Goal: Task Accomplishment & Management: Manage account settings

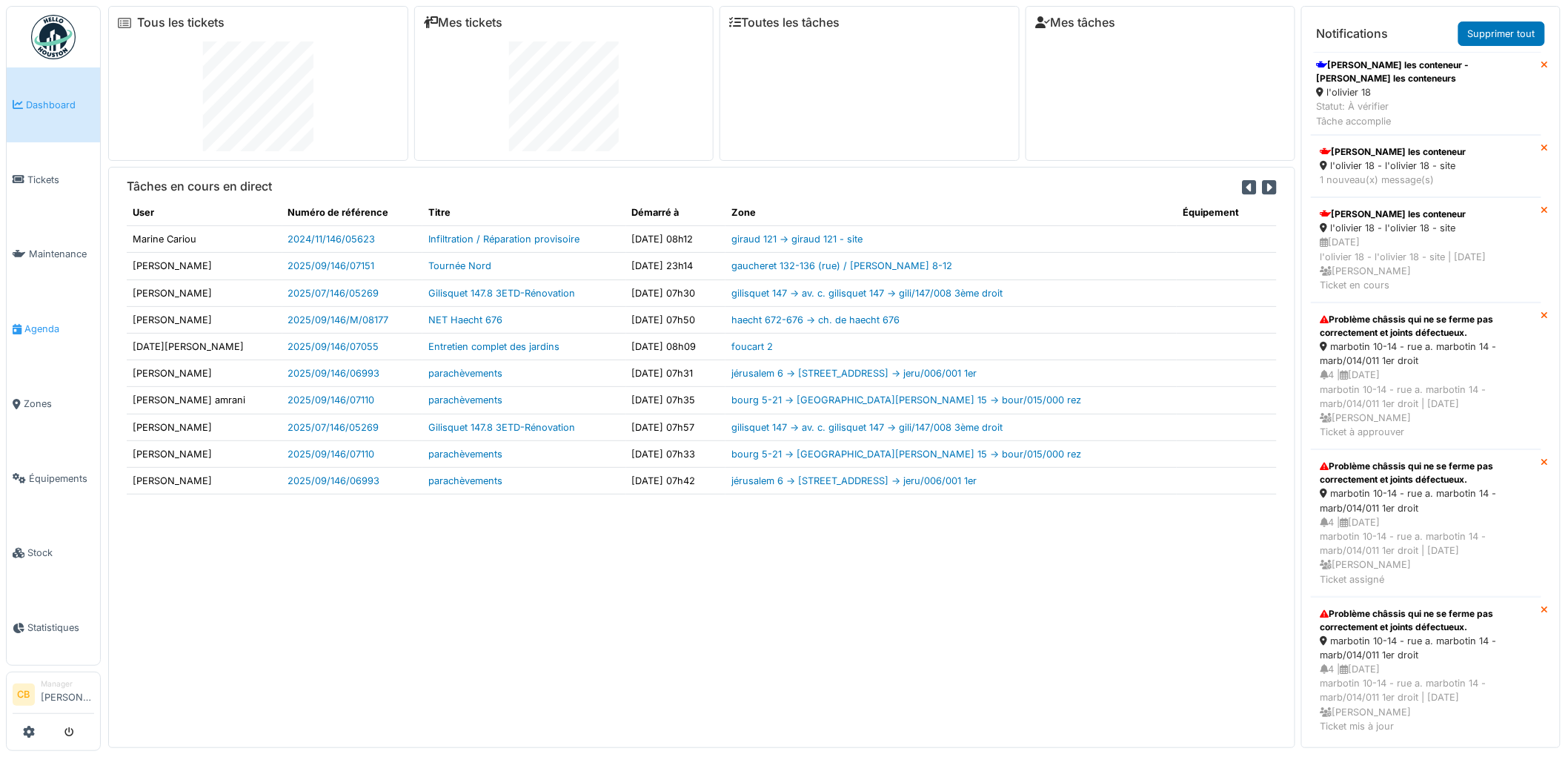
click at [65, 321] on span "Agenda" at bounding box center [60, 328] width 70 height 14
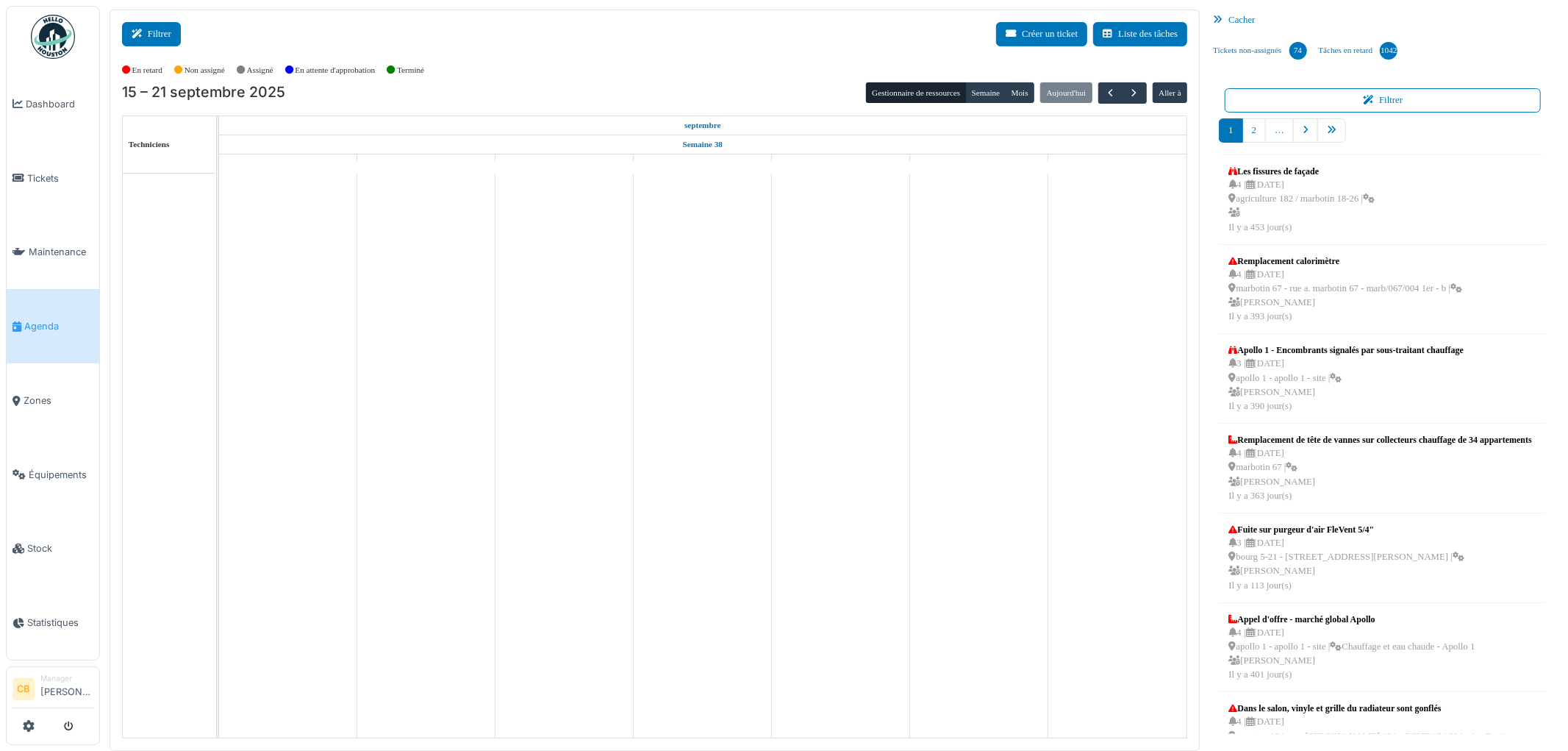
click at [170, 39] on button "Filtrer" at bounding box center [152, 35] width 59 height 25
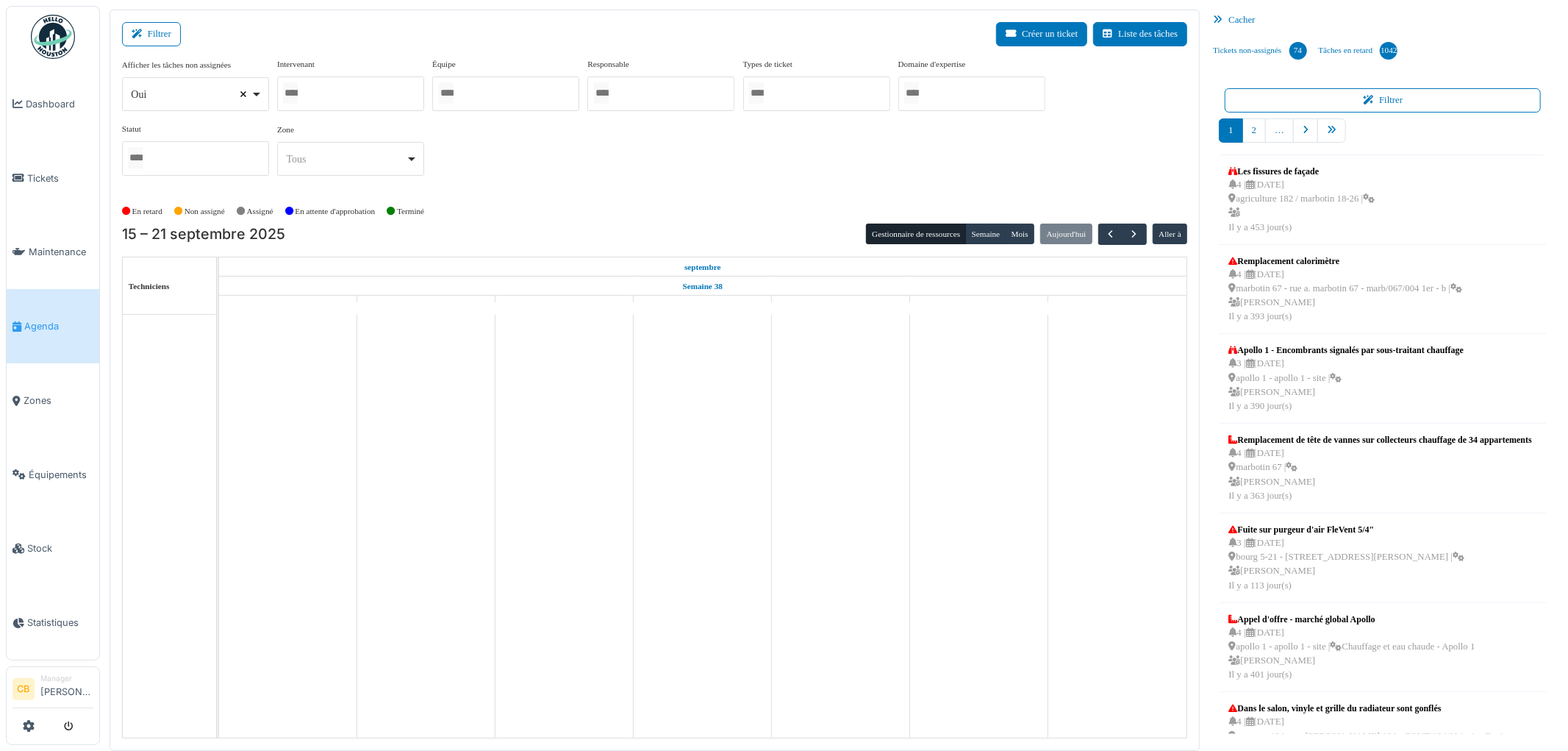
select select
click at [298, 94] on input "Tous" at bounding box center [291, 93] width 15 height 21
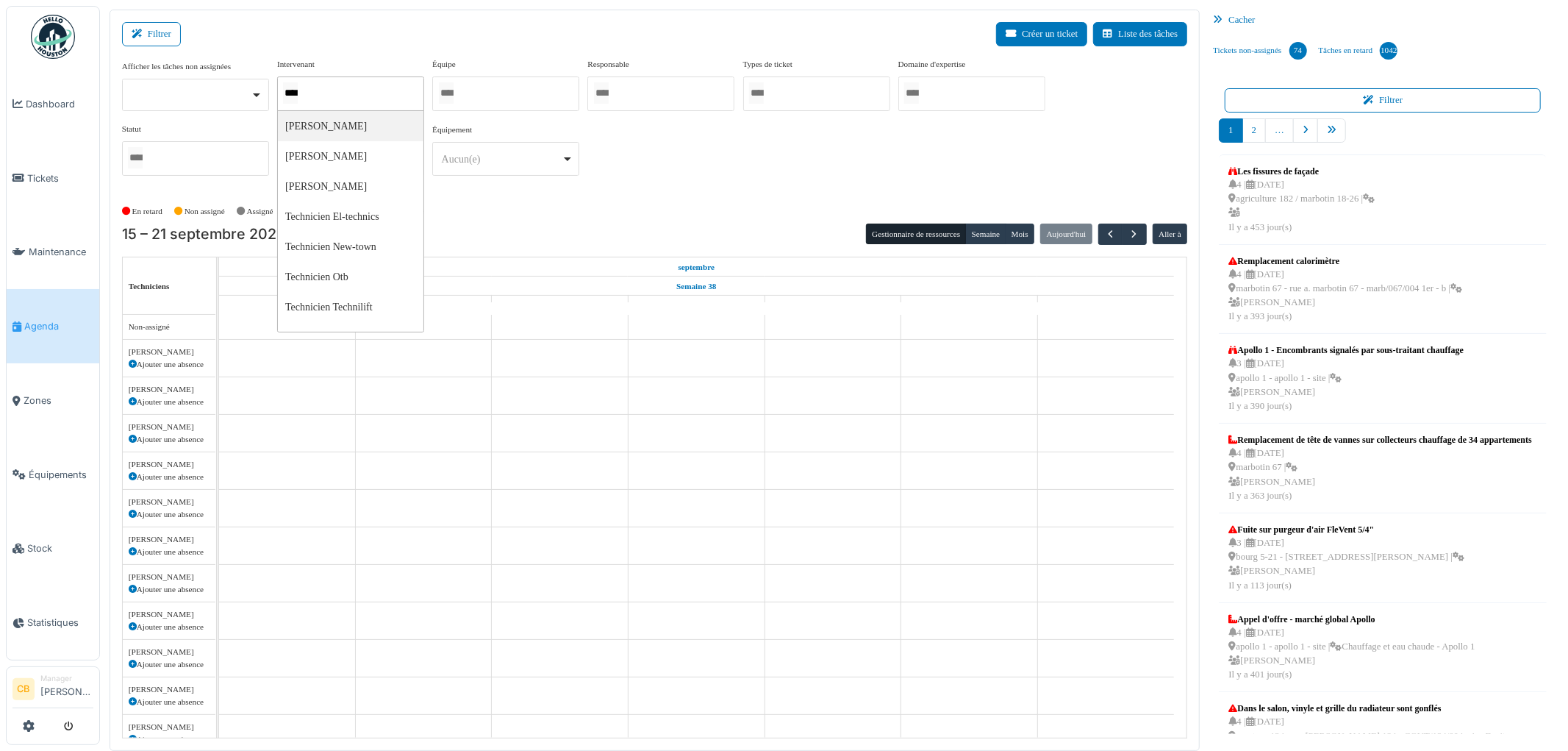
type input "*****"
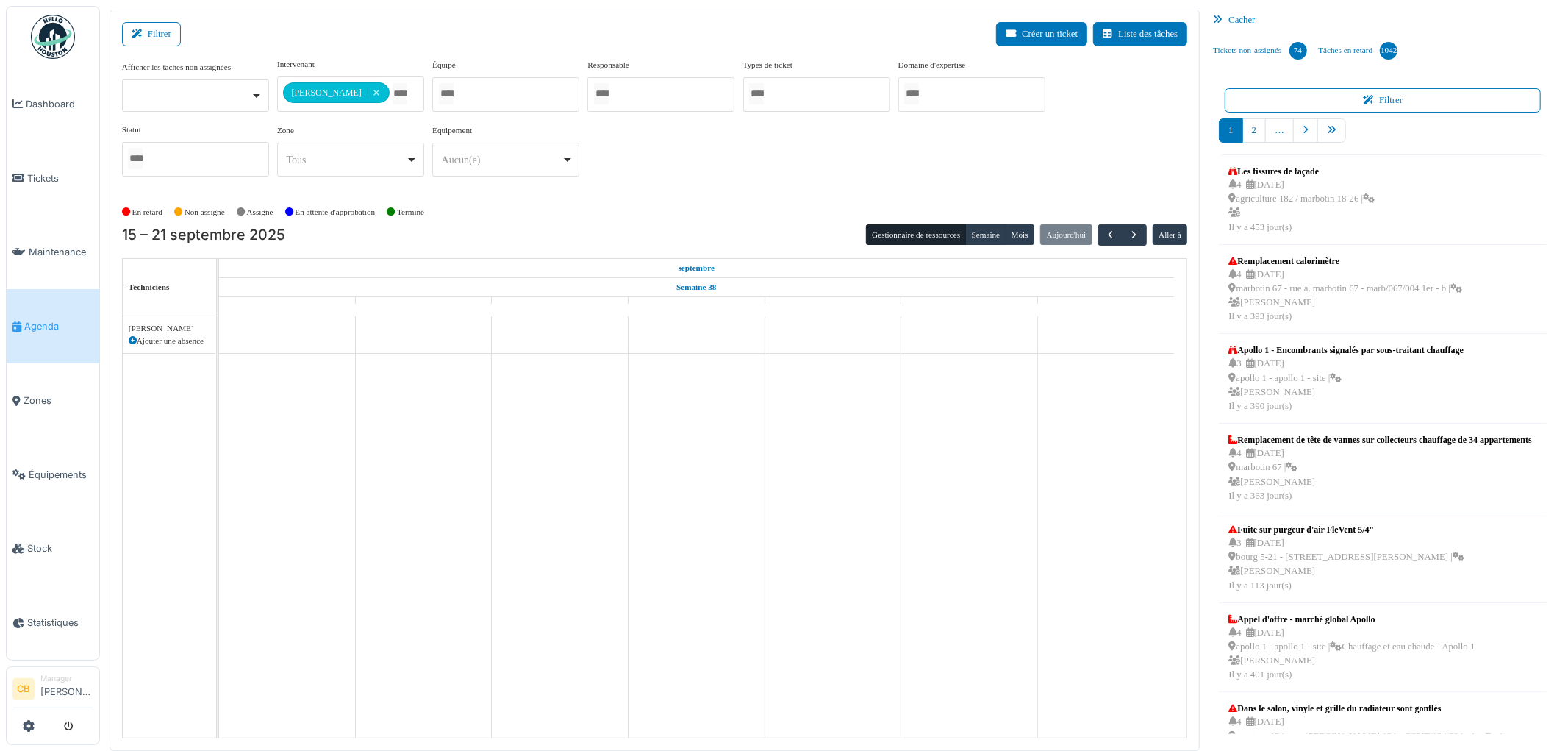
click at [683, 205] on div "En retard Non assigné [GEOGRAPHIC_DATA] En attente d'approbation Terminé" at bounding box center [655, 212] width 1066 height 25
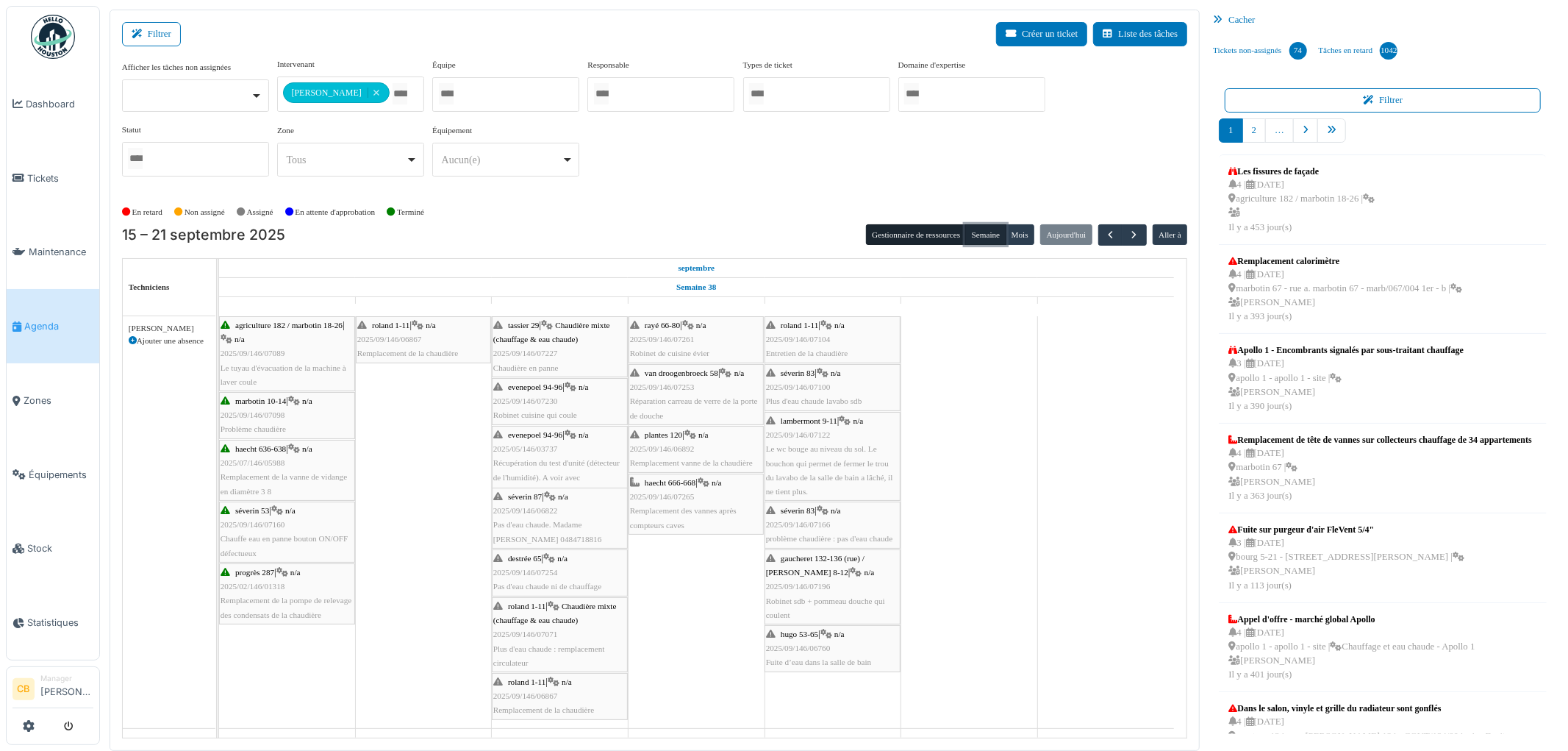
click at [978, 229] on button "Semaine" at bounding box center [985, 234] width 40 height 21
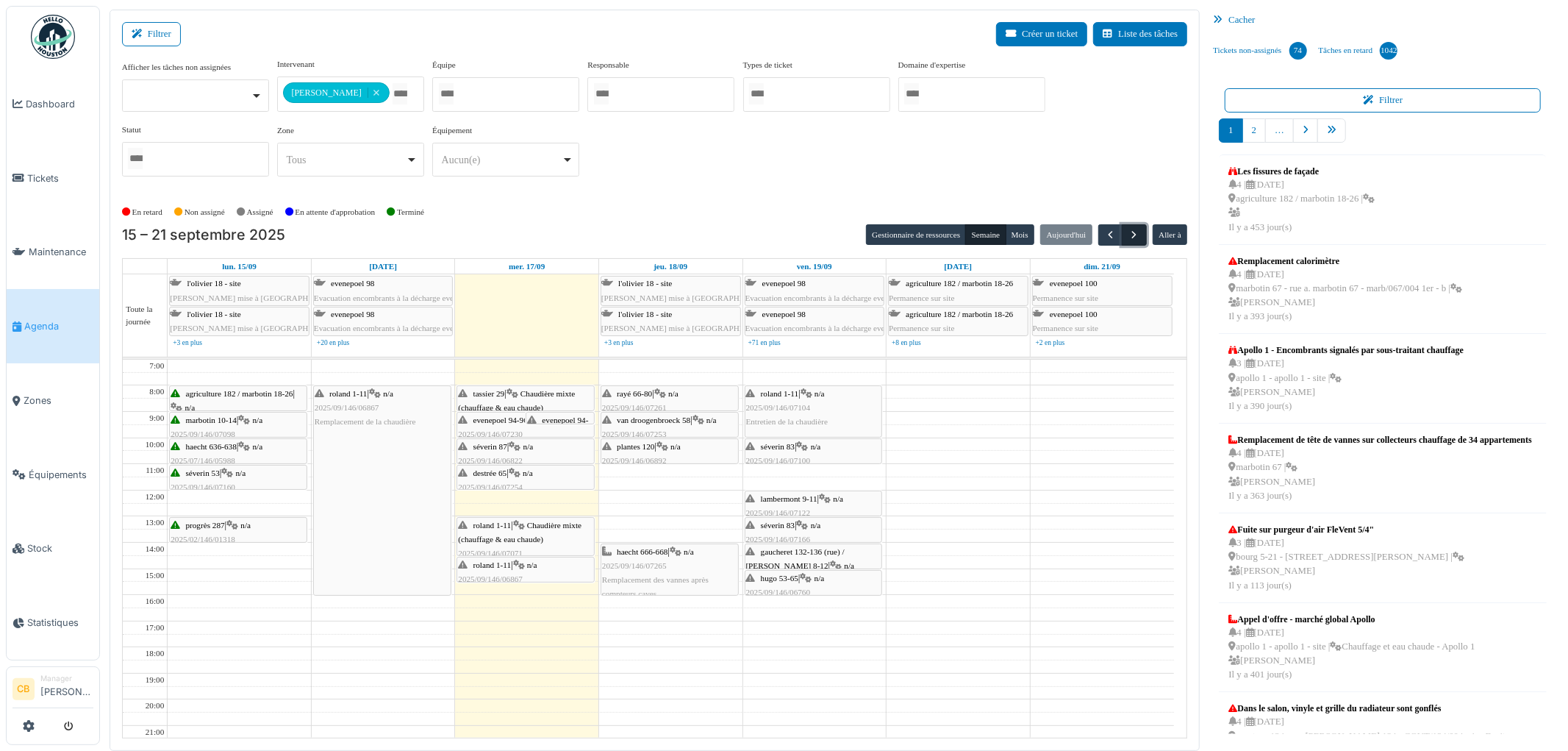
click at [1133, 237] on span "button" at bounding box center [1134, 234] width 12 height 12
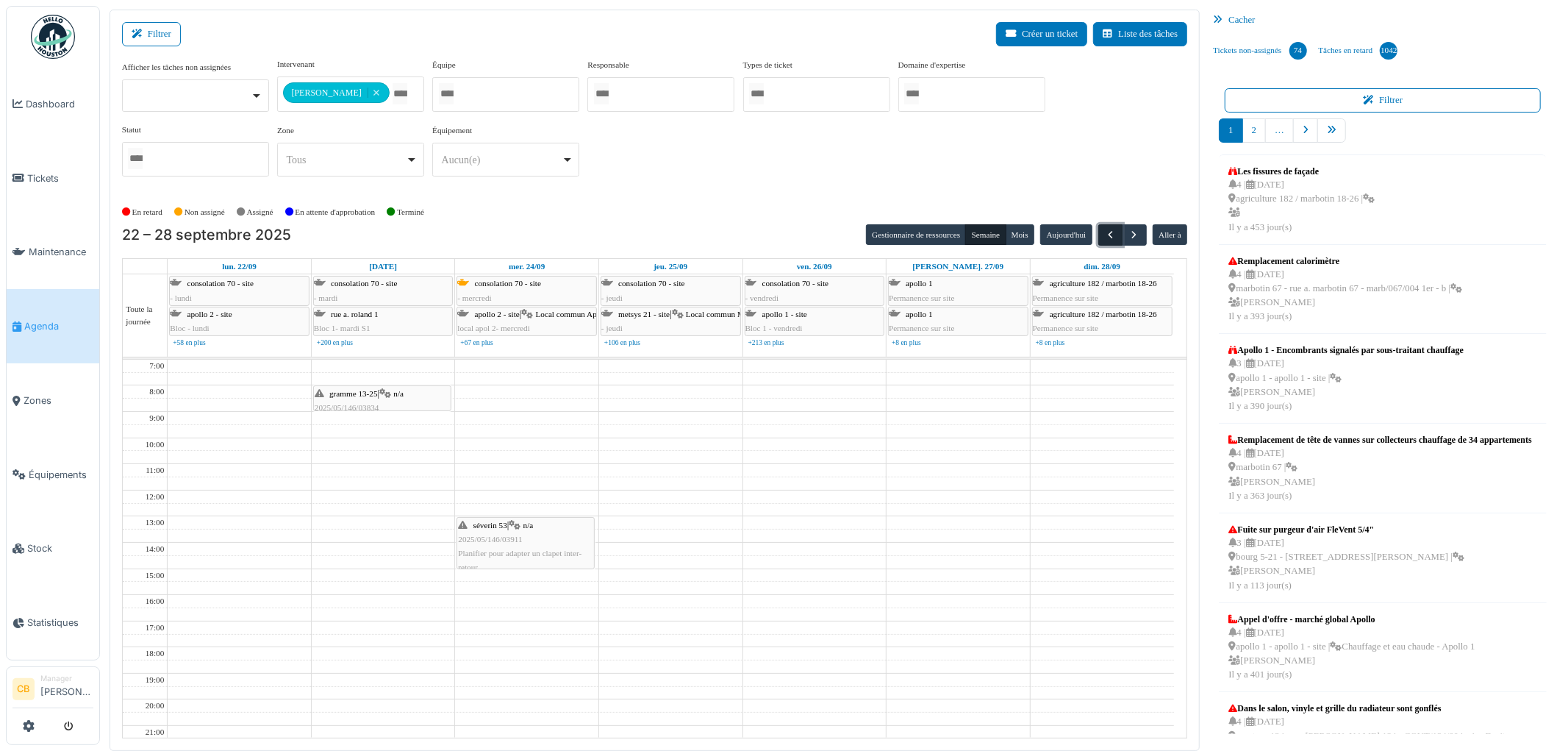
click at [1105, 235] on span "button" at bounding box center [1110, 234] width 12 height 12
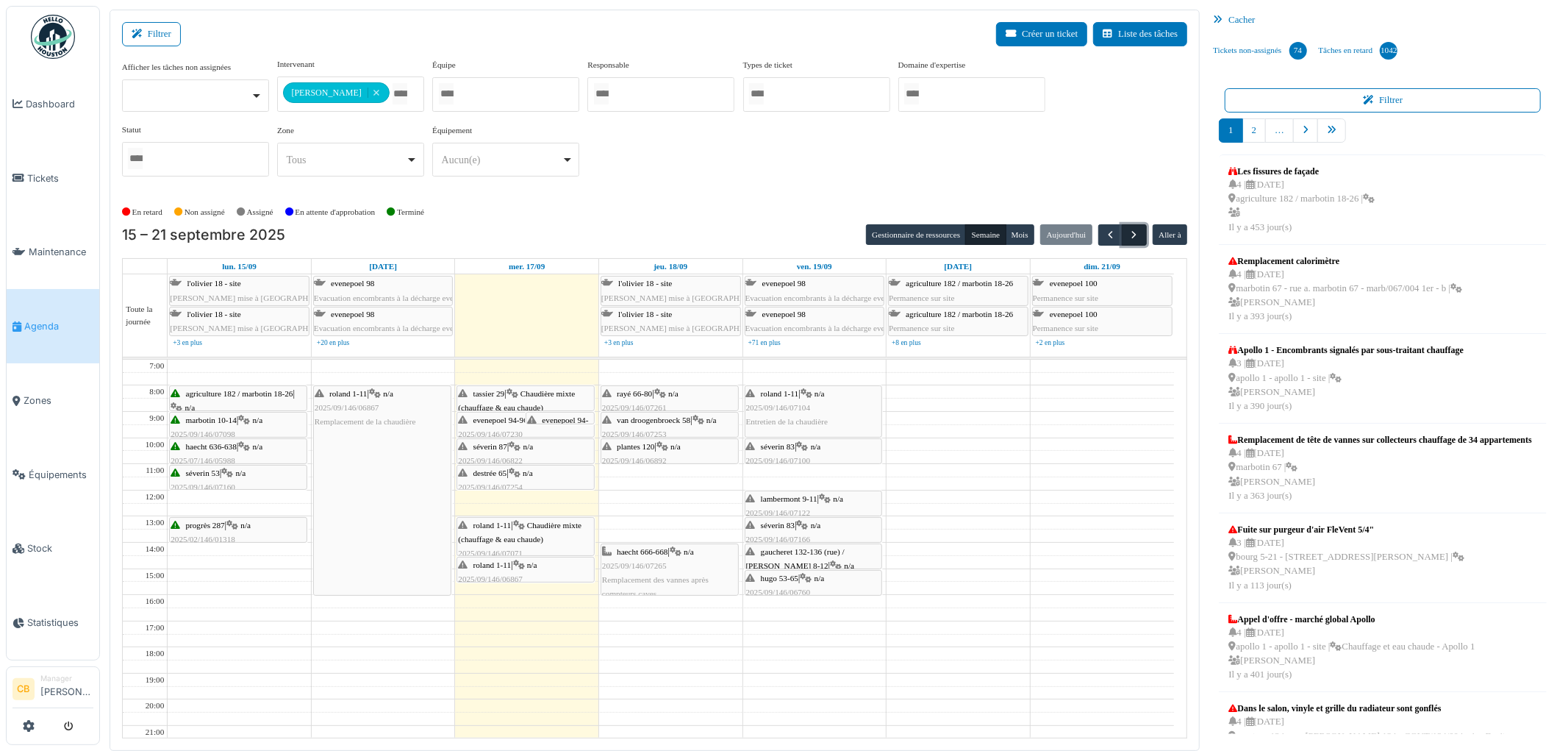
click at [1131, 235] on span "button" at bounding box center [1134, 234] width 12 height 12
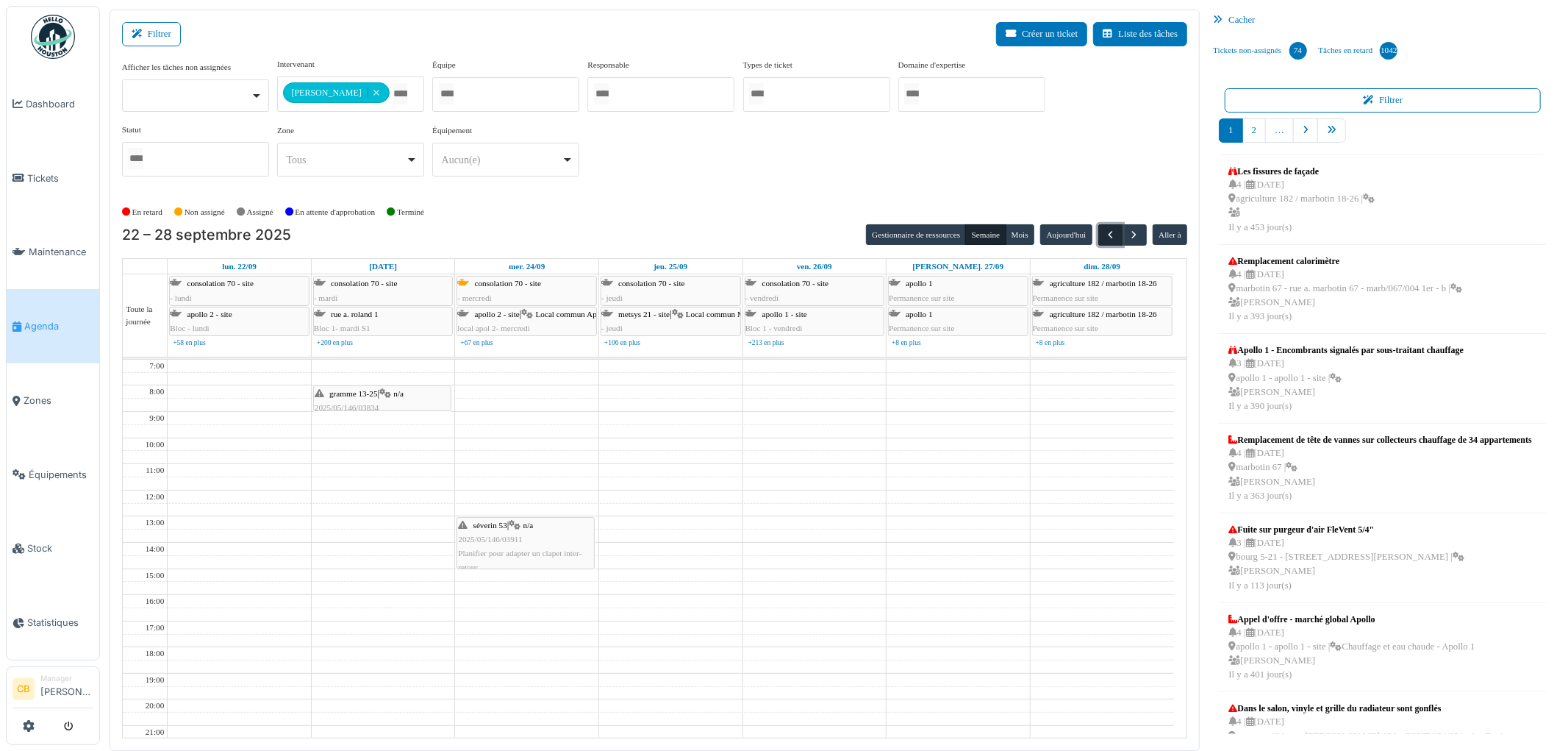
click at [1107, 233] on span "button" at bounding box center [1110, 234] width 12 height 12
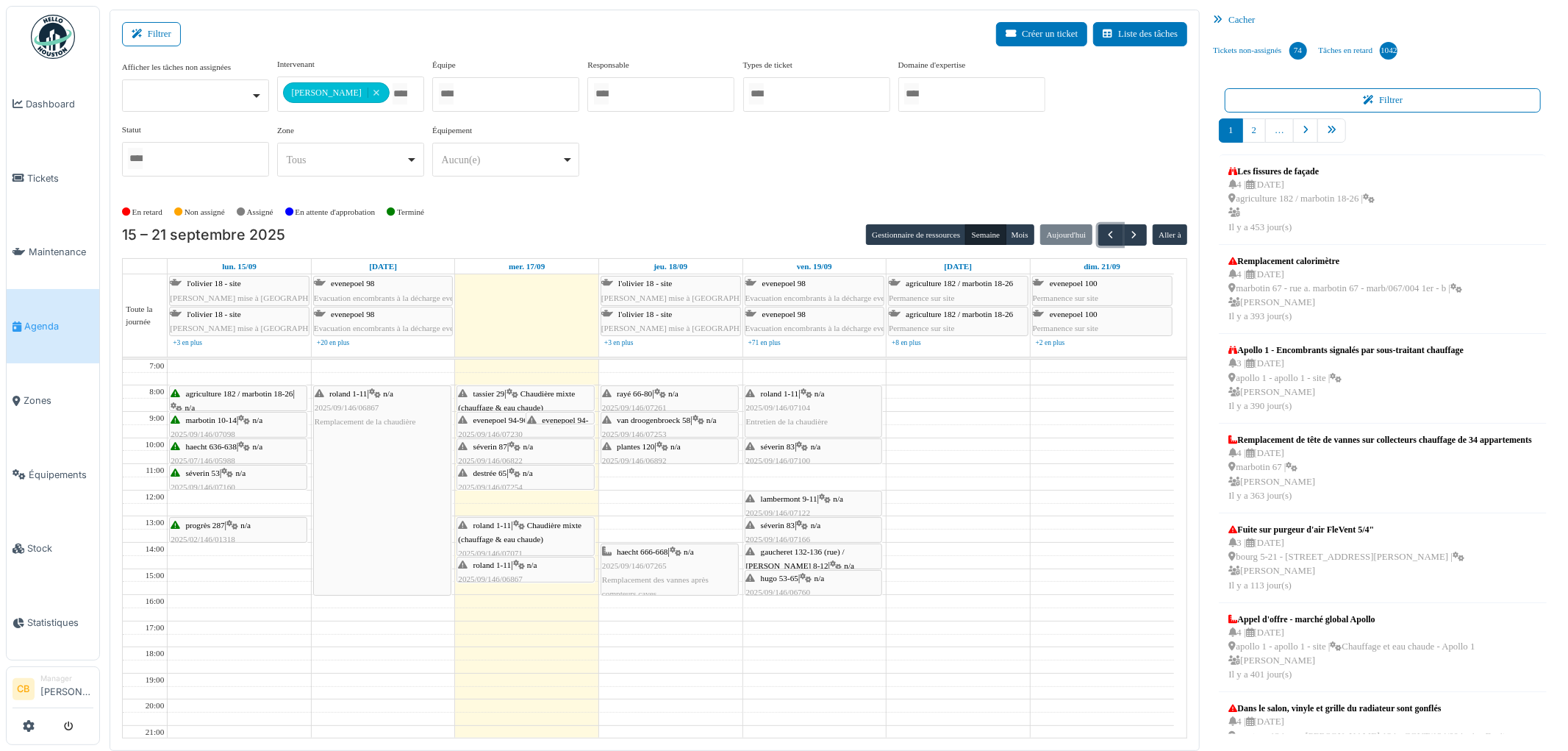
click at [841, 413] on div "roland 1-11 | n/a 2025/09/146/07104 Entretien de la chaudière" at bounding box center [814, 408] width 136 height 43
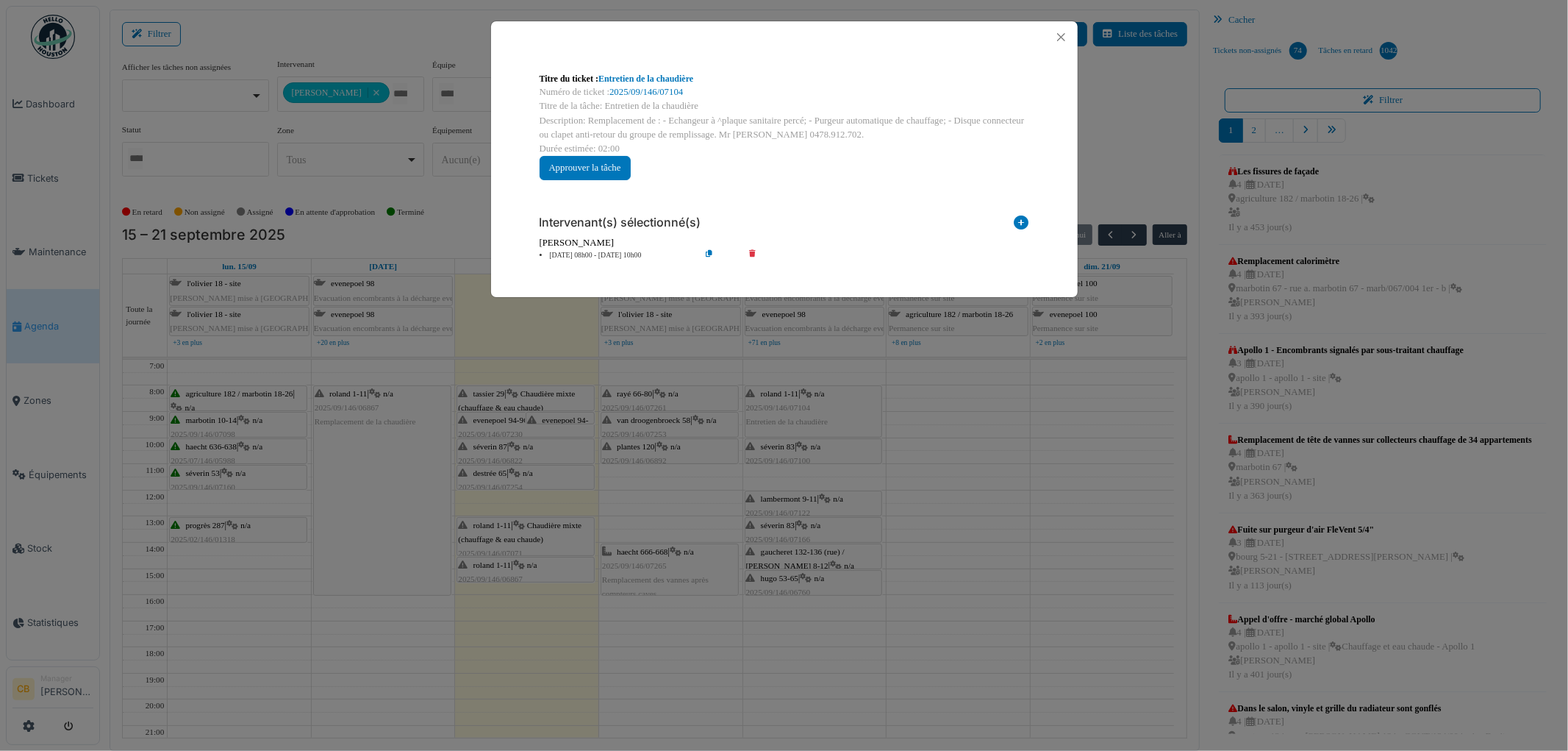
click at [709, 251] on icon at bounding box center [720, 255] width 42 height 11
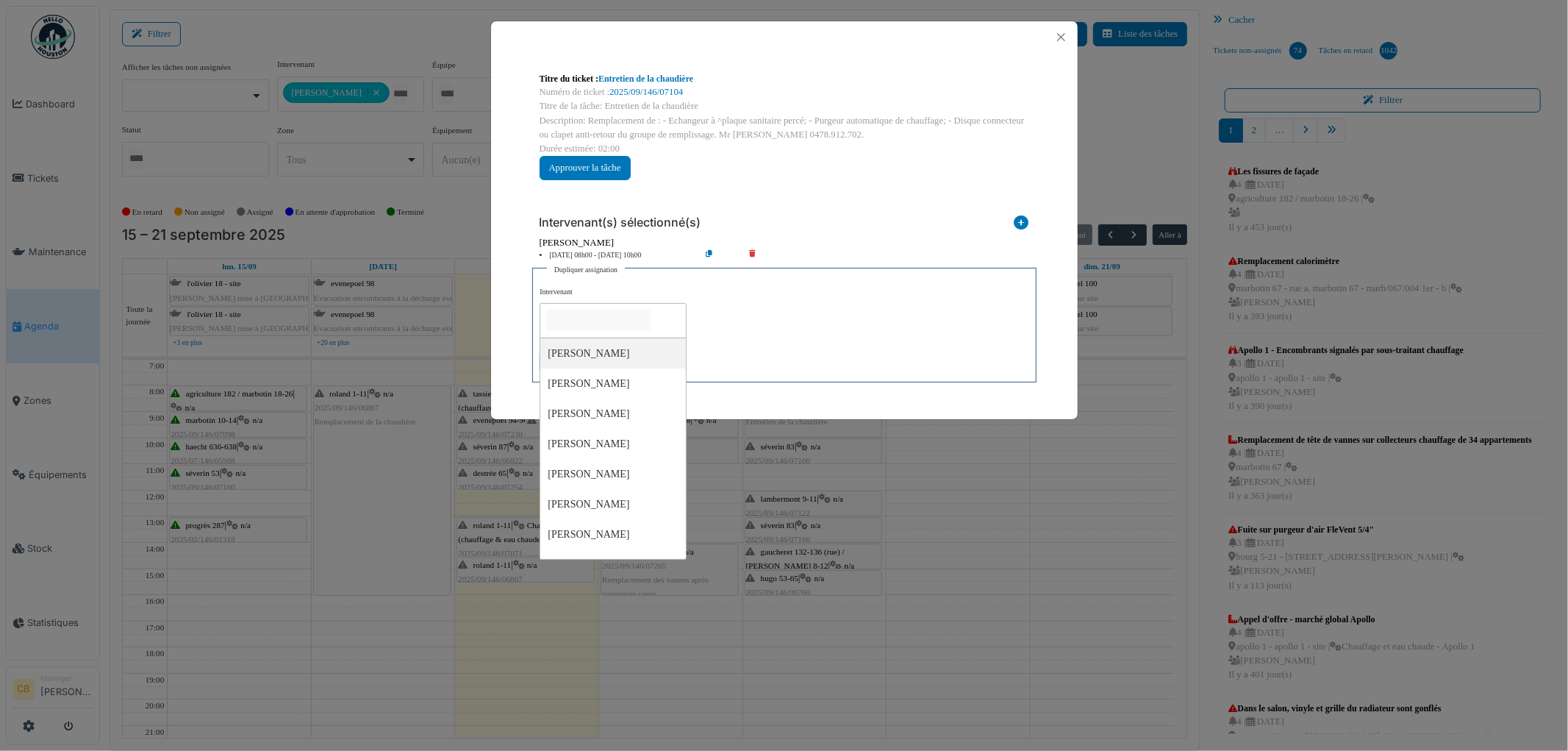
click at [585, 321] on input "null" at bounding box center [598, 320] width 104 height 21
type input "***"
click at [739, 325] on div "**********" at bounding box center [784, 330] width 488 height 88
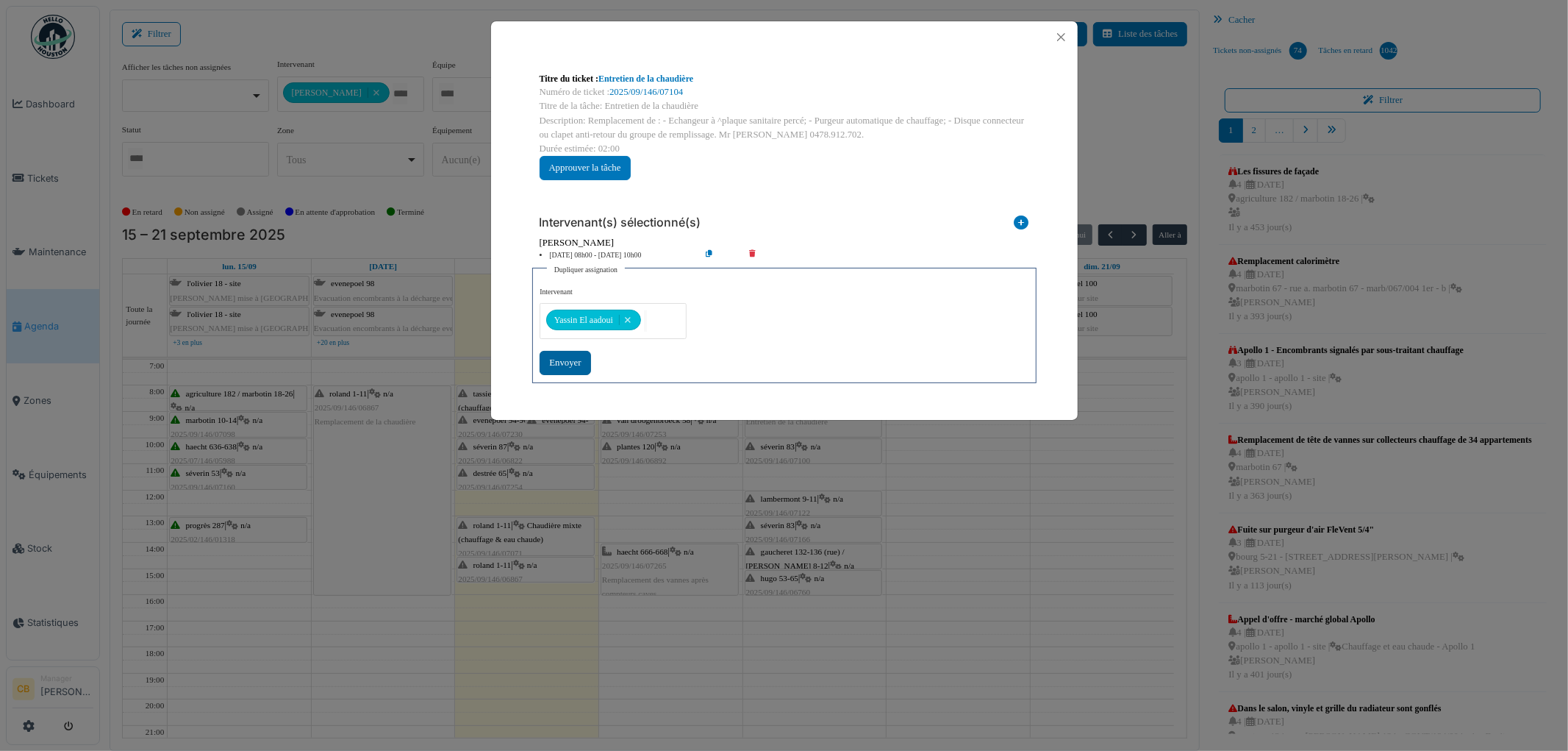
click at [572, 357] on div "Envoyer" at bounding box center [565, 363] width 51 height 25
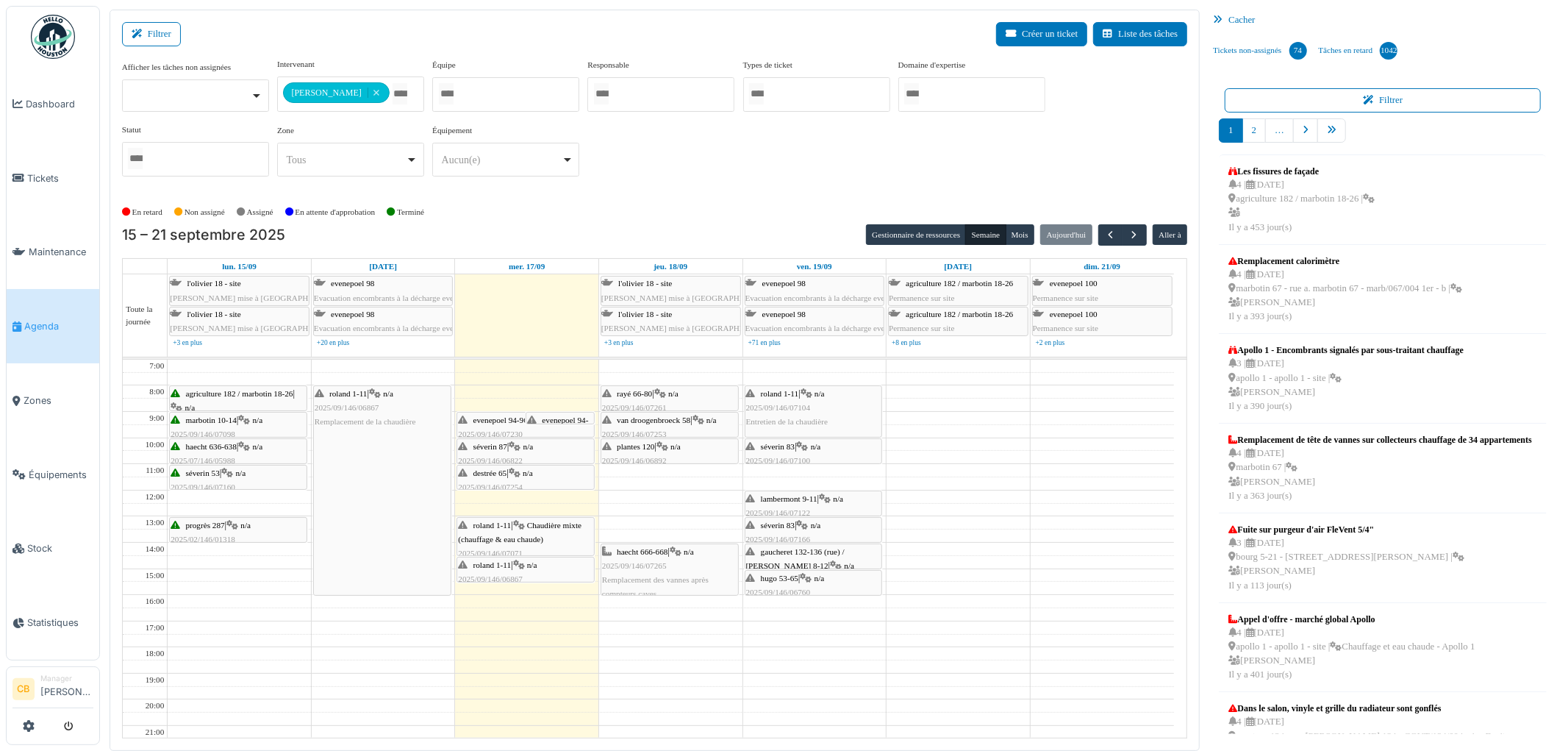
click at [785, 409] on span "2025/09/146/07104" at bounding box center [779, 408] width 65 height 9
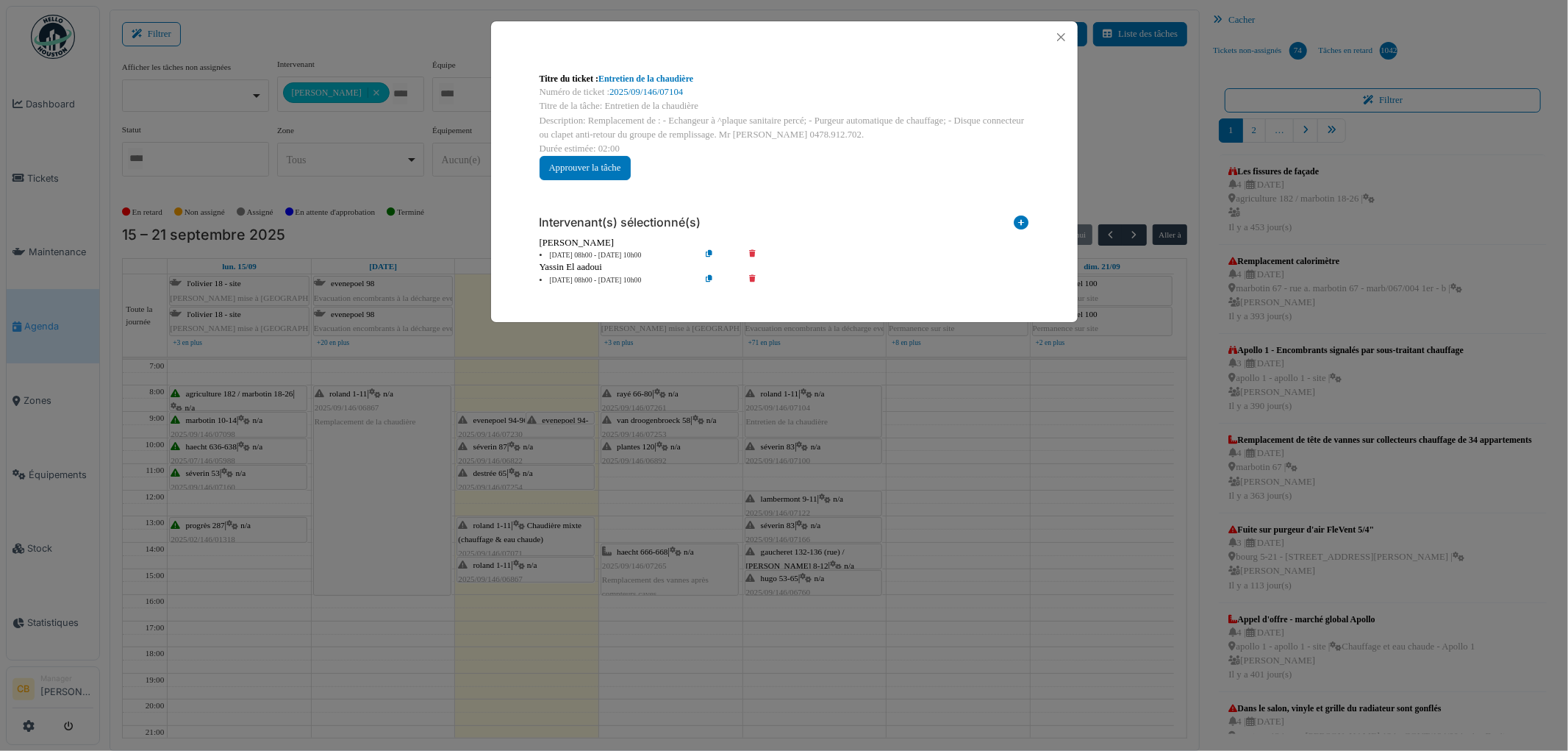
click at [784, 404] on div "Titre du ticket : Entretien de la chaudière Numéro de ticket : 2025/09/146/0710…" at bounding box center [784, 376] width 1568 height 751
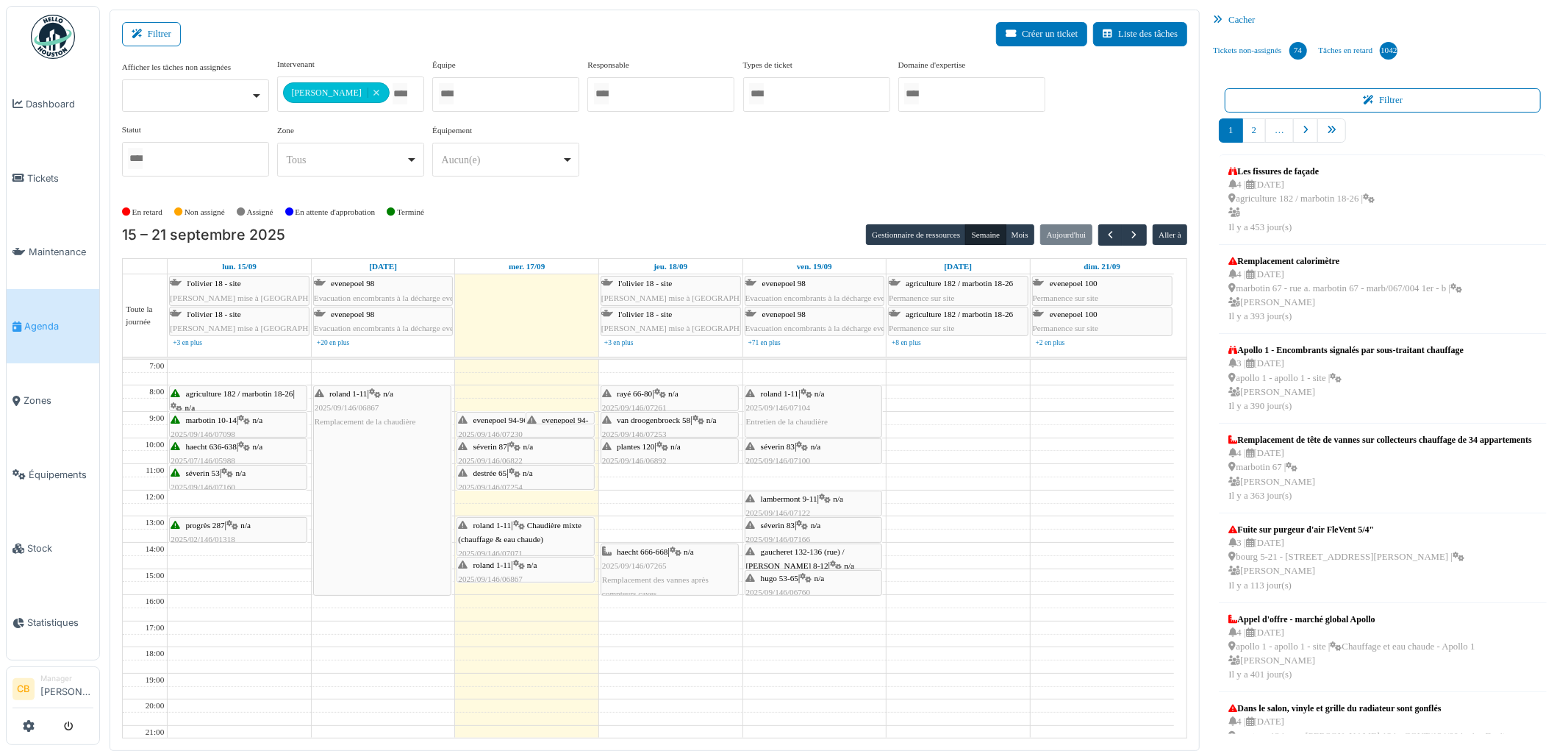
click at [785, 449] on span "séverin 83" at bounding box center [777, 446] width 34 height 9
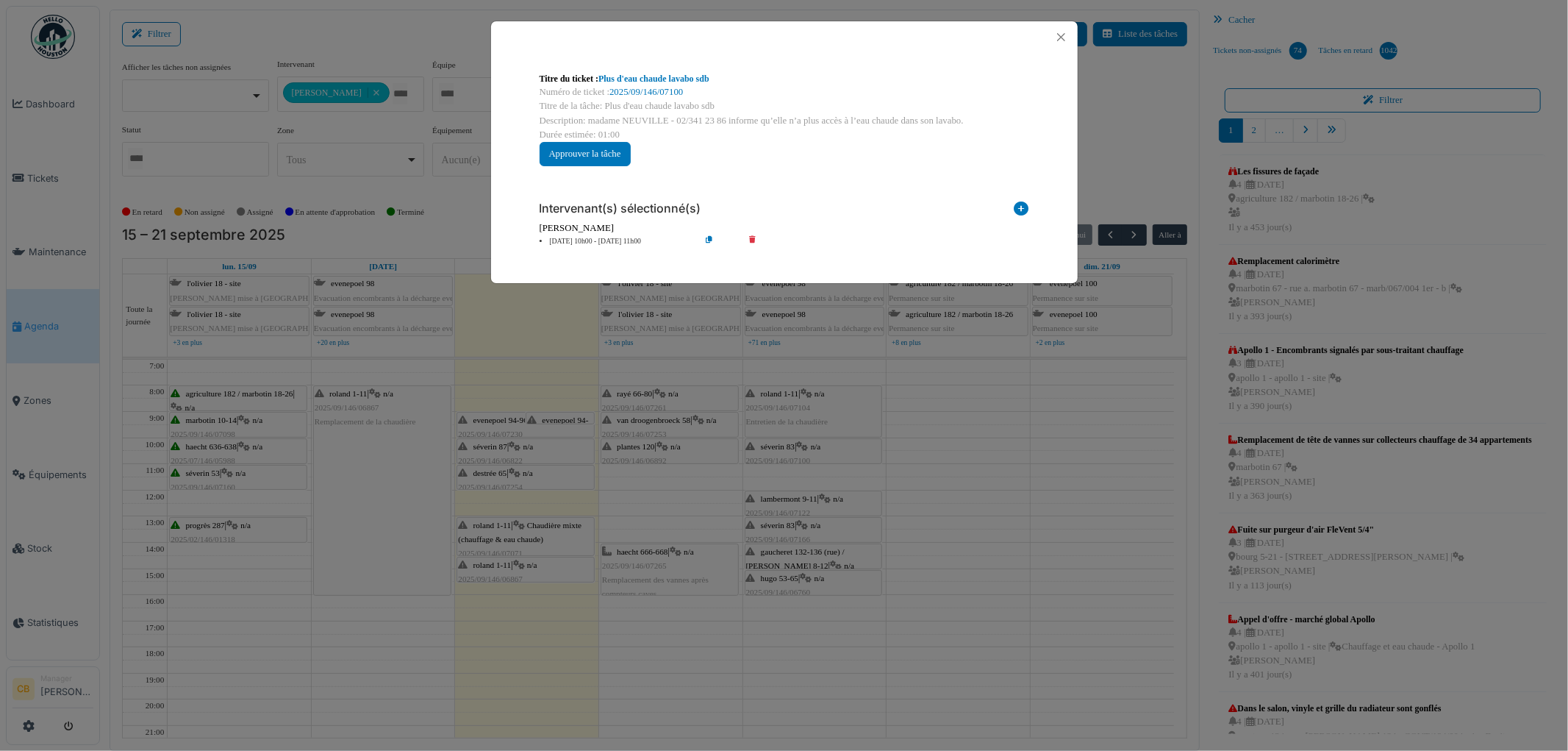
click at [709, 237] on icon at bounding box center [720, 241] width 42 height 11
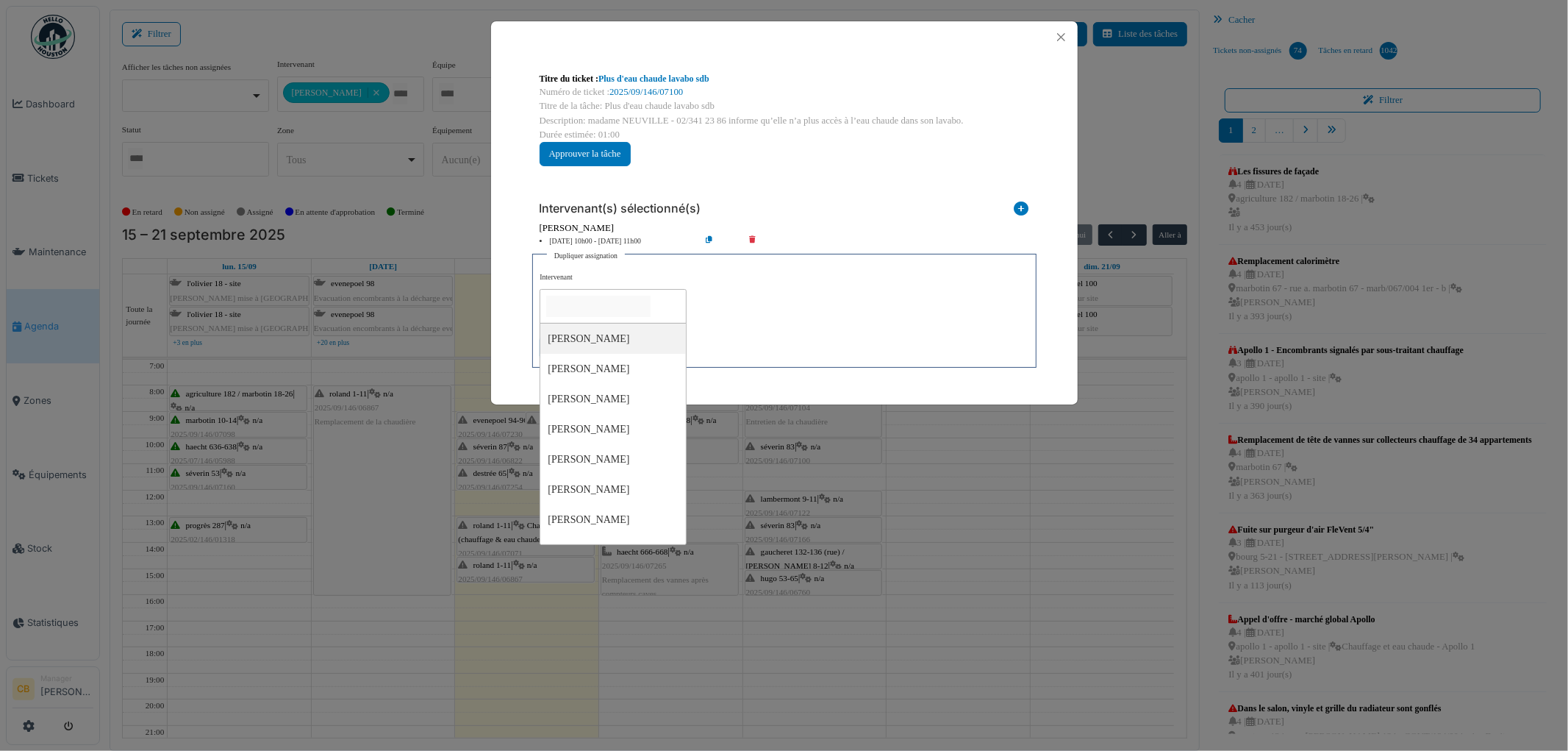
click at [635, 300] on input "null" at bounding box center [598, 306] width 104 height 21
type input "**"
click at [743, 325] on div "**********" at bounding box center [784, 316] width 488 height 88
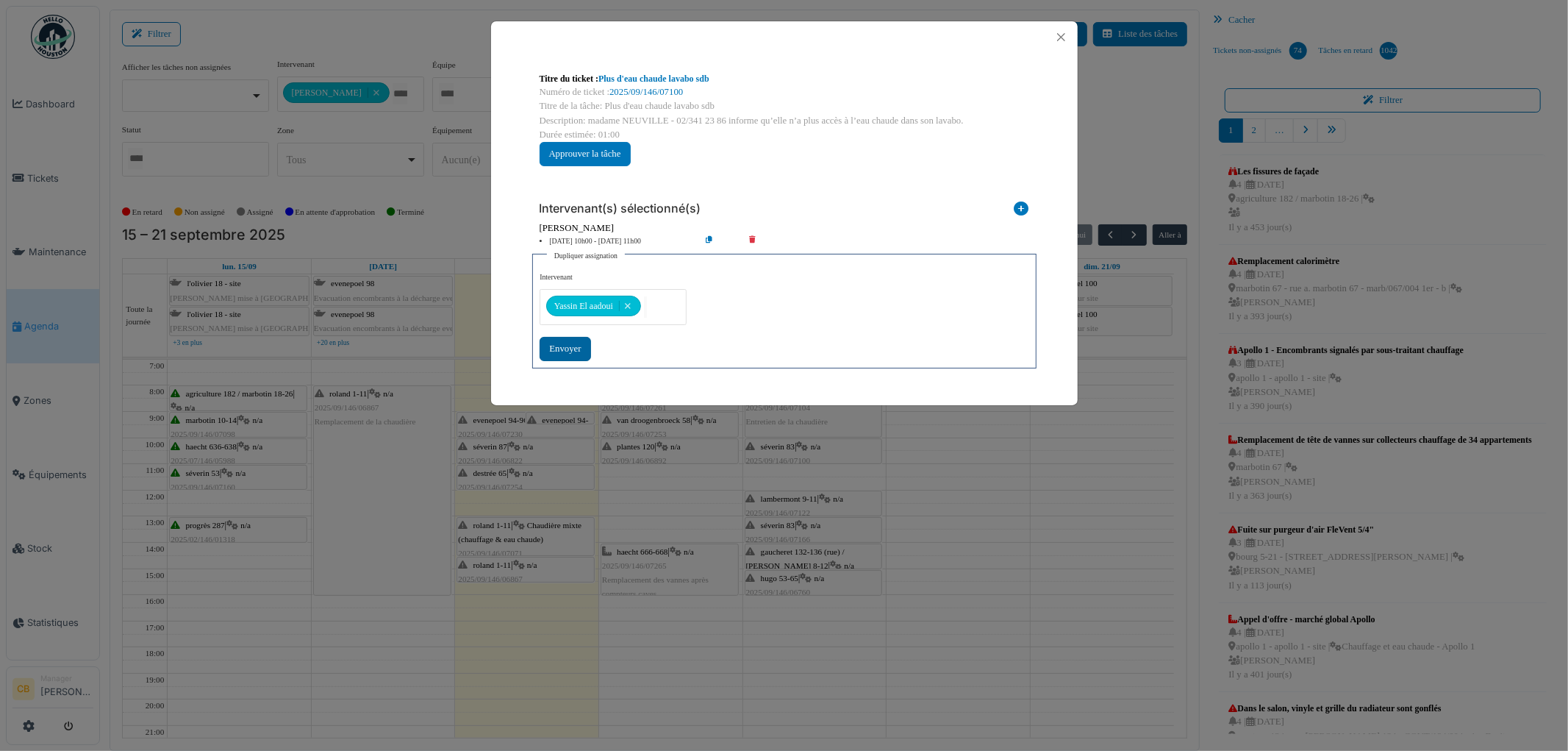
click at [564, 348] on div "Envoyer" at bounding box center [565, 349] width 51 height 25
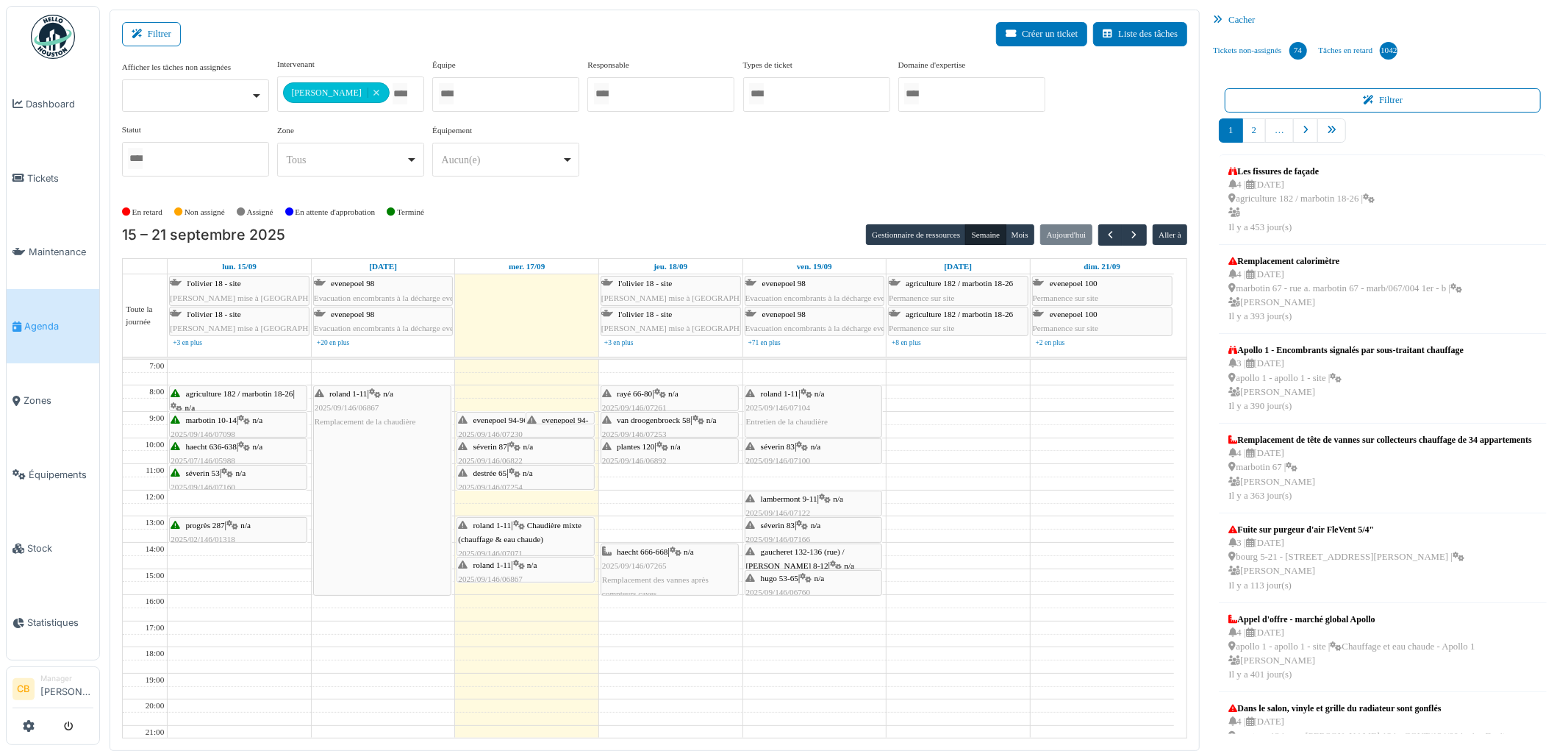
click at [795, 501] on span "lambermont 9-11" at bounding box center [789, 499] width 57 height 9
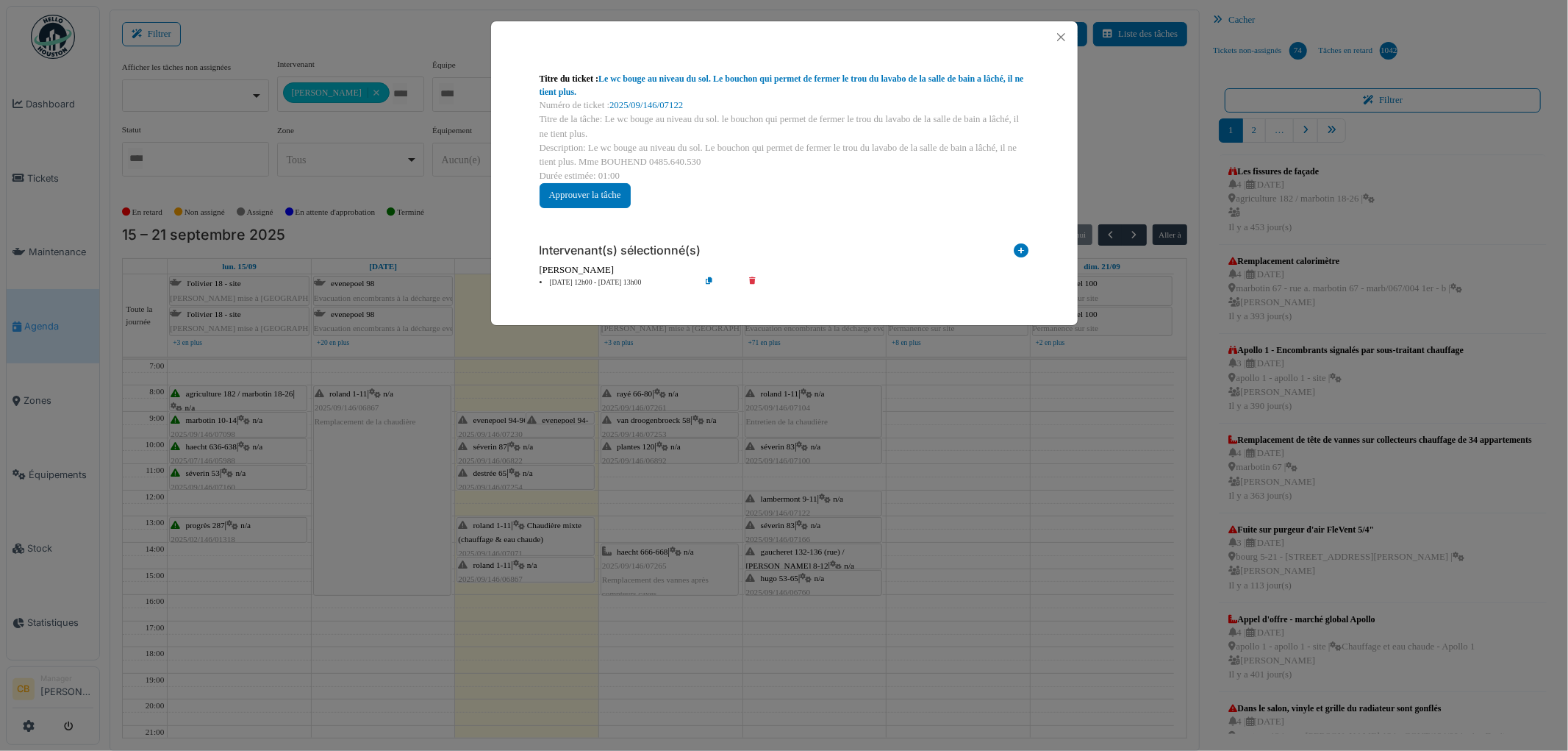
click at [706, 278] on icon at bounding box center [720, 282] width 42 height 11
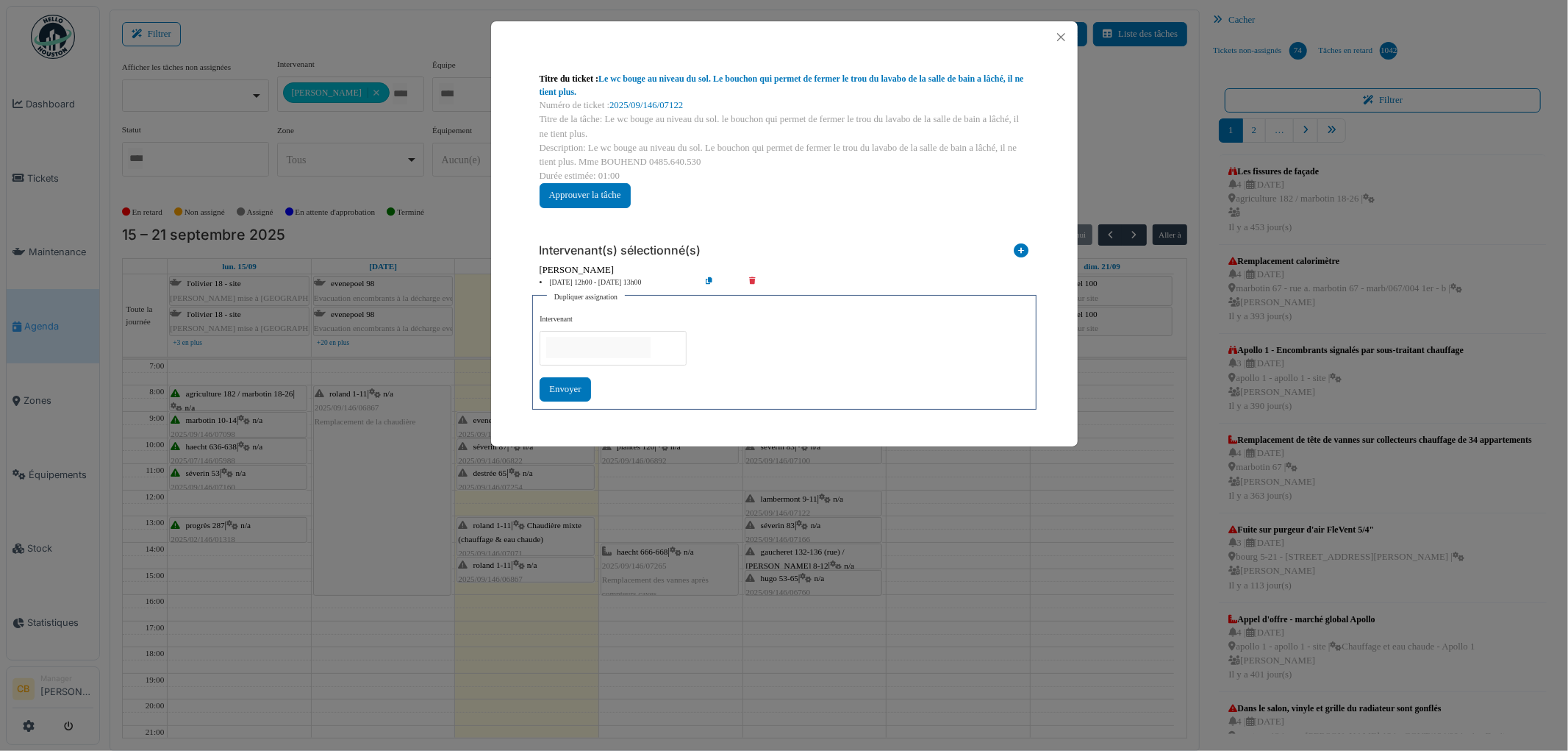
click at [601, 348] on input "null" at bounding box center [598, 348] width 104 height 21
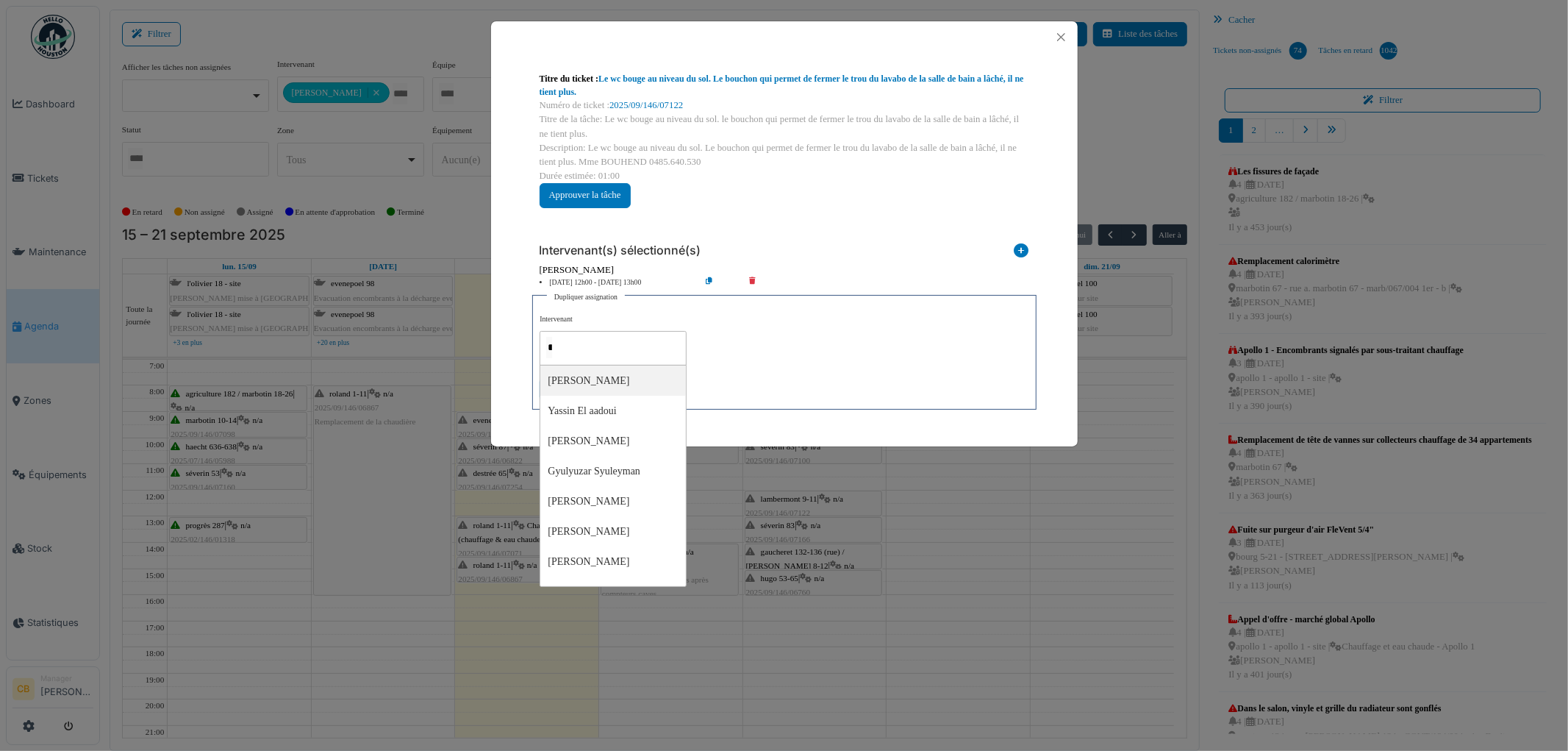
type input "**"
click at [710, 361] on div "**********" at bounding box center [784, 357] width 488 height 88
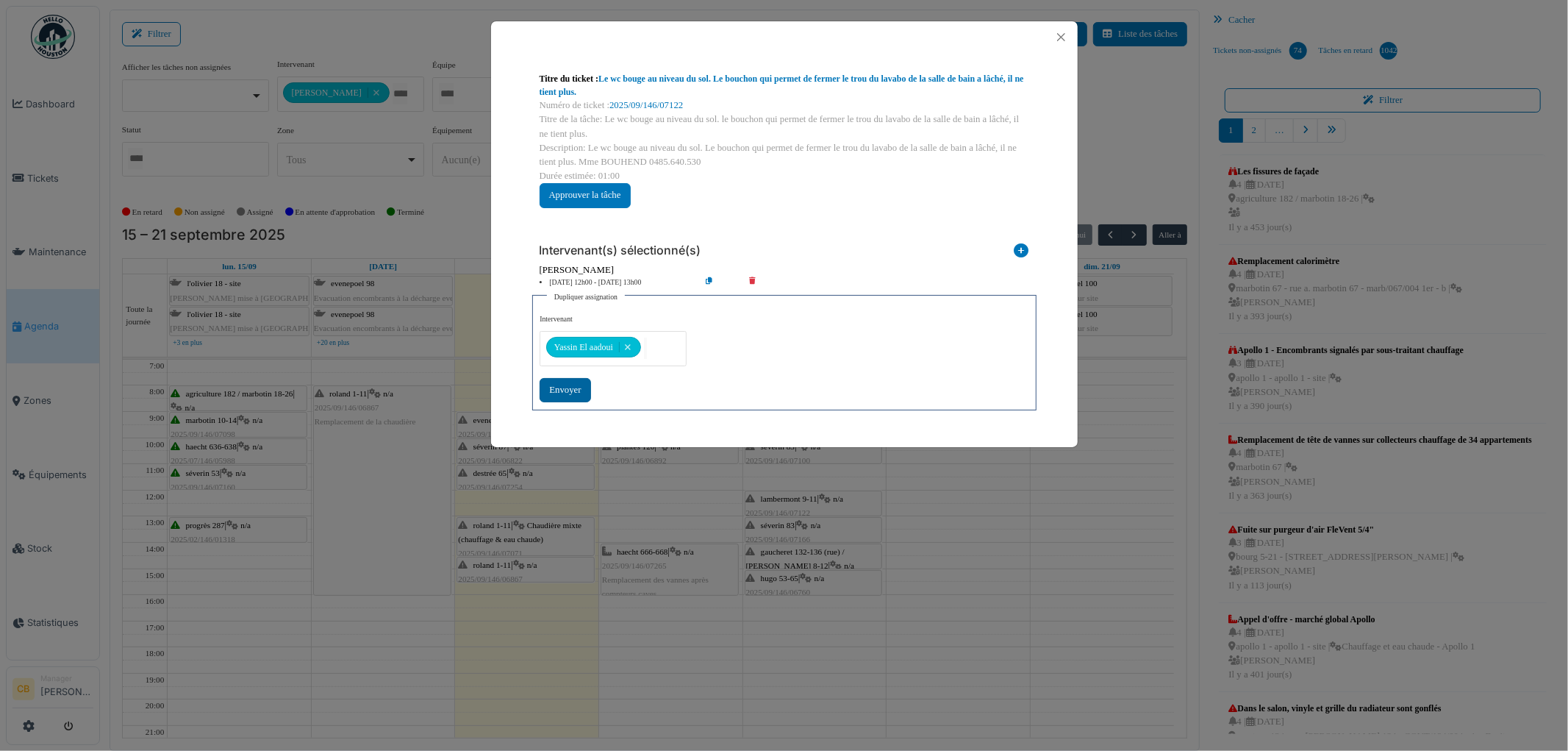
click at [571, 386] on div "Envoyer" at bounding box center [565, 390] width 51 height 25
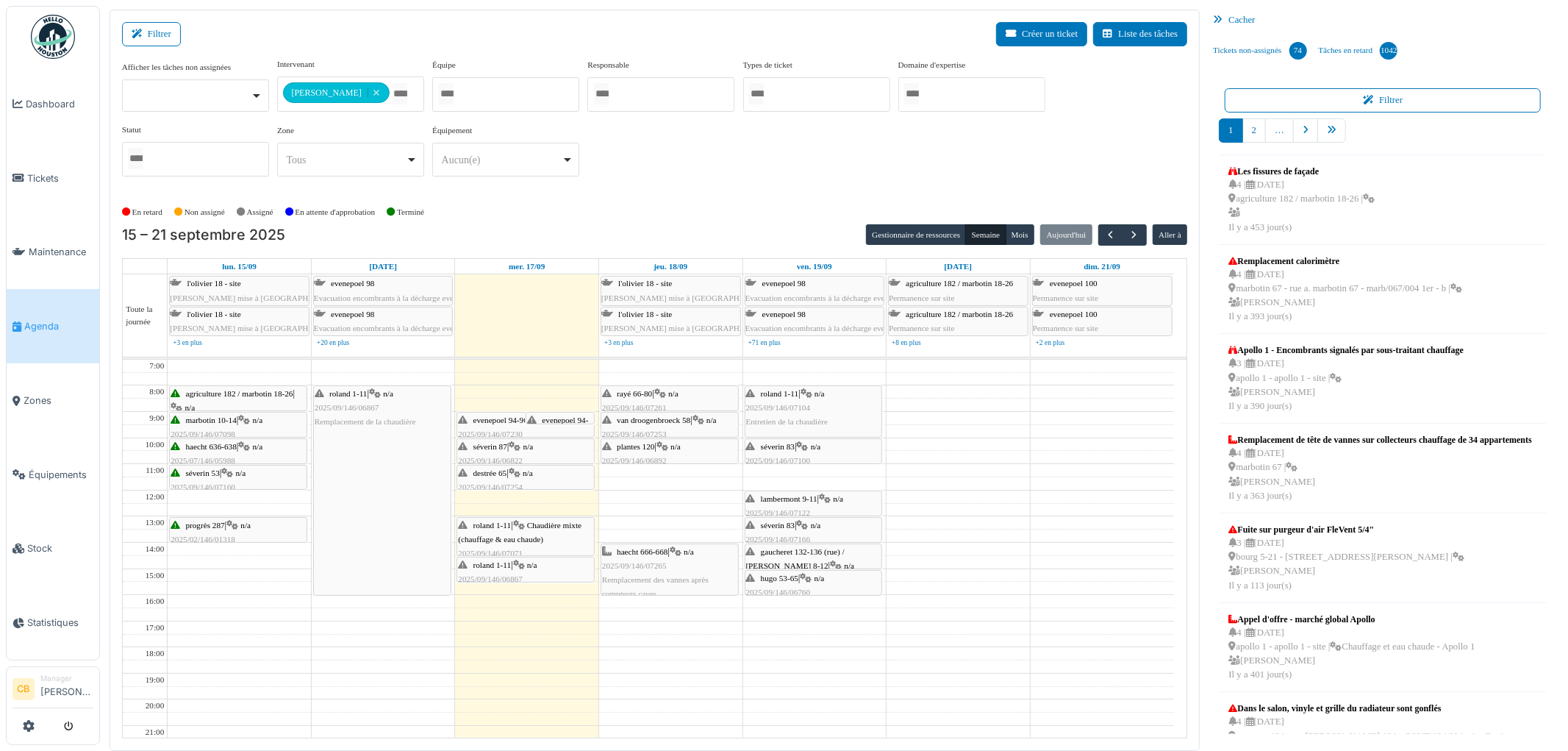
click at [789, 497] on span "lambermont 9-11" at bounding box center [789, 499] width 57 height 9
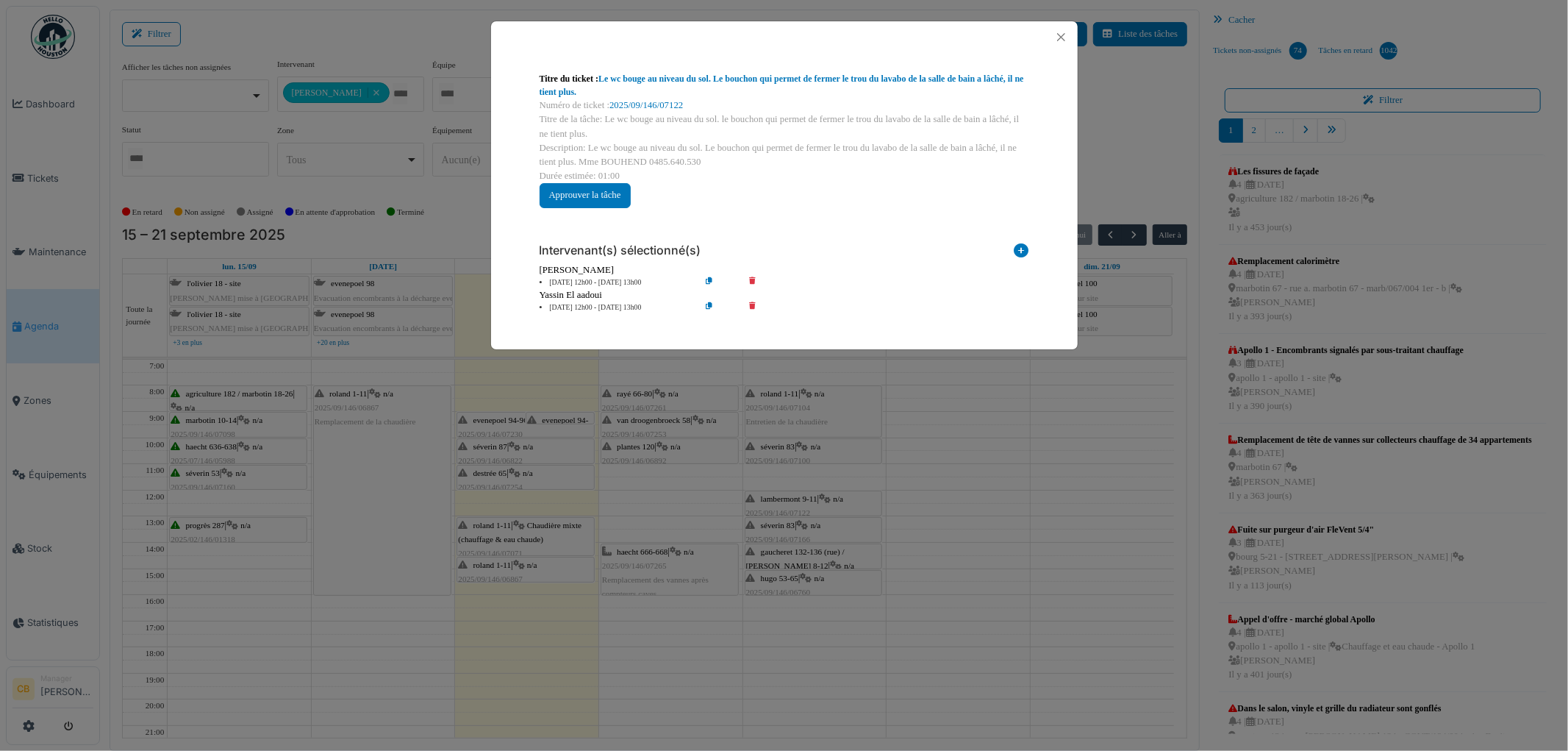
click at [789, 497] on div "Titre du ticket : Le wc bouge au niveau du sol. Le bouchon qui permet de fermer…" at bounding box center [784, 376] width 1568 height 751
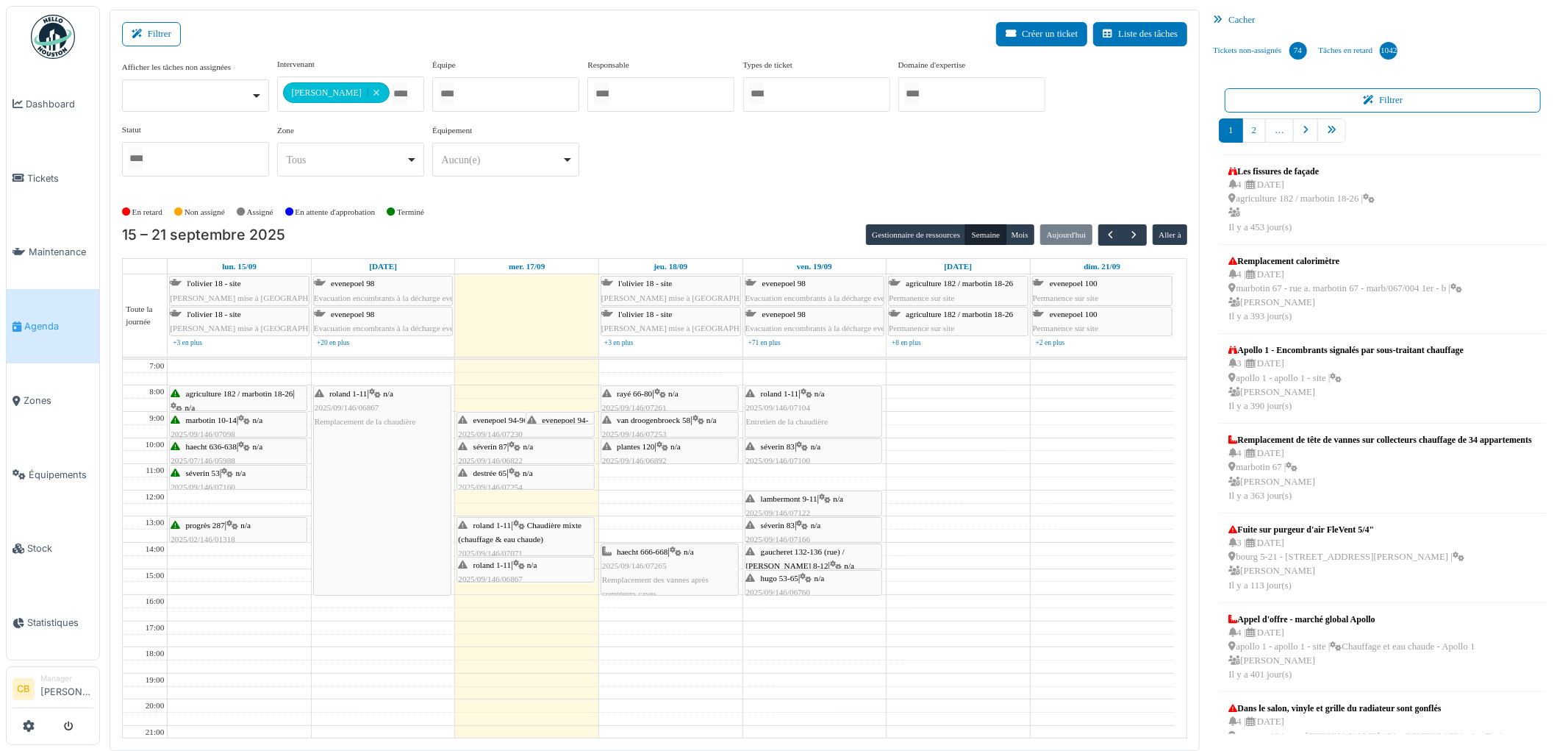
click at [788, 527] on span "séverin 83" at bounding box center [777, 525] width 34 height 9
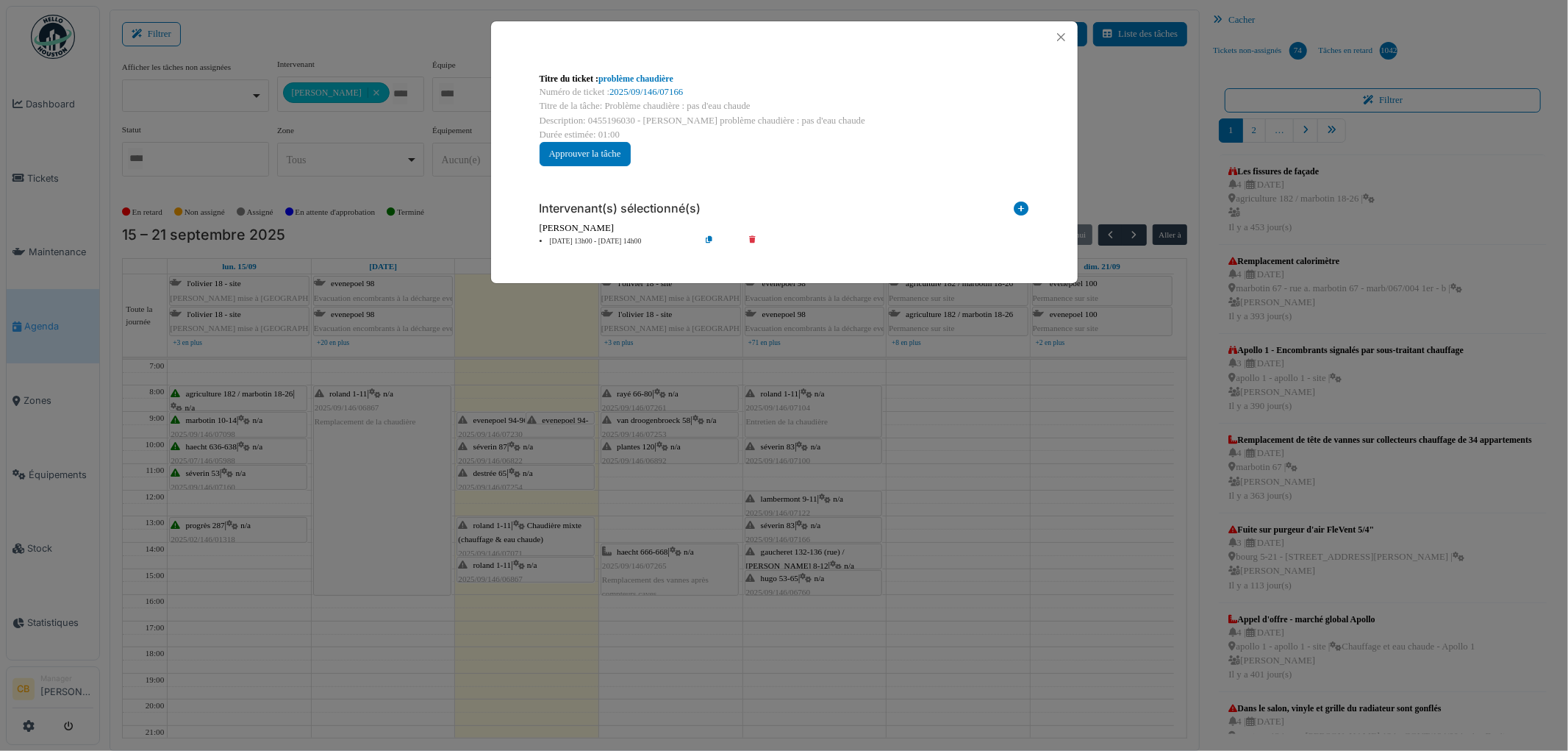
click at [710, 238] on icon at bounding box center [720, 241] width 42 height 11
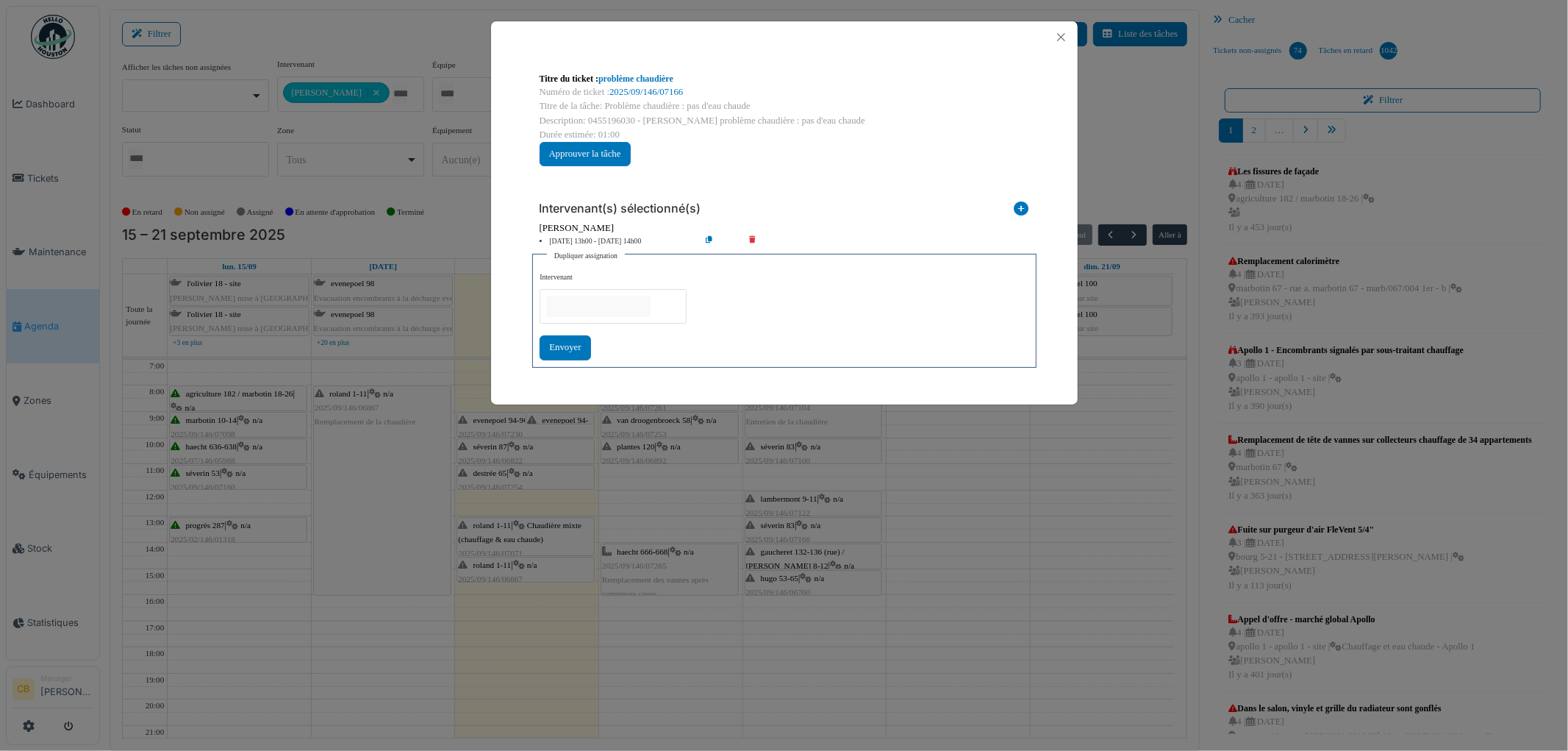
click at [636, 304] on input "null" at bounding box center [598, 306] width 104 height 21
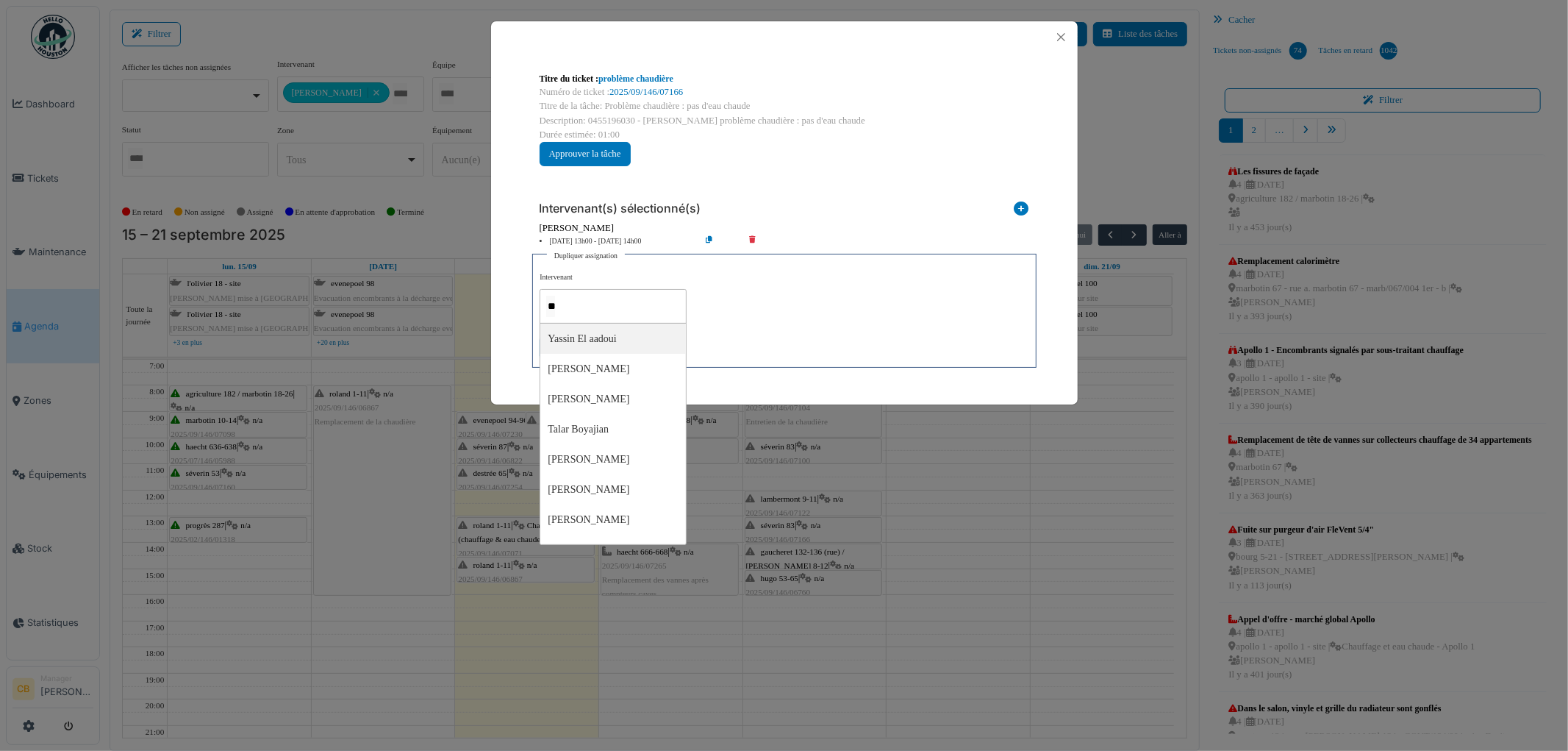
type input "***"
click at [774, 324] on div "**********" at bounding box center [784, 316] width 488 height 88
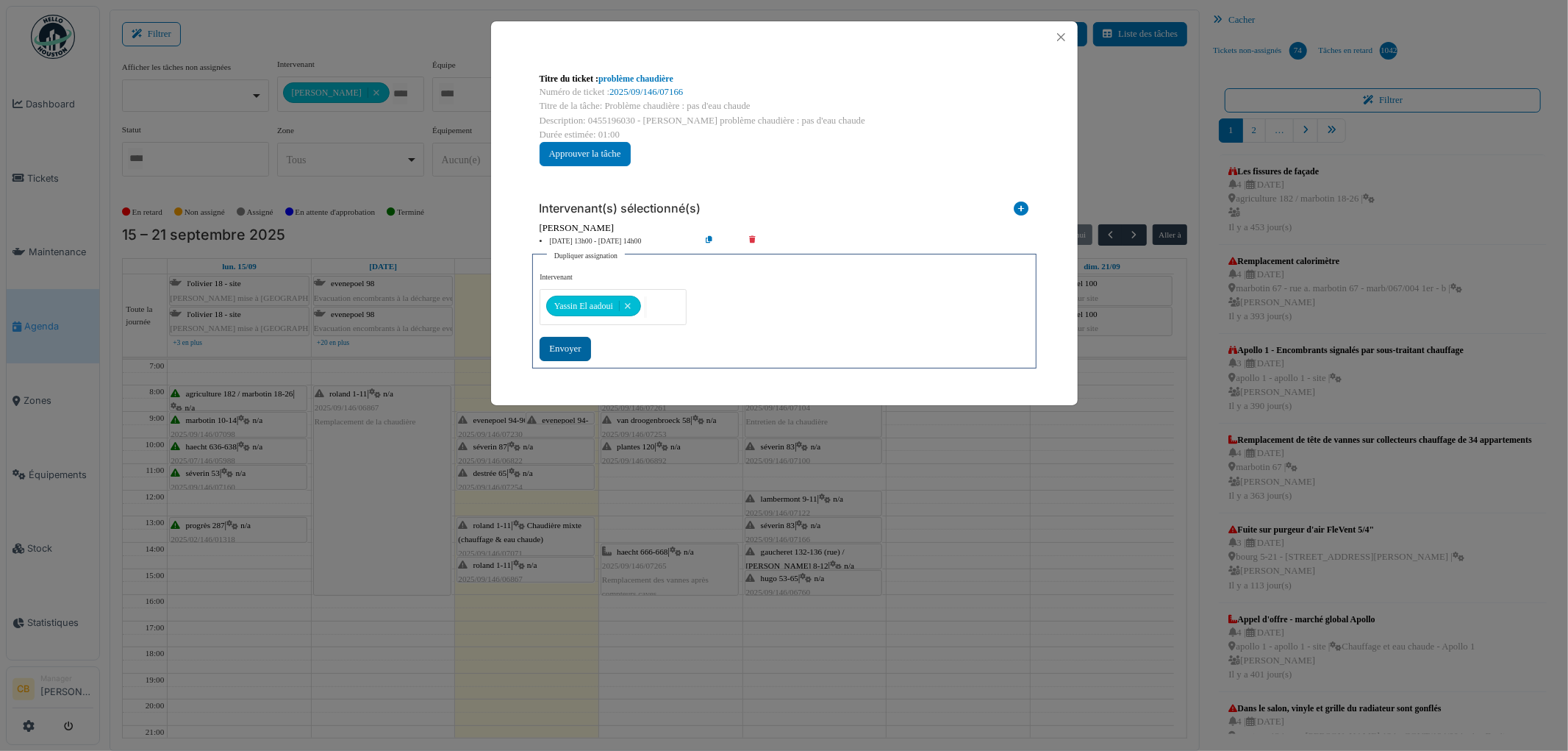
click at [571, 346] on div "Envoyer" at bounding box center [565, 349] width 51 height 25
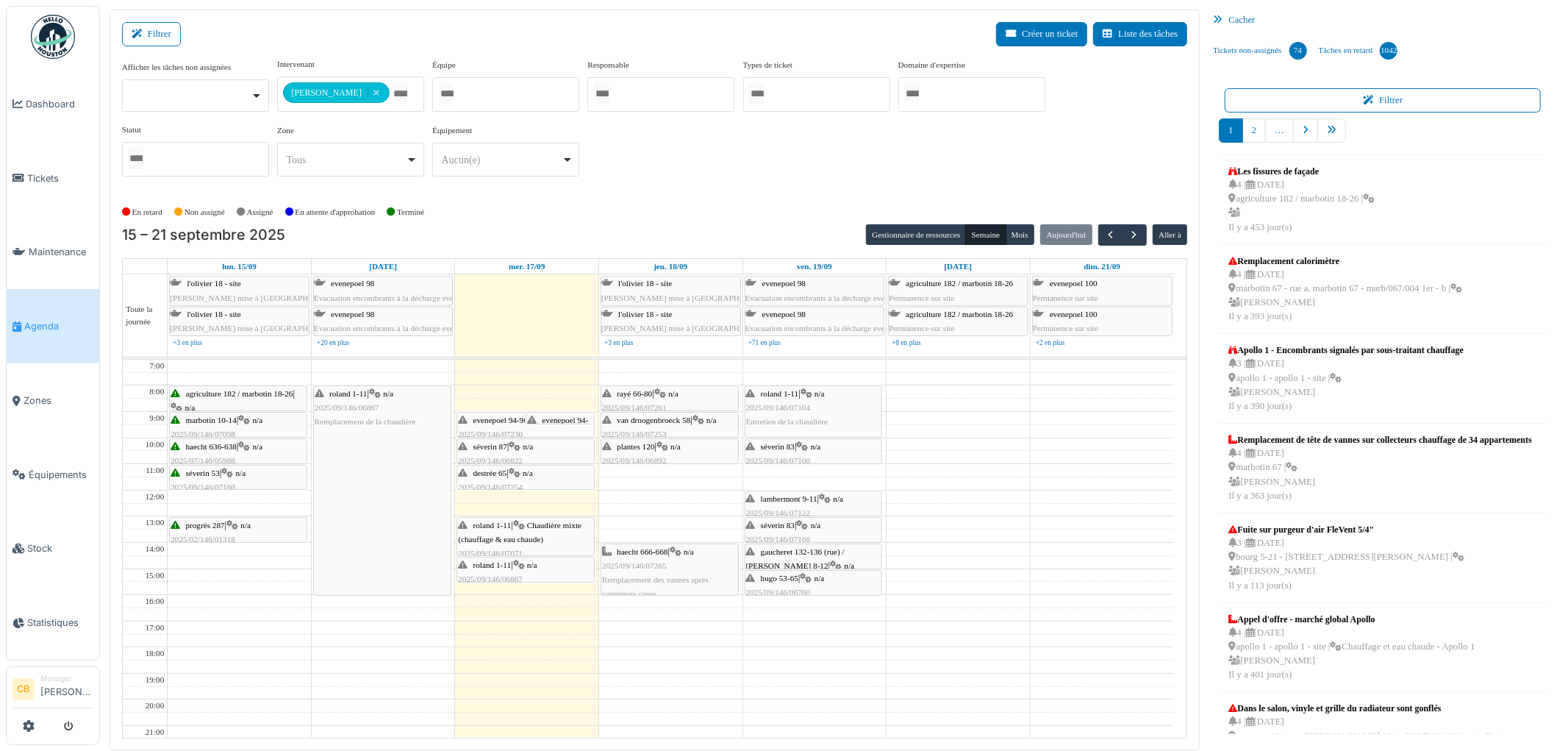
click at [782, 554] on span "gaucheret 132-136 (rue) / [PERSON_NAME] 8-12" at bounding box center [796, 559] width 99 height 23
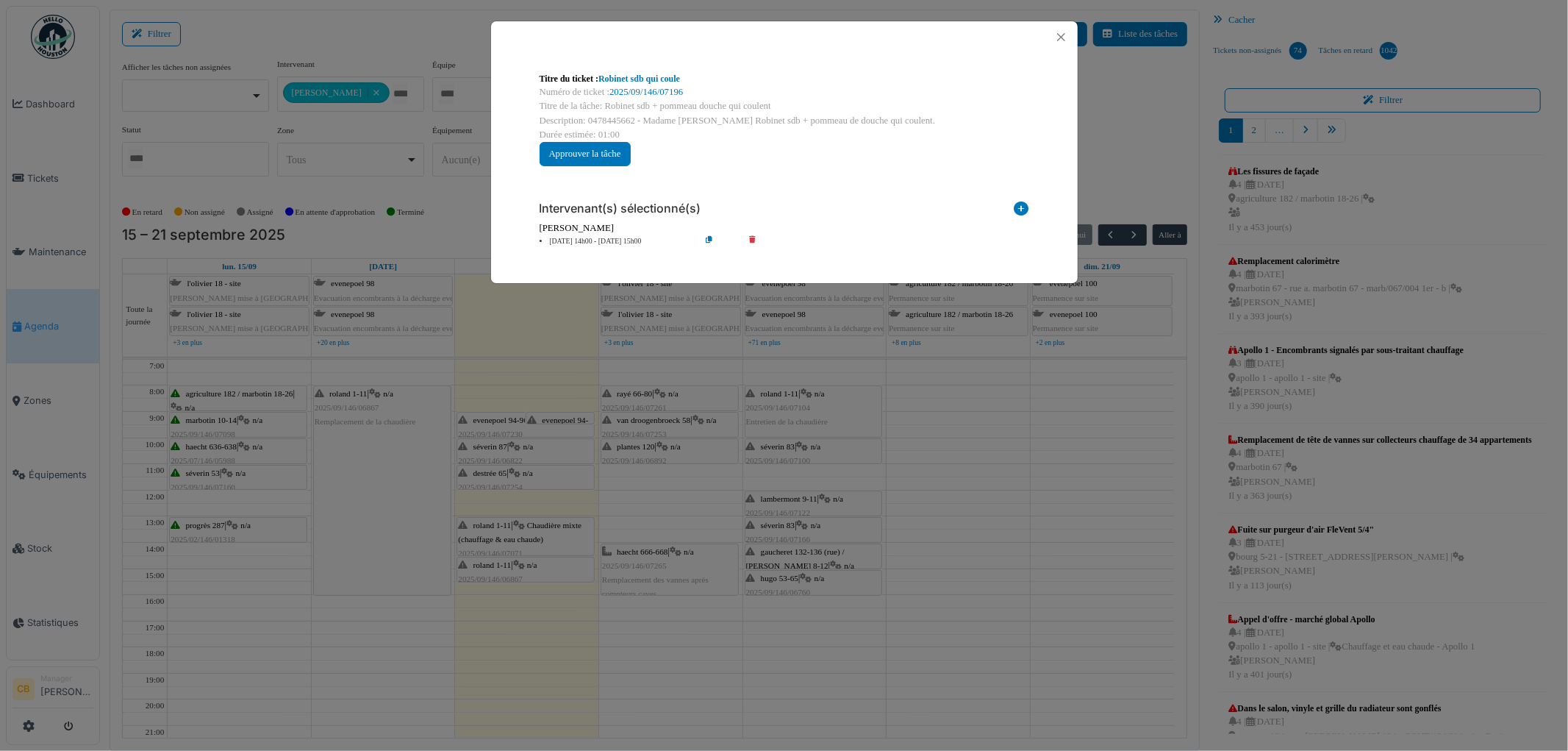
click at [709, 241] on icon at bounding box center [720, 241] width 42 height 11
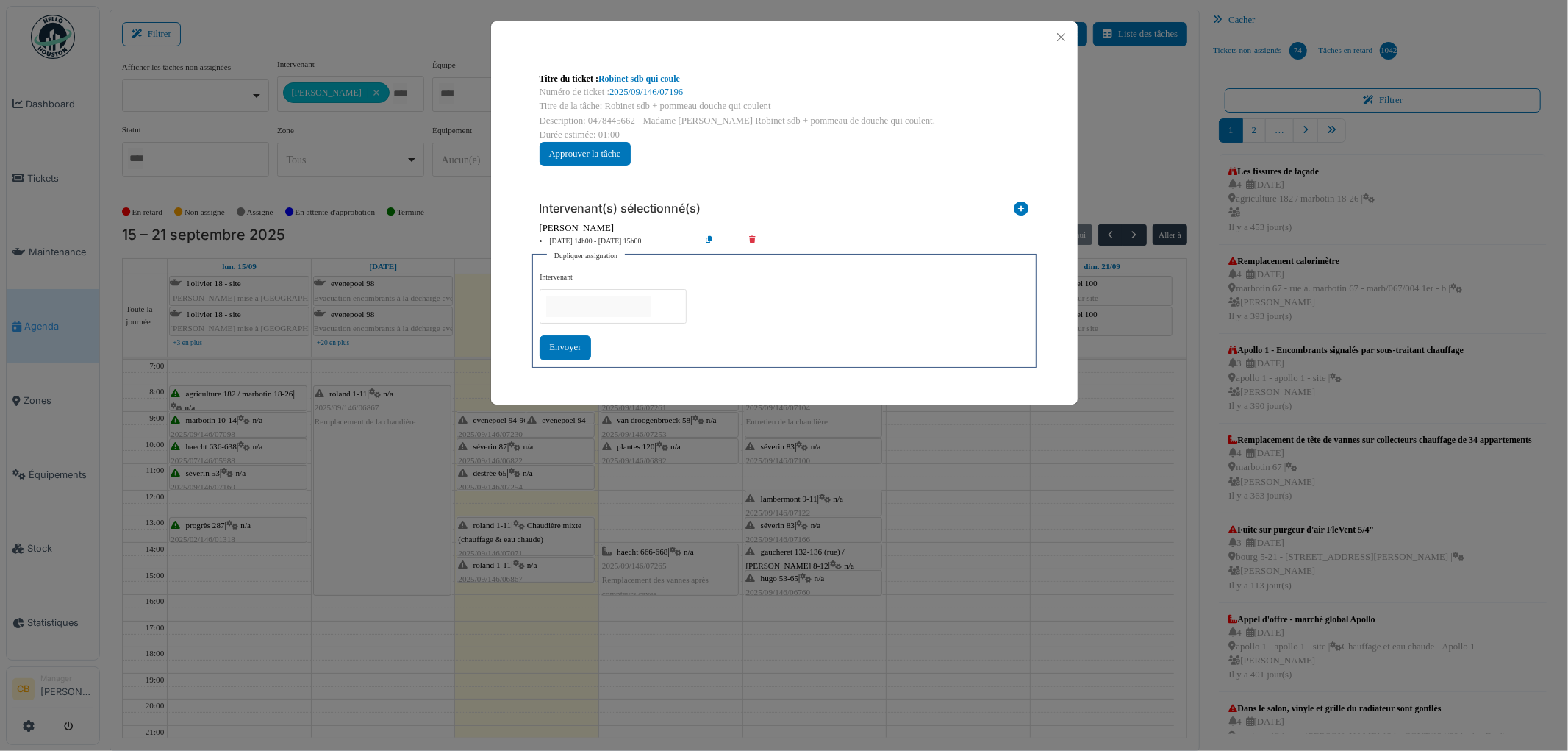
click at [583, 304] on input "null" at bounding box center [598, 306] width 104 height 21
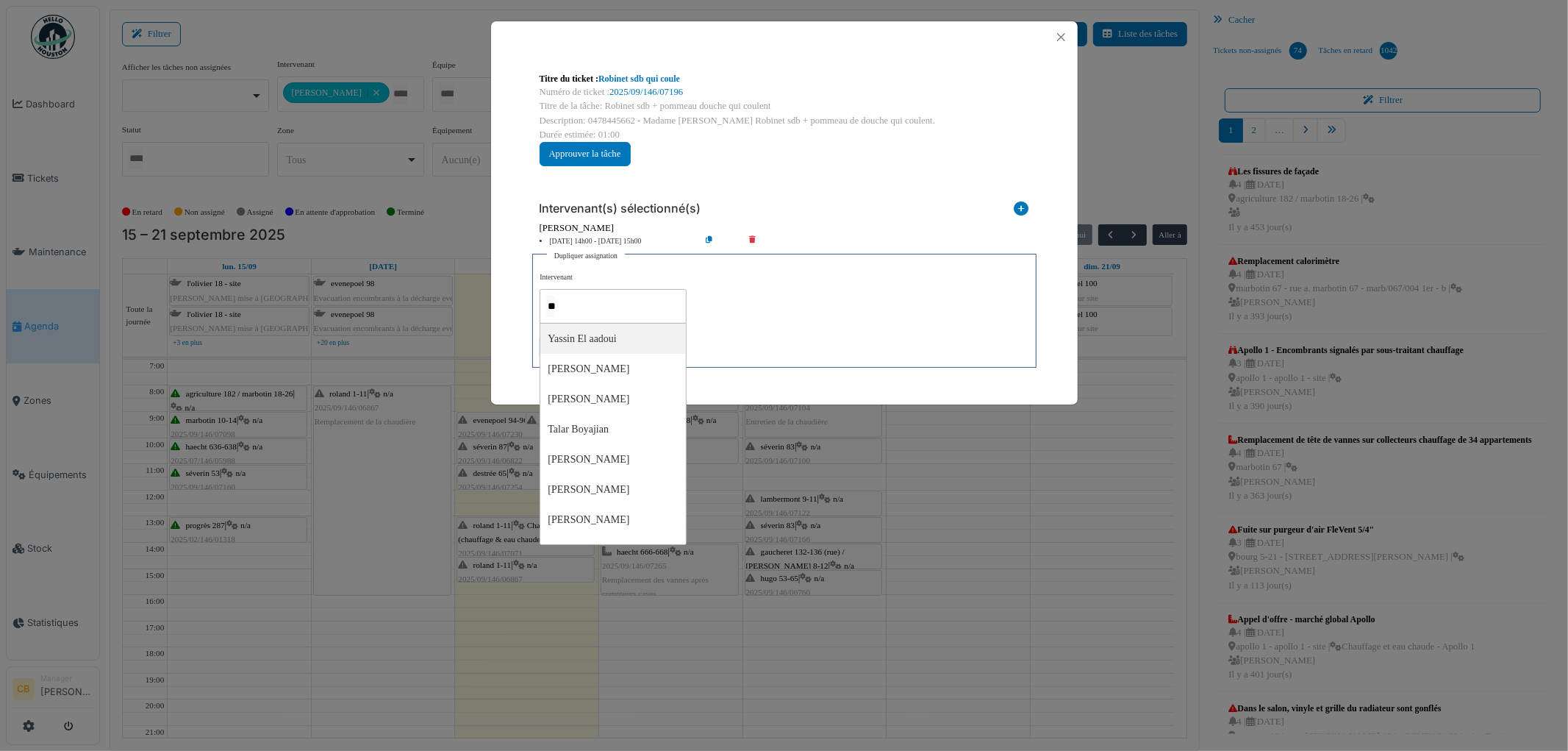
type input "***"
click at [709, 328] on div "**********" at bounding box center [784, 316] width 488 height 88
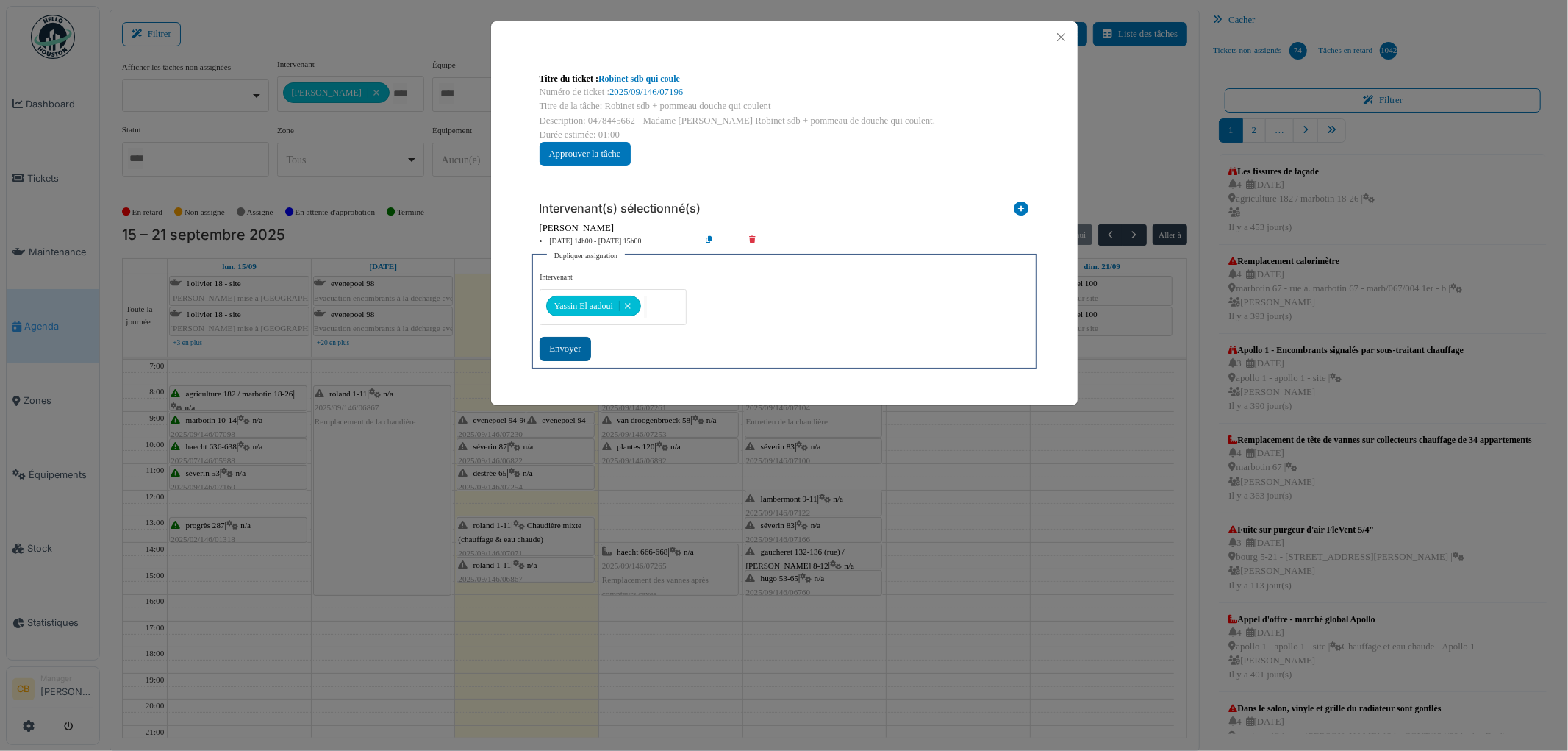
click at [561, 348] on div "Envoyer" at bounding box center [565, 349] width 51 height 25
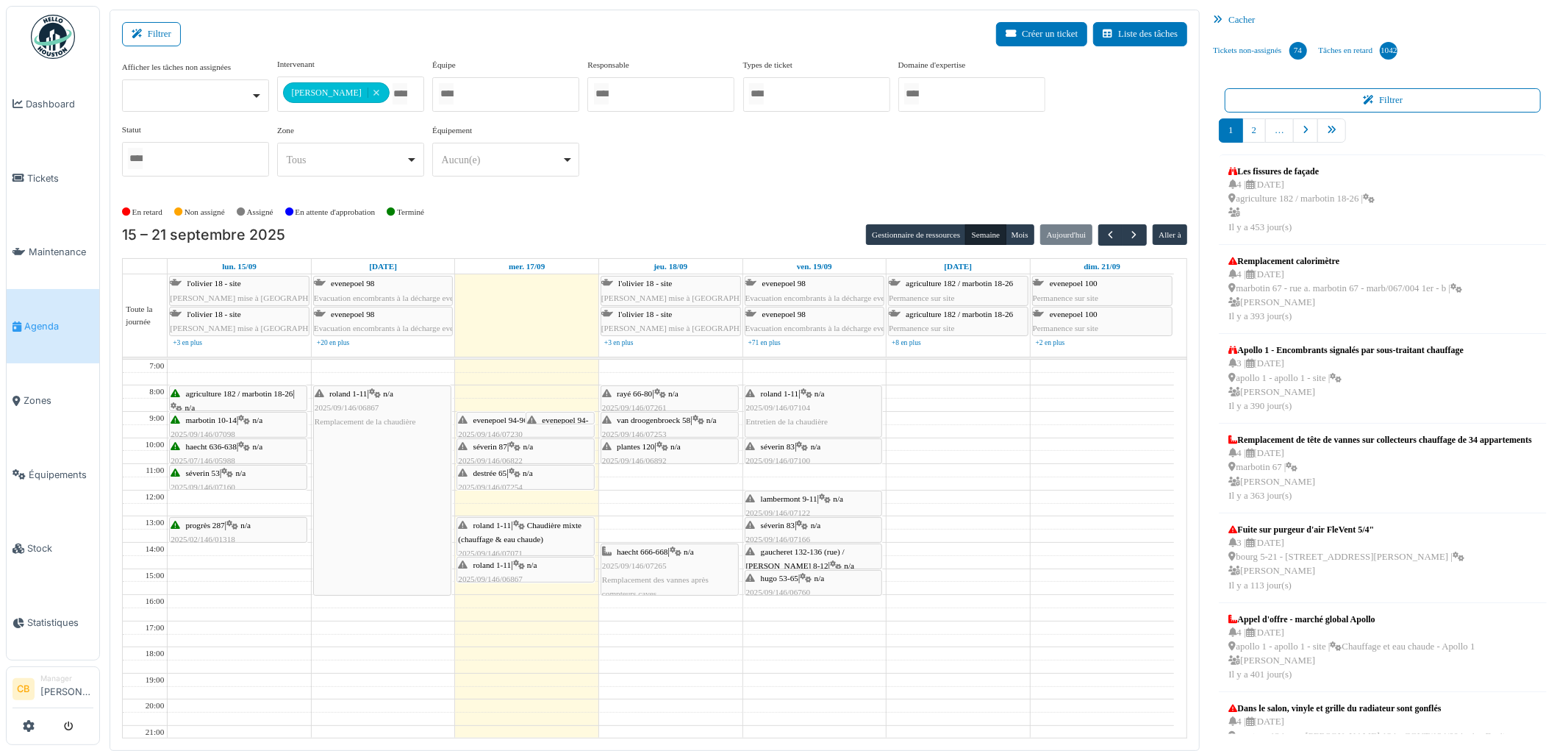
click at [796, 587] on div "hugo 53-65 | n/a 2025/09/146/06760 Fuite d’eau dans la salle de bain" at bounding box center [814, 593] width 136 height 43
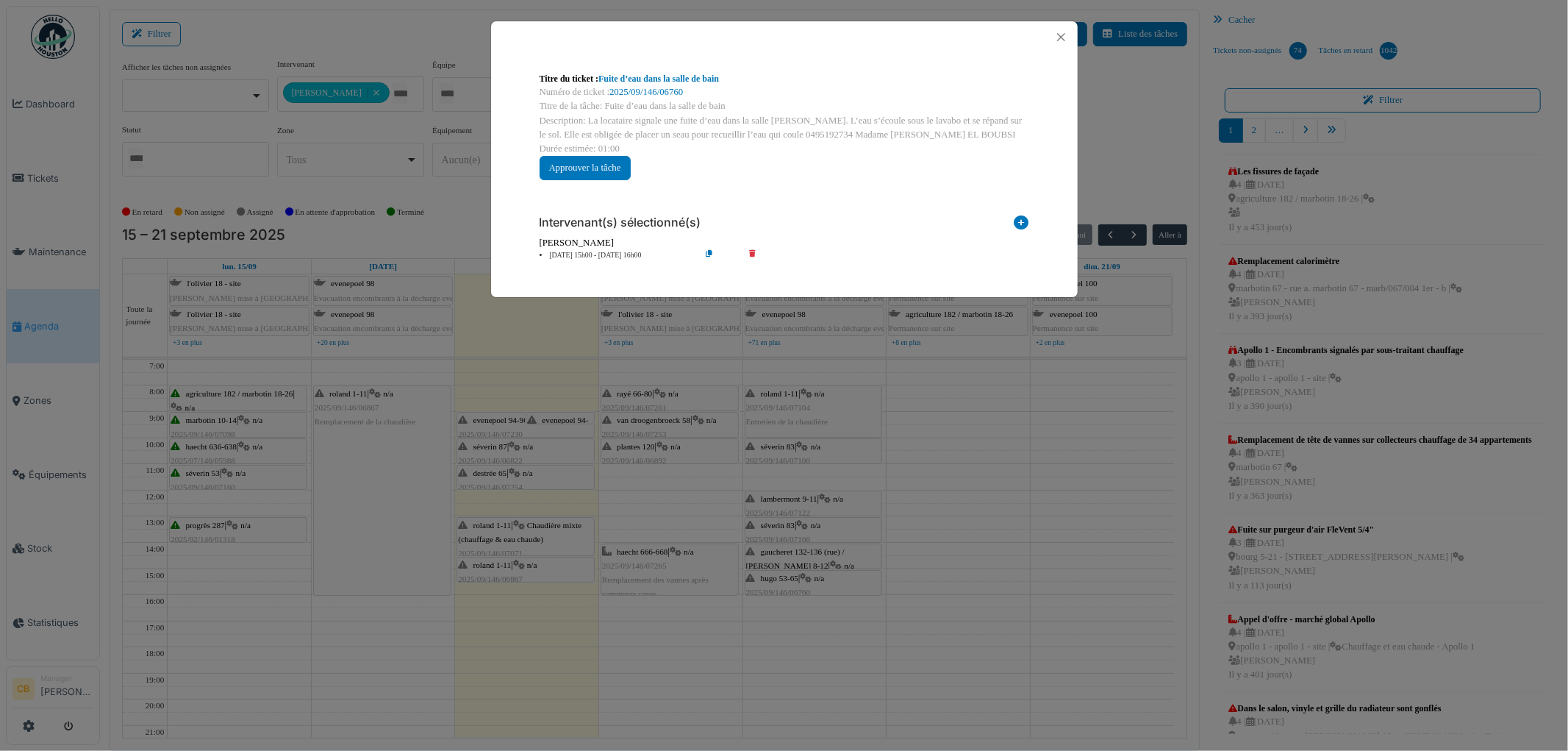
click at [709, 255] on icon at bounding box center [720, 255] width 42 height 11
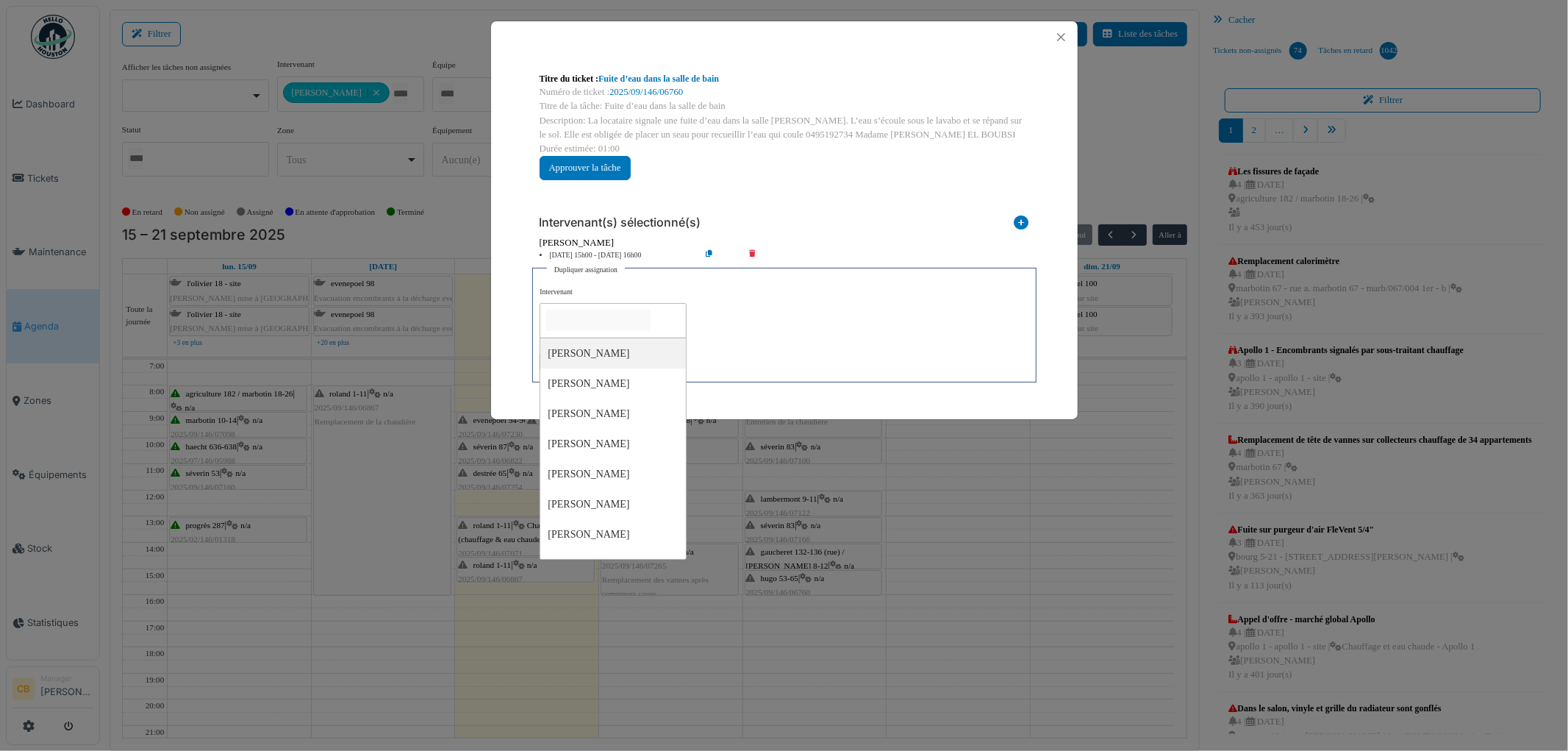
click at [597, 319] on input "null" at bounding box center [598, 320] width 104 height 21
type input "***"
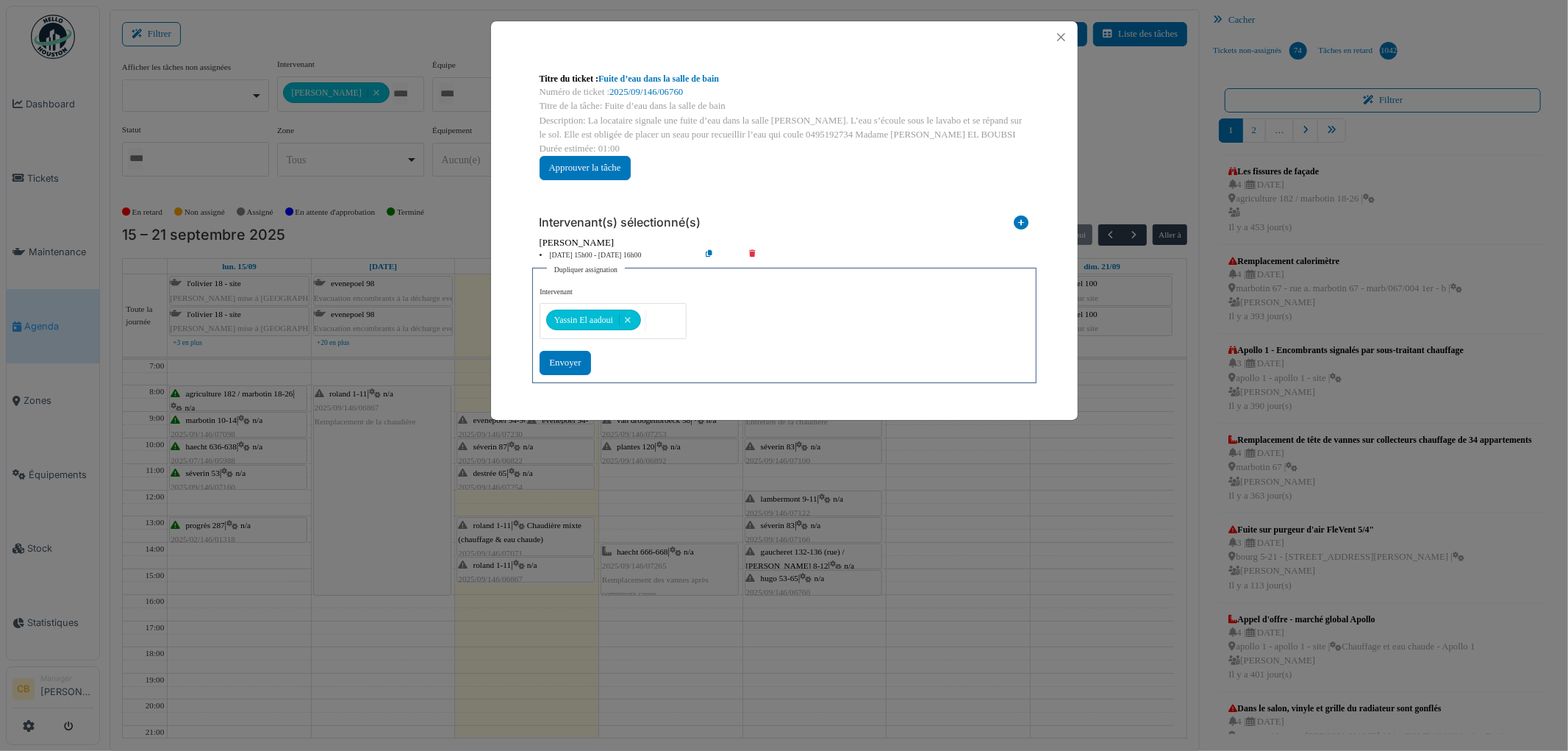
click at [743, 334] on div "**********" at bounding box center [784, 330] width 488 height 88
click at [572, 362] on div "Envoyer" at bounding box center [565, 363] width 51 height 25
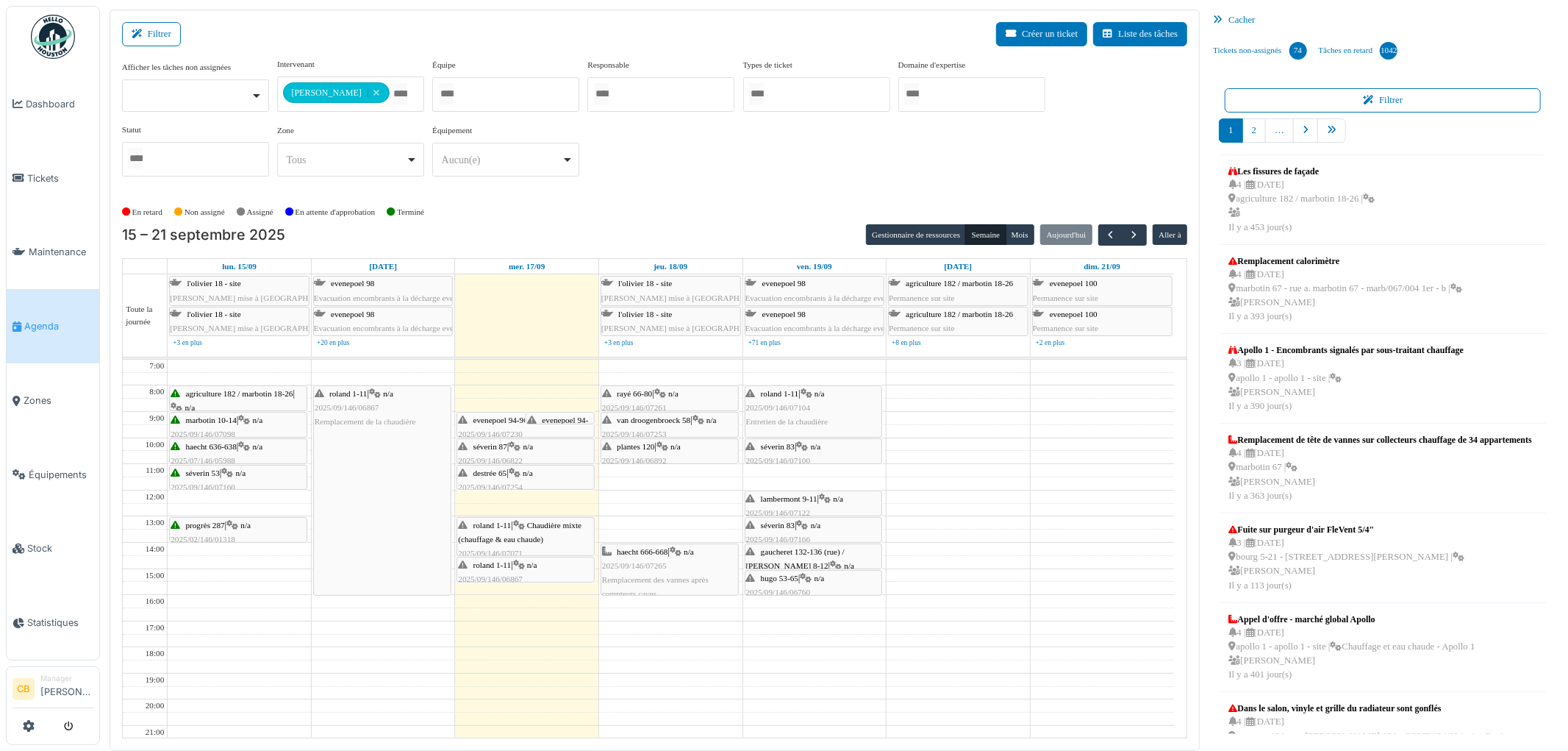
click at [767, 398] on span "roland 1-11" at bounding box center [779, 394] width 38 height 9
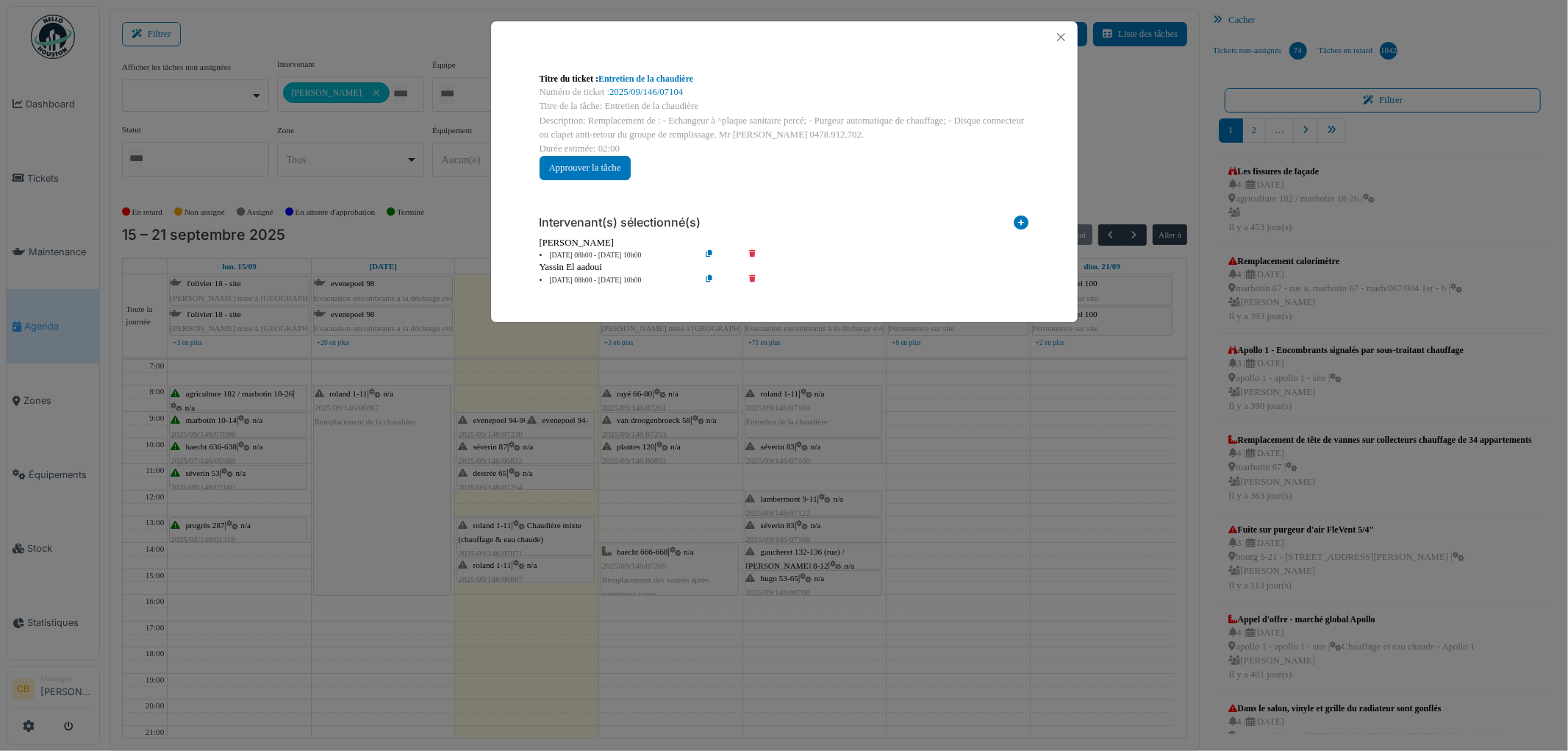
click at [767, 398] on div "Titre du ticket : Entretien de la chaudière Numéro de ticket : 2025/09/146/0710…" at bounding box center [784, 376] width 1568 height 751
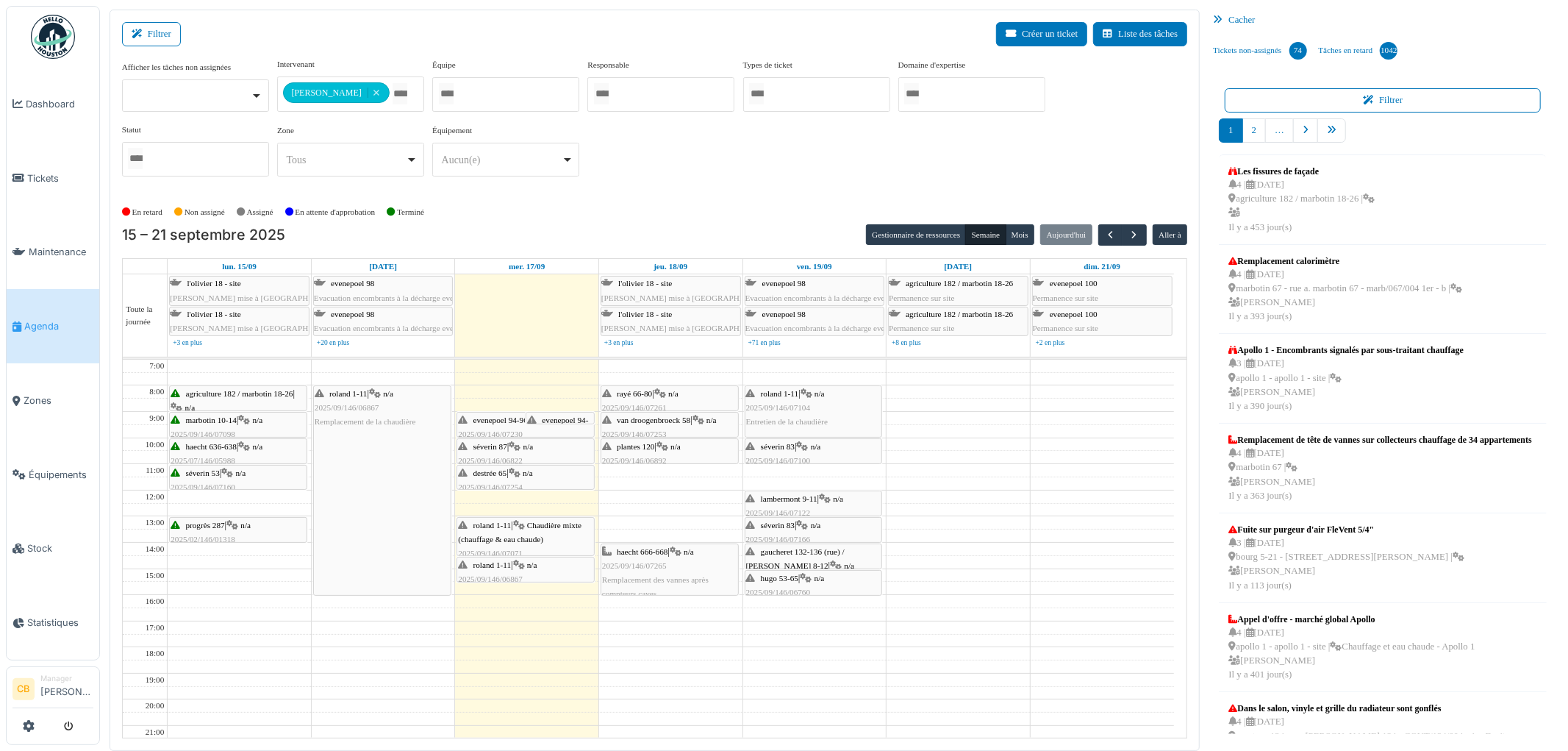
click at [772, 445] on span "séverin 83" at bounding box center [777, 446] width 34 height 9
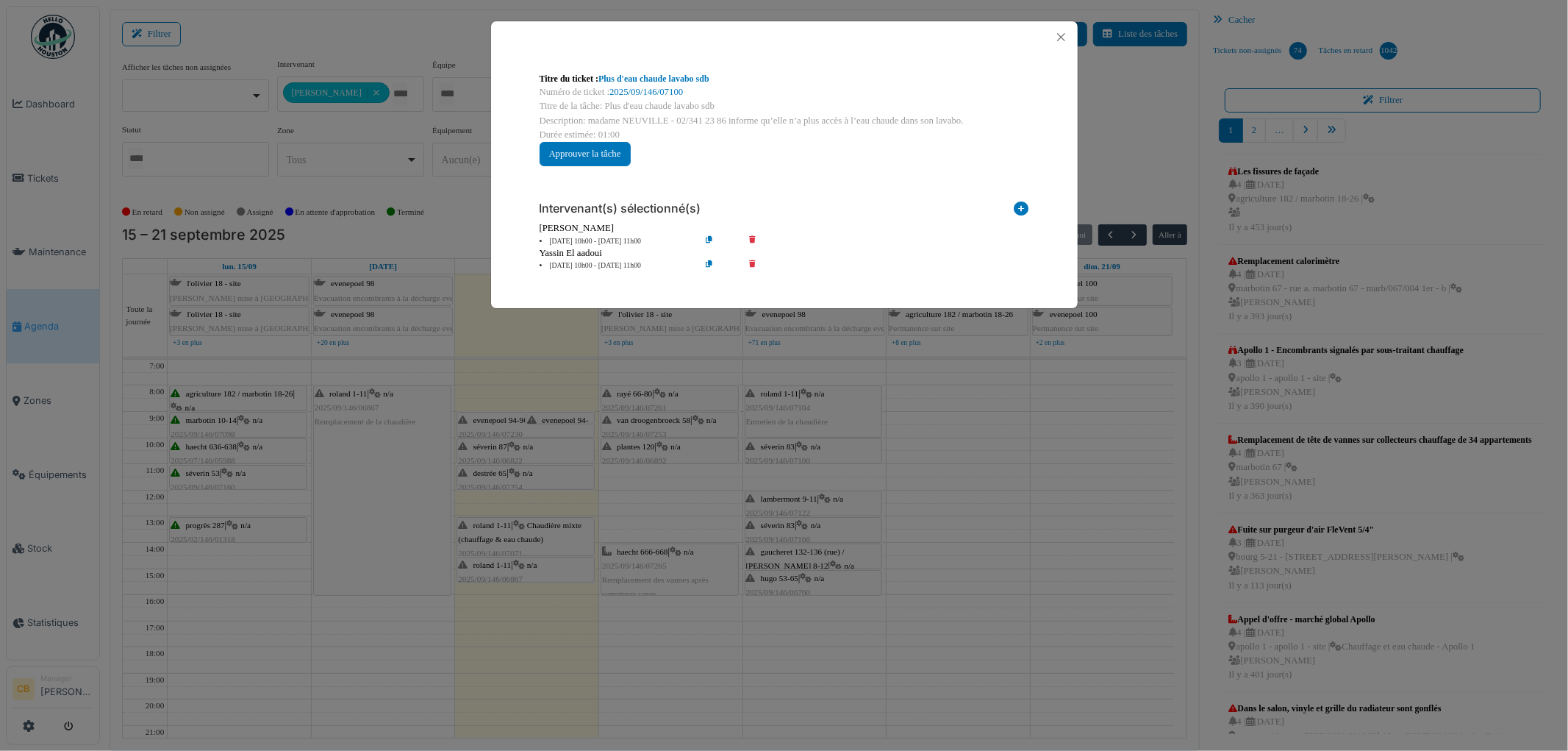
click at [772, 445] on div "Titre du ticket : Plus d'eau chaude lavabo sdb Numéro de ticket : 2025/09/146/0…" at bounding box center [784, 376] width 1568 height 751
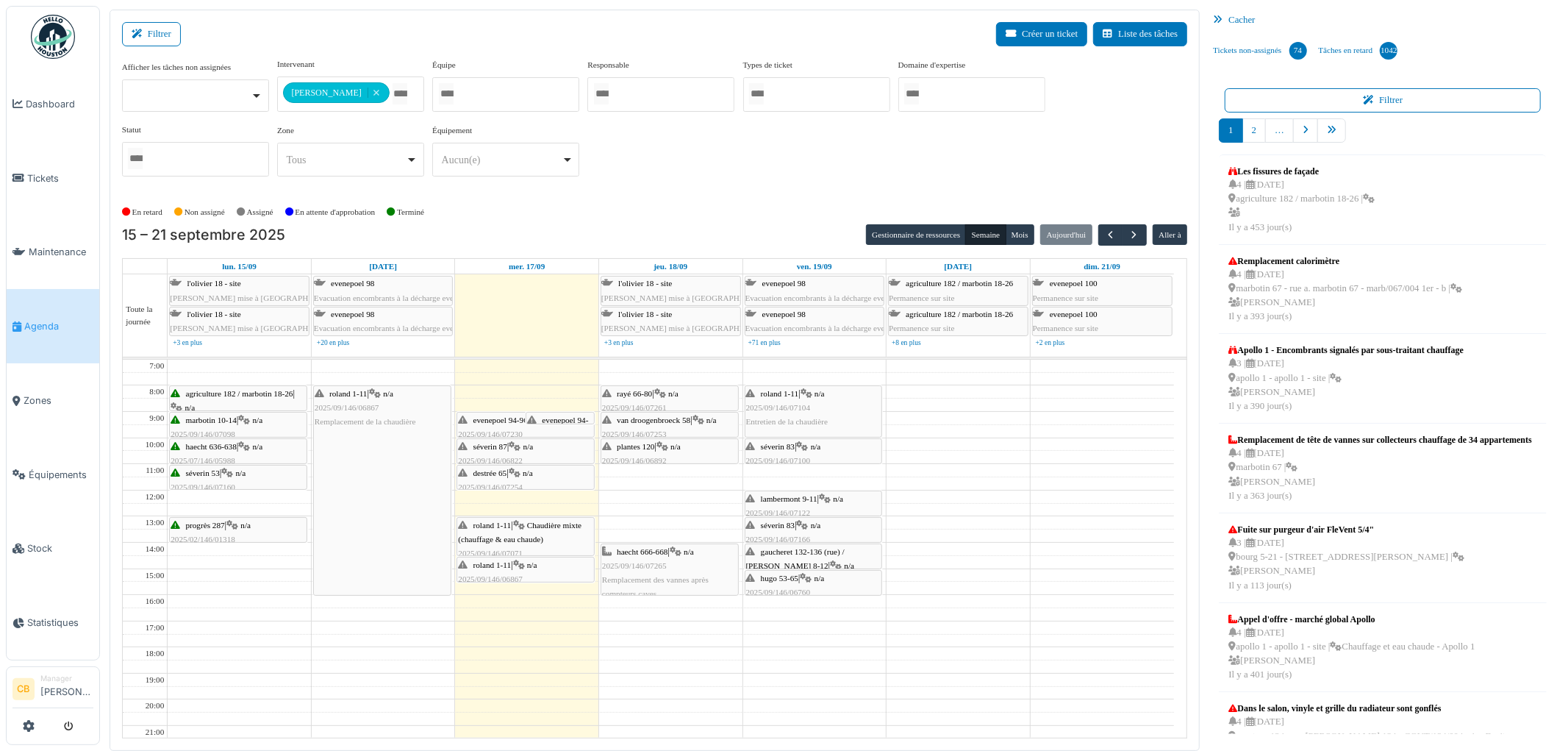
click at [781, 500] on span "lambermont 9-11" at bounding box center [789, 499] width 57 height 9
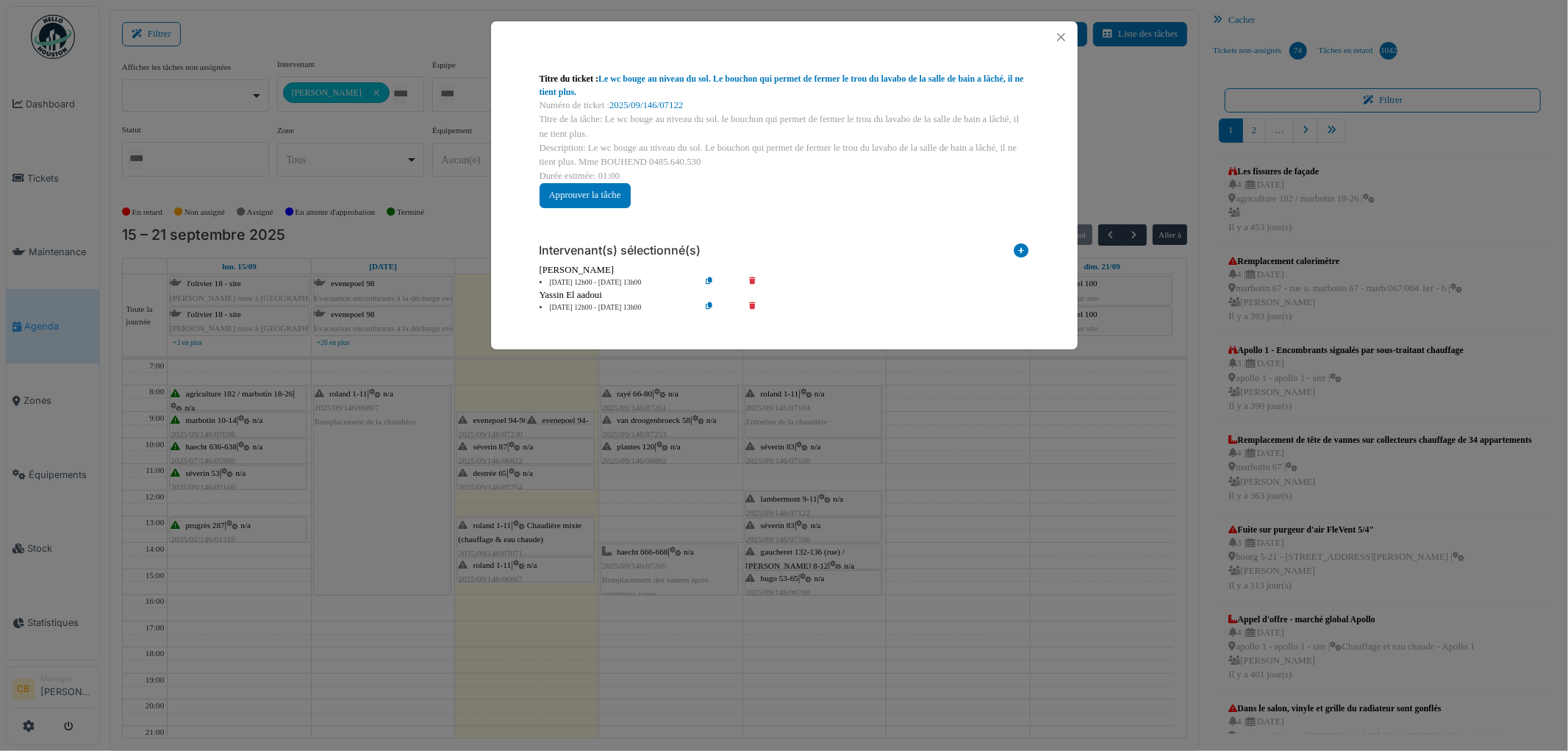
click at [781, 500] on div "Titre du ticket : Le wc bouge au niveau du sol. Le bouchon qui permet de fermer…" at bounding box center [784, 376] width 1568 height 751
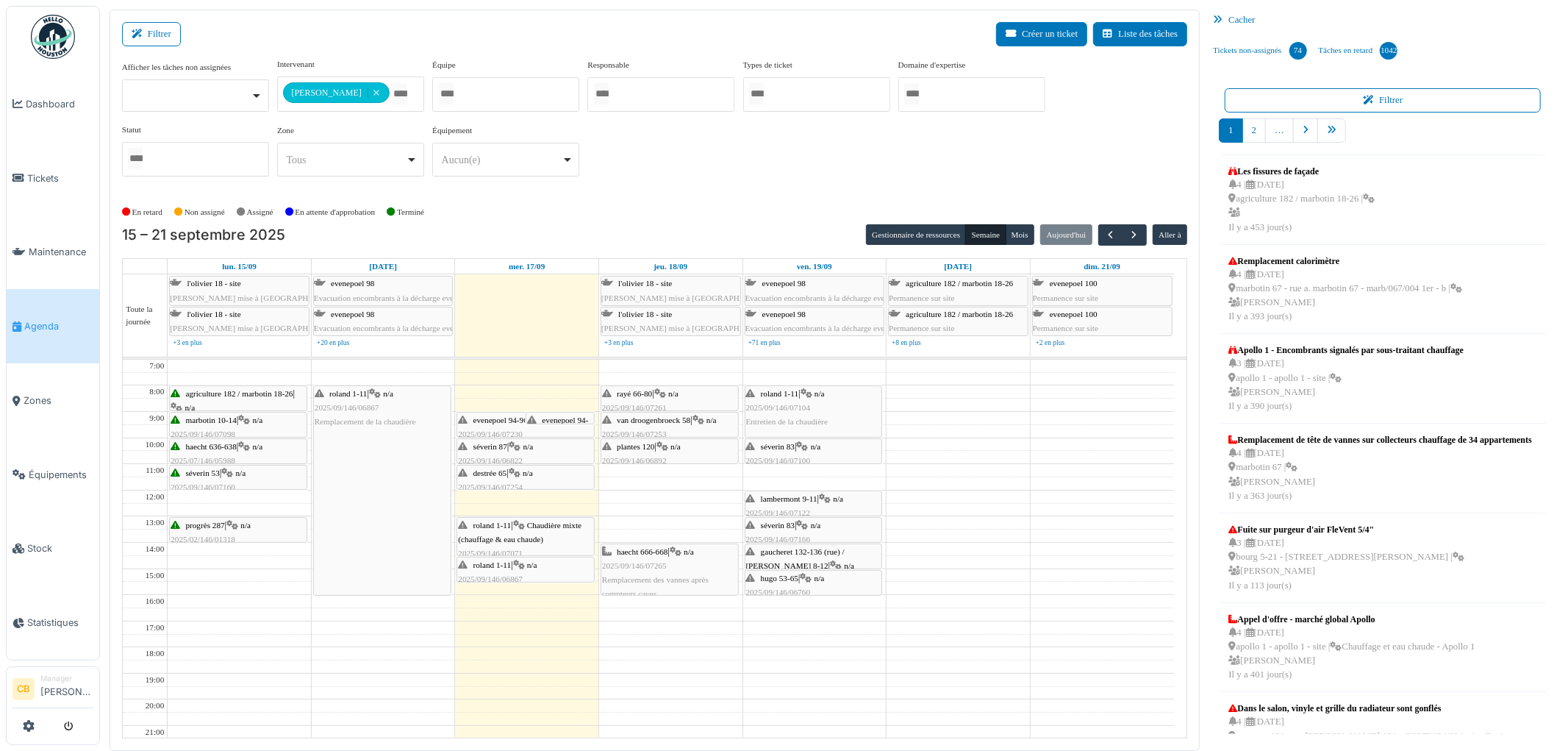
click at [783, 537] on span "2025/09/146/07166" at bounding box center [779, 539] width 65 height 9
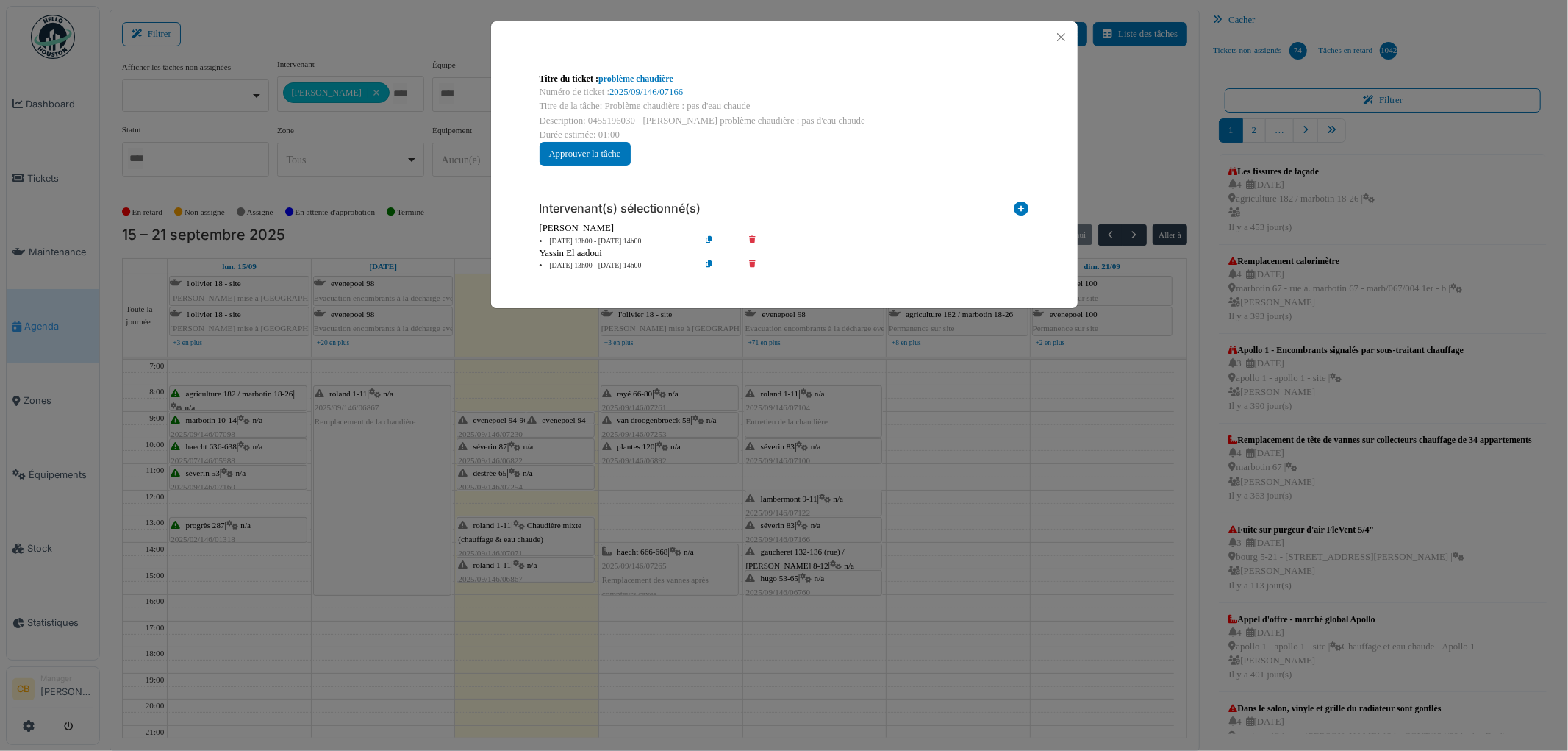
click at [783, 536] on div "Titre du ticket : problème chaudière Numéro de ticket : 2025/09/146/07166 Titre…" at bounding box center [784, 376] width 1568 height 751
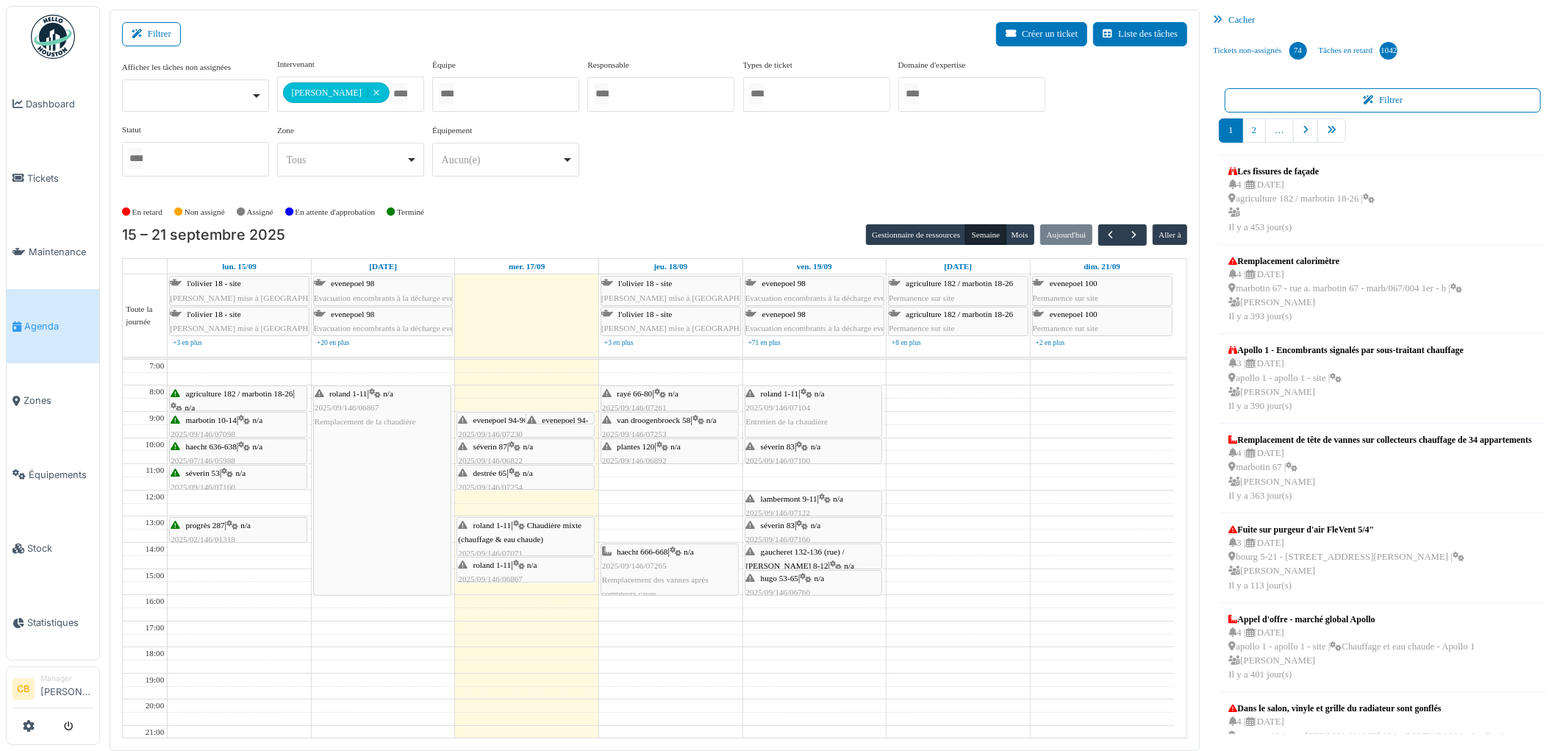
click at [783, 555] on span "gaucheret 132-136 (rue) / [PERSON_NAME] 8-12" at bounding box center [796, 559] width 99 height 23
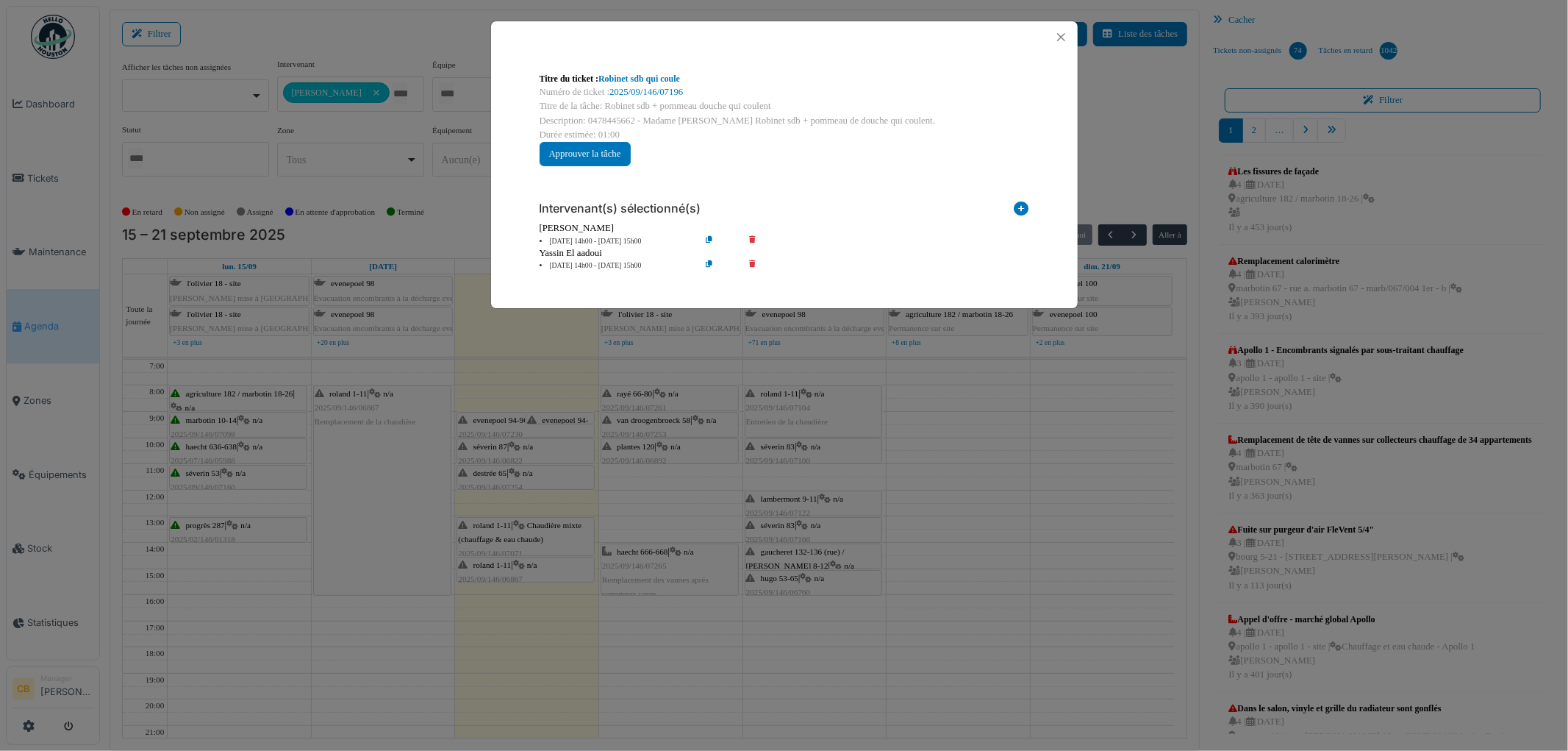
click at [783, 555] on div "Titre du ticket : Robinet sdb qui coule Numéro de ticket : 2025/09/146/07196 Ti…" at bounding box center [784, 376] width 1568 height 751
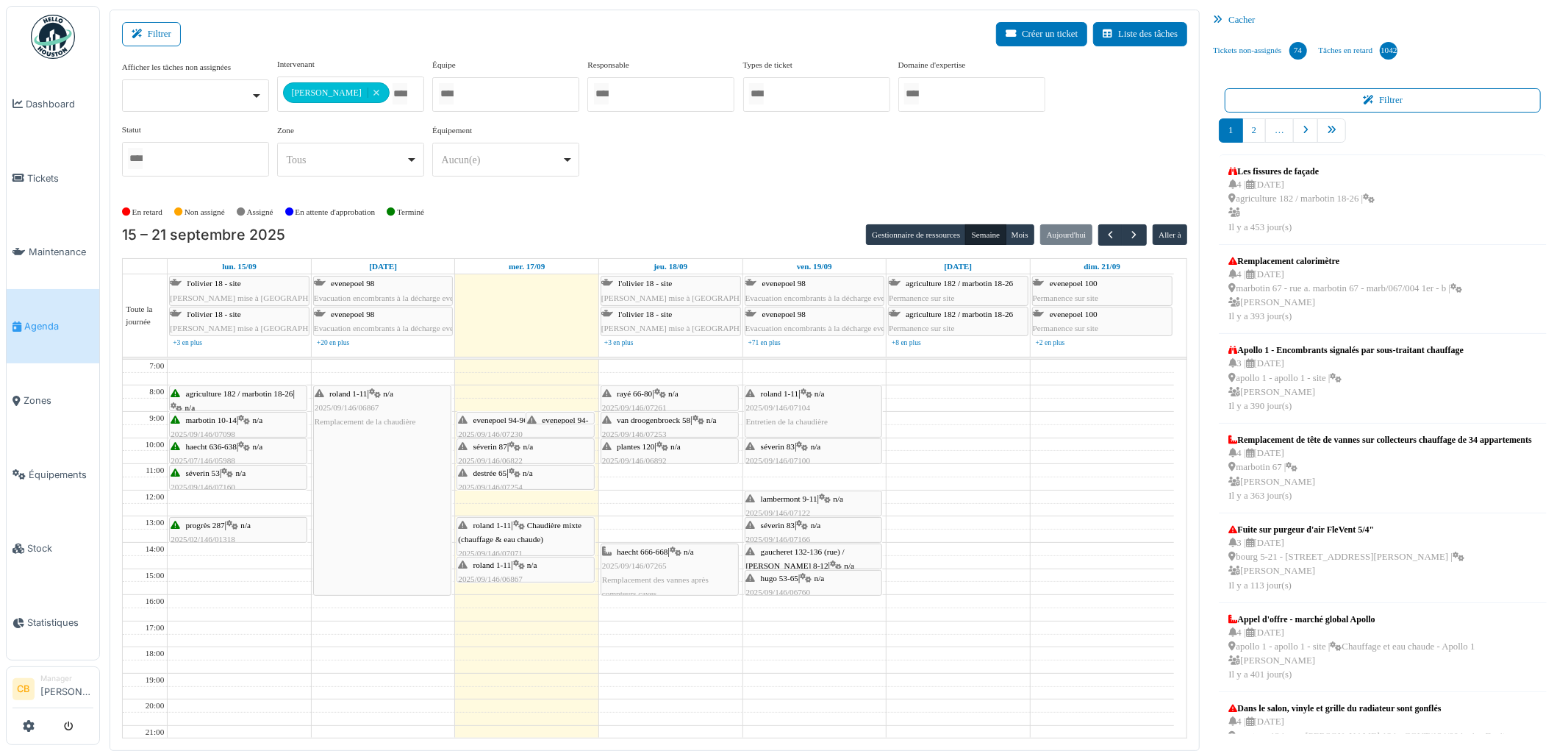
click at [784, 579] on span "hugo 53-65" at bounding box center [779, 578] width 38 height 9
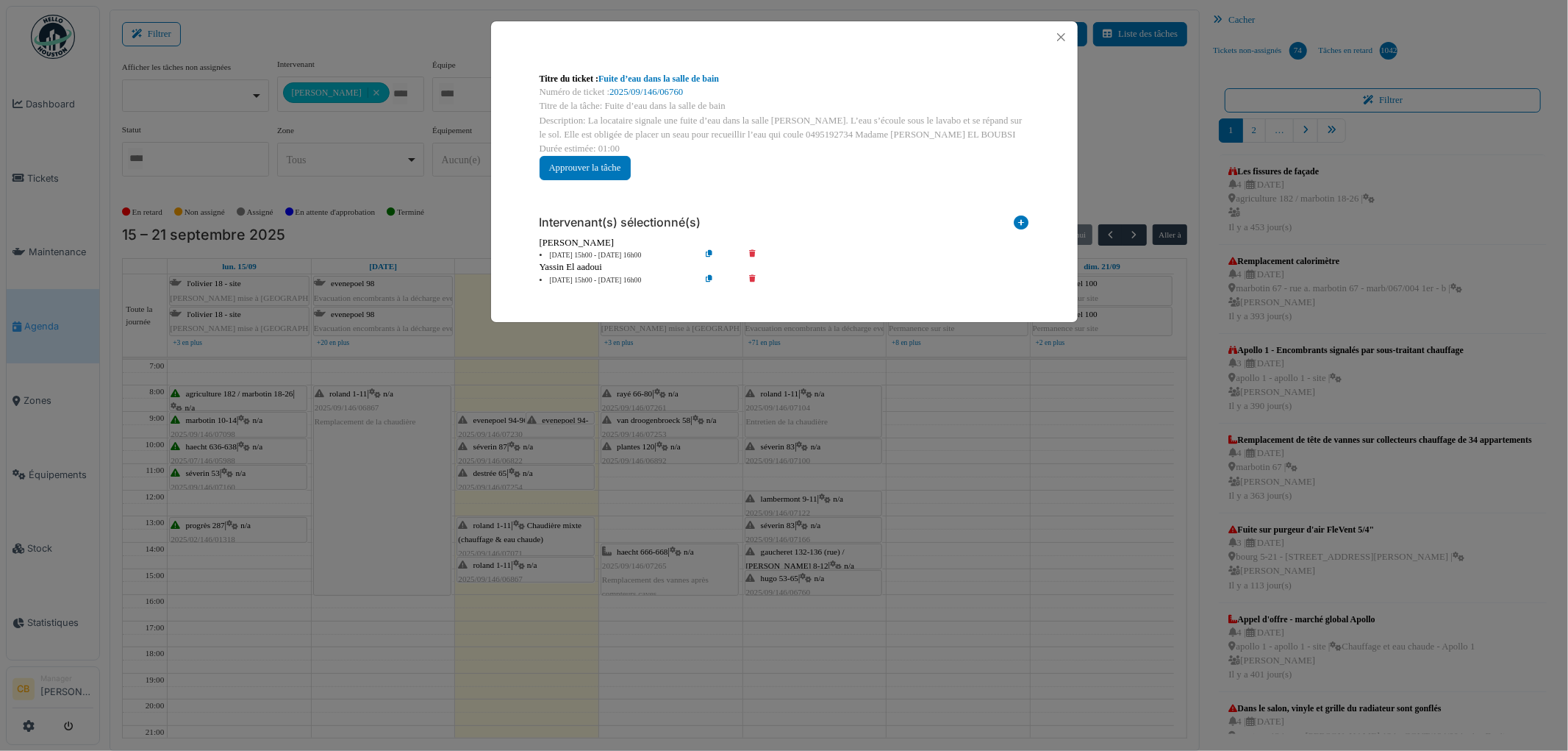
click at [784, 579] on div "Titre du ticket : Fuite d’eau dans la salle de bain Numéro de ticket : 2025/09/…" at bounding box center [784, 376] width 1568 height 751
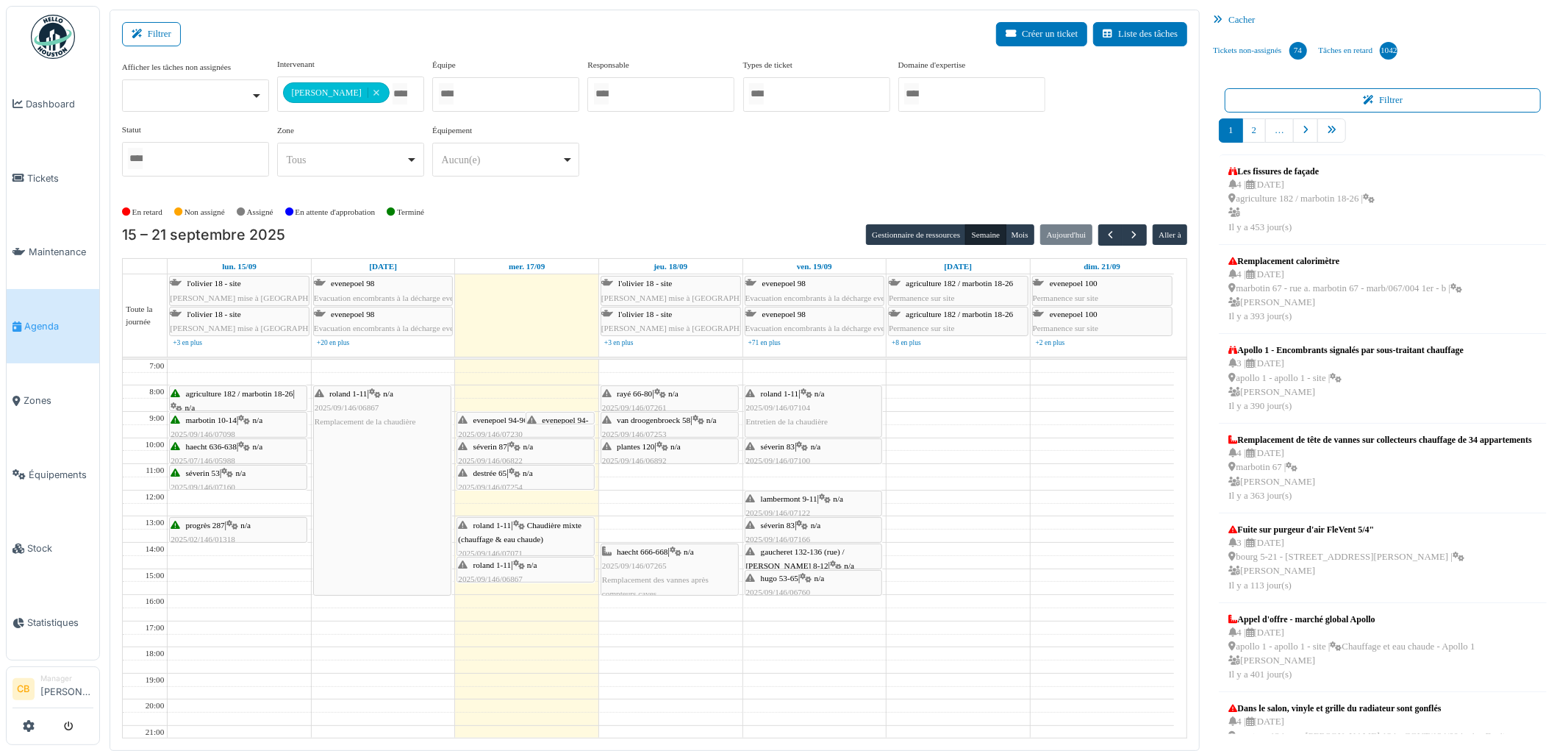
click at [501, 422] on span "evenepoel 94-96" at bounding box center [500, 420] width 54 height 9
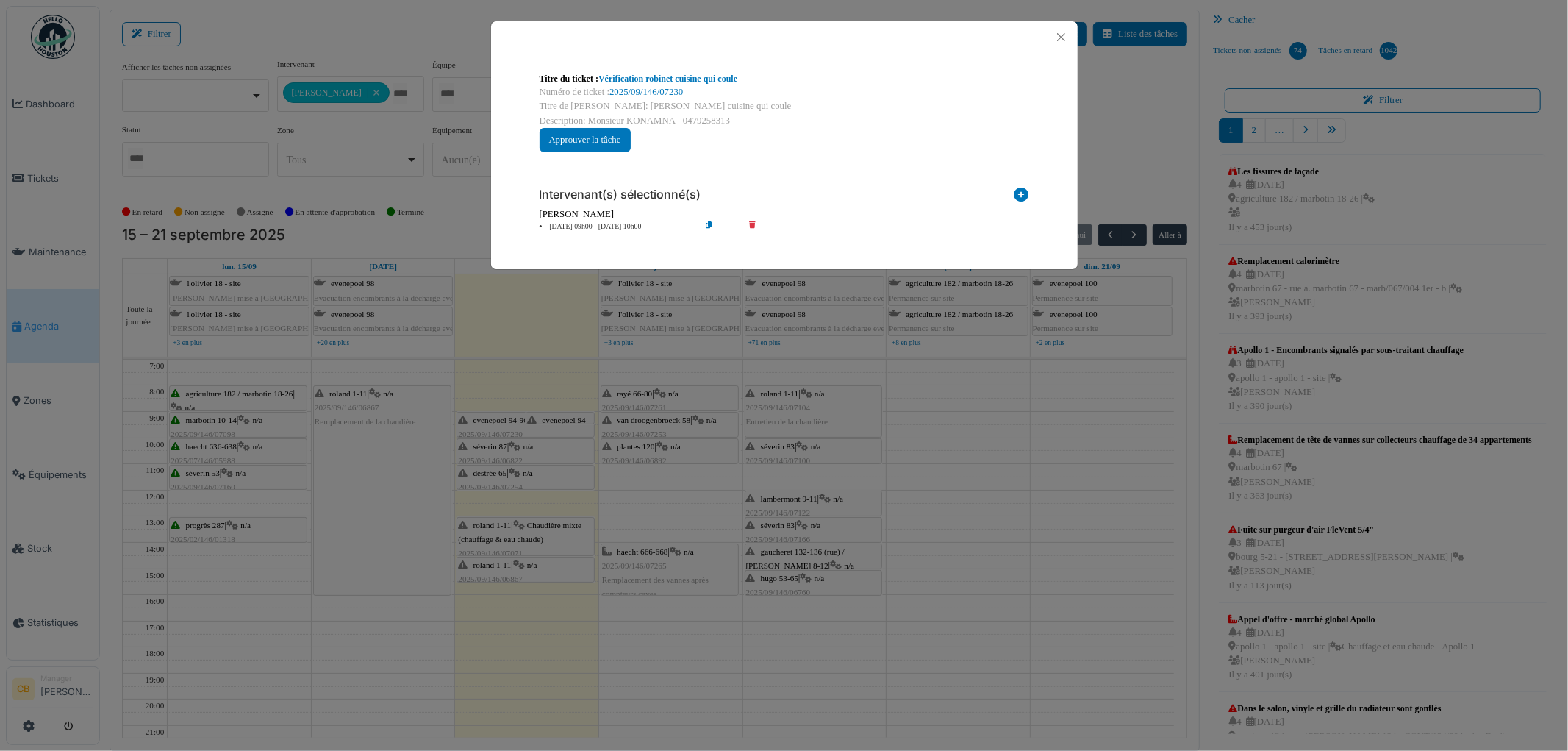
click at [501, 422] on div "Titre du ticket : Vérification robinet cuisine qui coule Numéro de ticket : 202…" at bounding box center [784, 376] width 1568 height 751
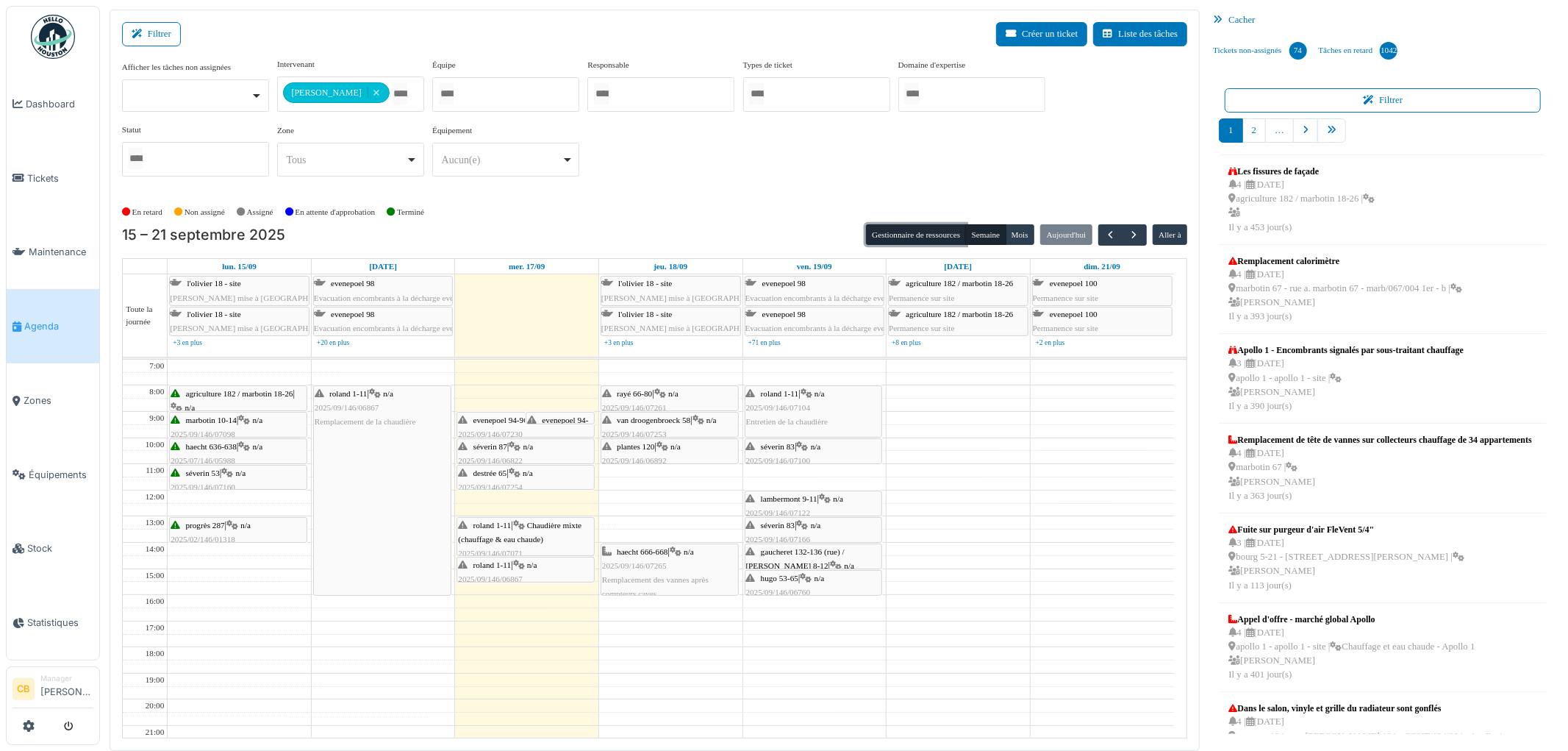
click at [923, 233] on button "Gestionnaire de ressources" at bounding box center [916, 234] width 100 height 21
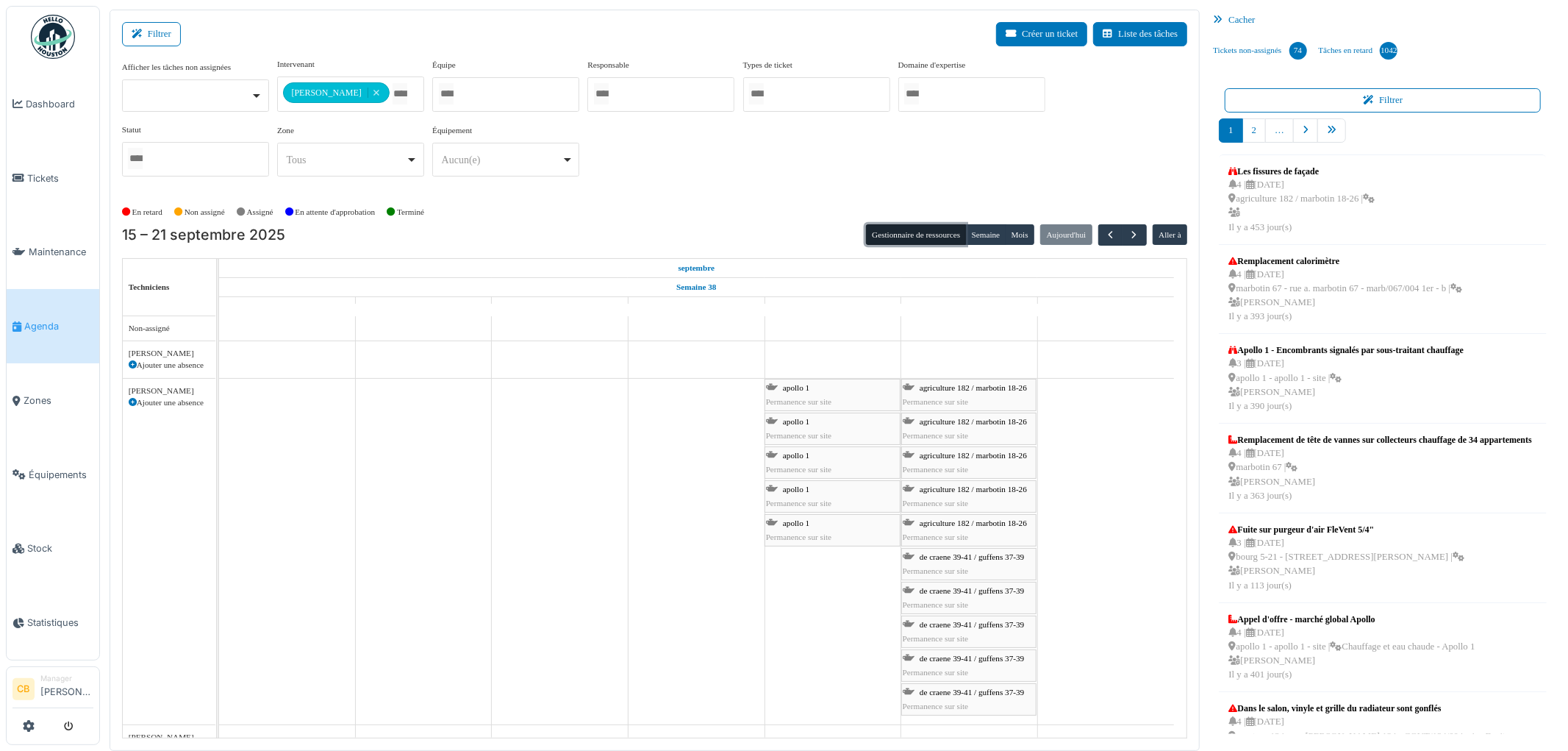
click at [879, 236] on button "Gestionnaire de ressources" at bounding box center [916, 234] width 100 height 21
click at [986, 236] on button "Semaine" at bounding box center [985, 234] width 40 height 21
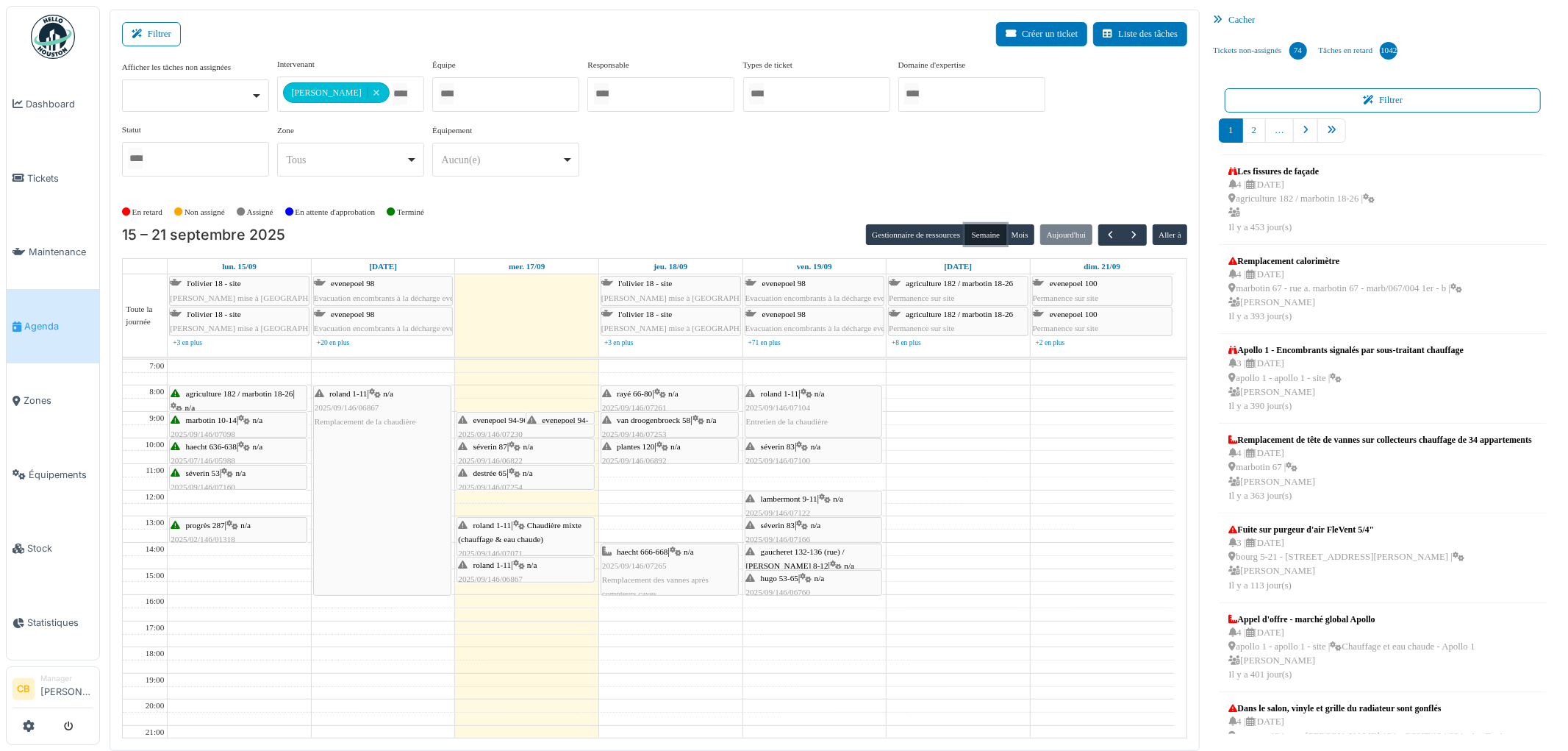
click at [706, 560] on div "haecht 666-668 | n/a 2025/09/146/07265 Remplacement des vannes après compteurs …" at bounding box center [669, 573] width 136 height 57
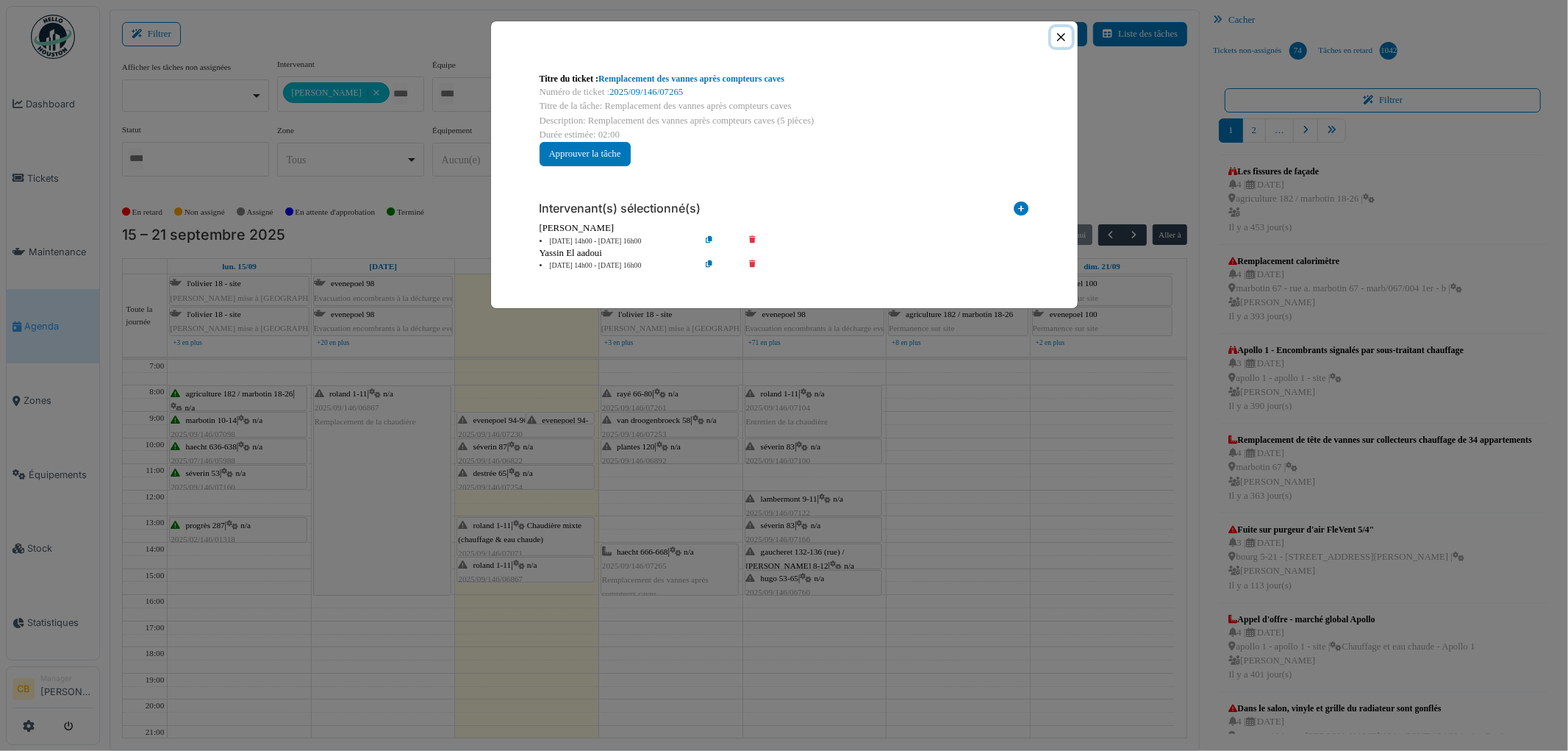
click at [1064, 38] on button "Close" at bounding box center [1061, 37] width 20 height 20
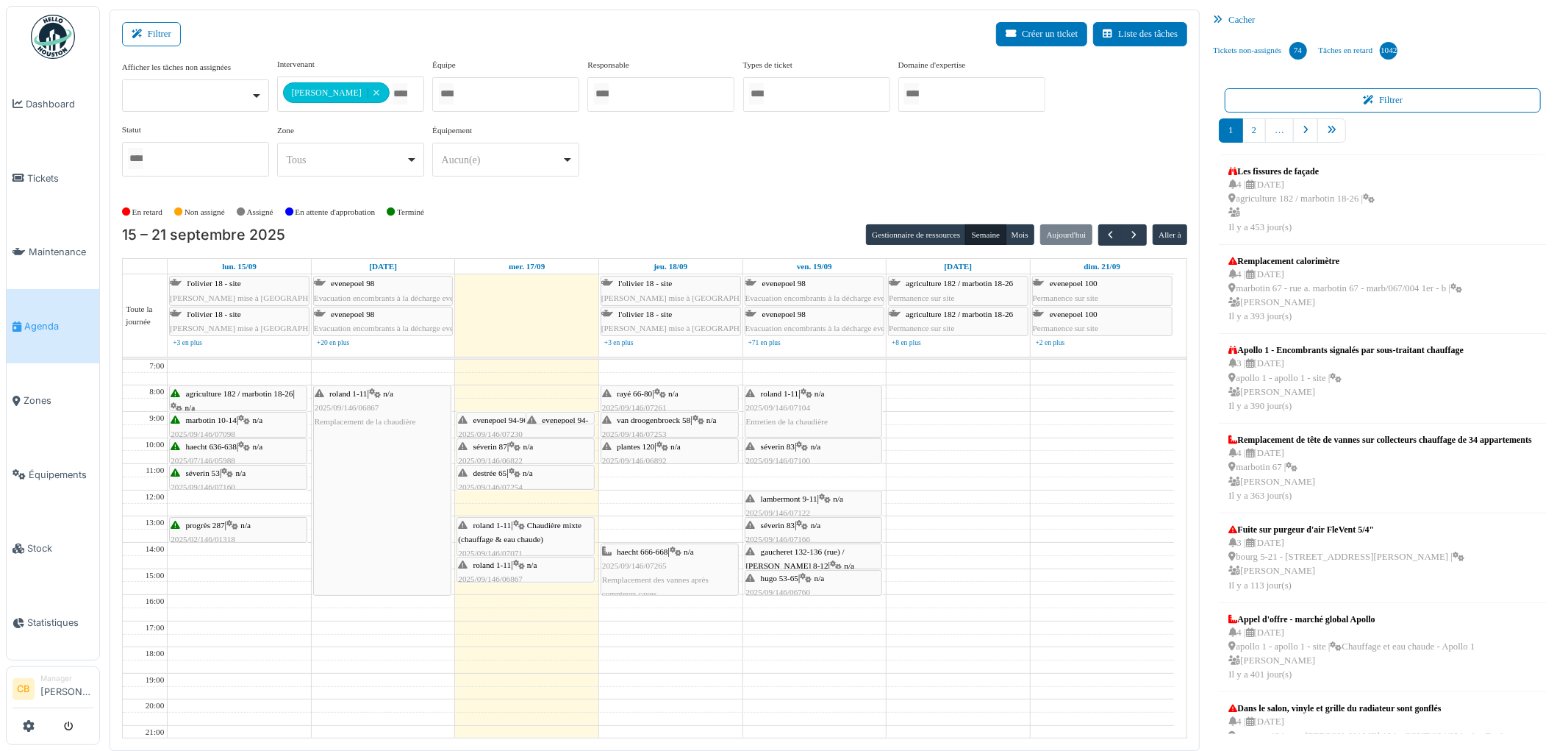
click at [641, 574] on div "haecht 666-668 | n/a 2025/09/146/07265 Remplacement des vannes après compteurs …" at bounding box center [669, 573] width 136 height 57
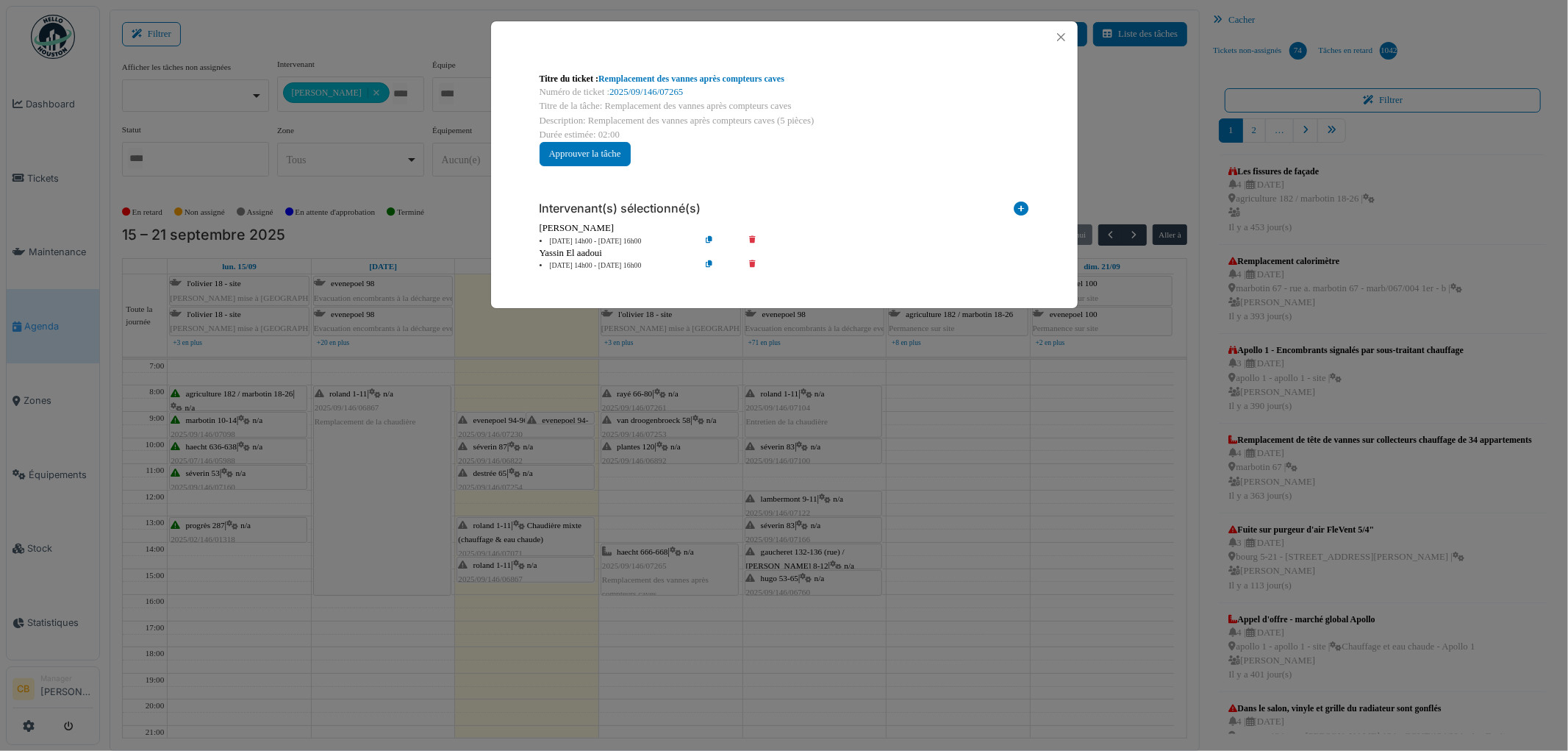
click at [638, 555] on div "Titre du ticket : Remplacement des vannes après compteurs caves Numéro de ticke…" at bounding box center [784, 376] width 1568 height 751
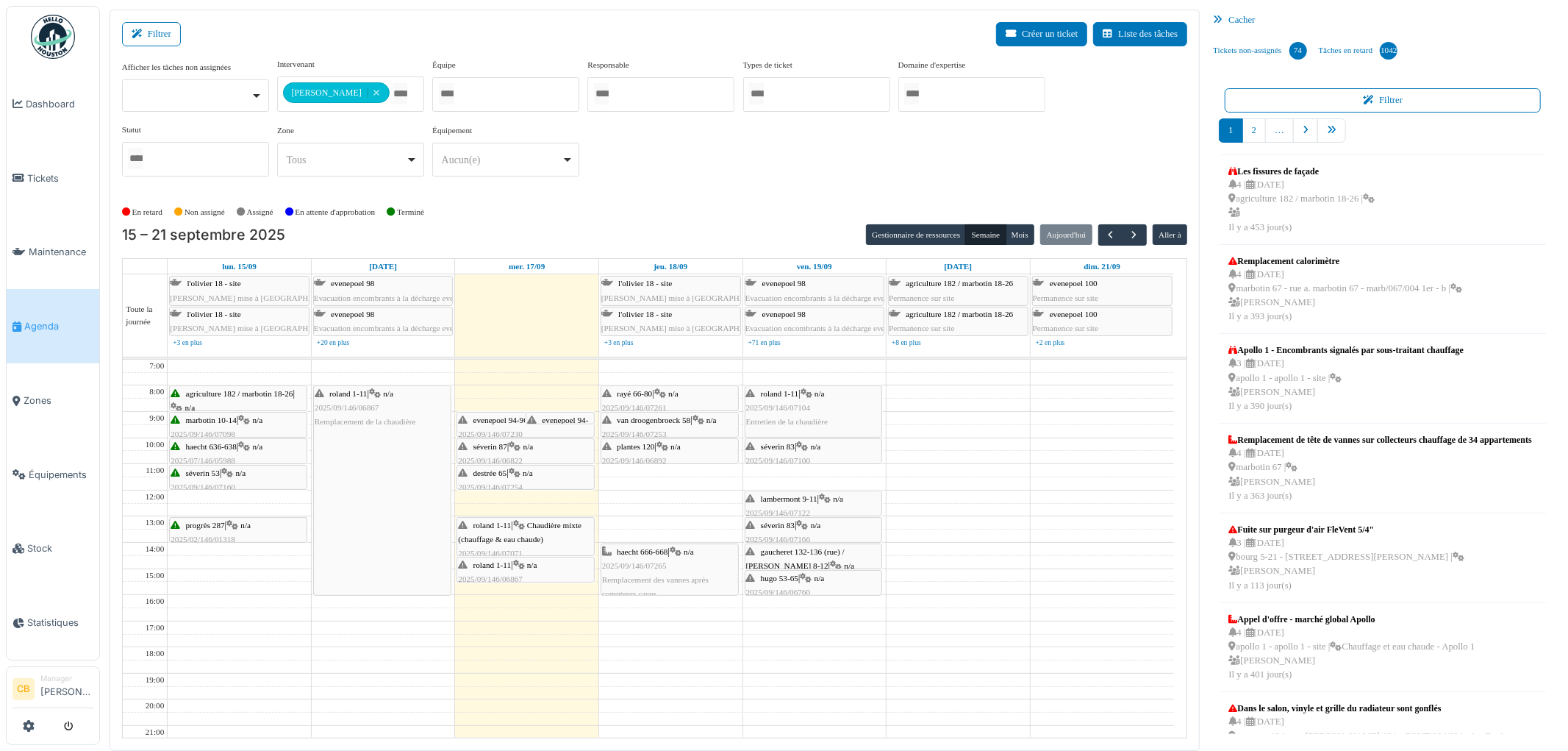
click at [690, 397] on div "rayé 66-80 | n/a 2025/09/146/07261 Robinet de cuisine évier" at bounding box center [669, 408] width 136 height 43
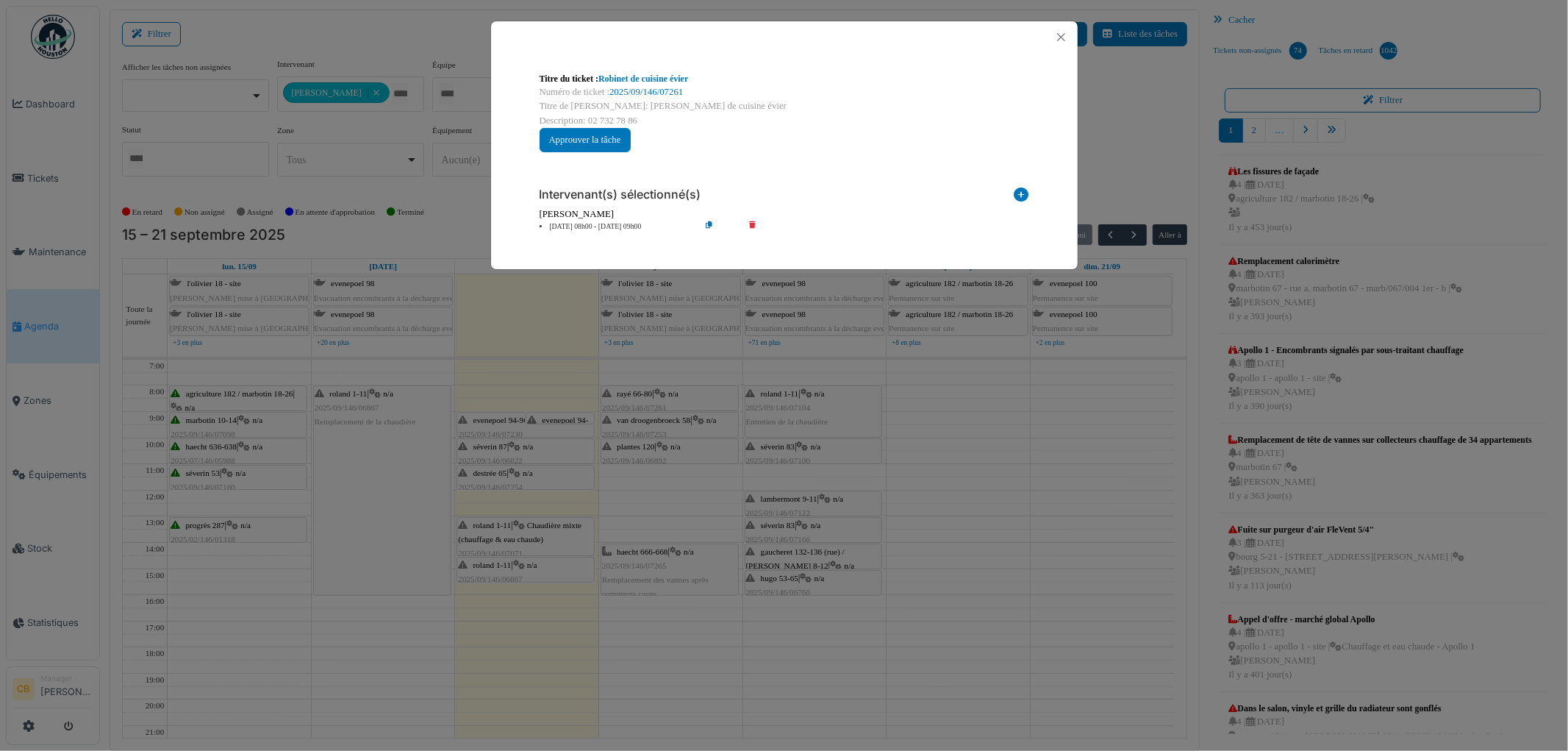
click at [691, 397] on div "Titre du ticket : Robinet de cuisine évier Numéro de ticket : 2025/09/146/07261…" at bounding box center [784, 376] width 1568 height 751
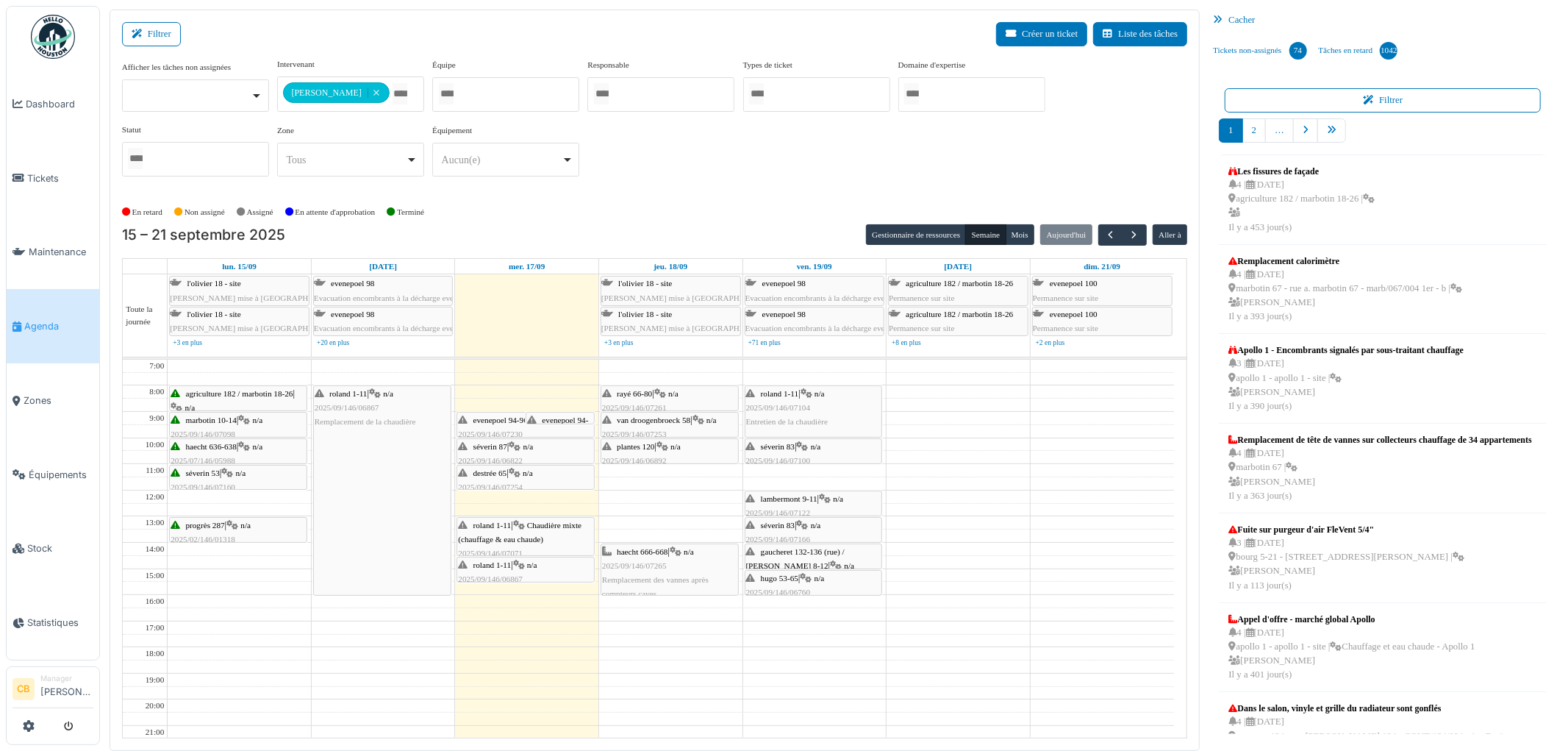
click at [689, 422] on span "van droogenbroeck 58" at bounding box center [654, 420] width 74 height 9
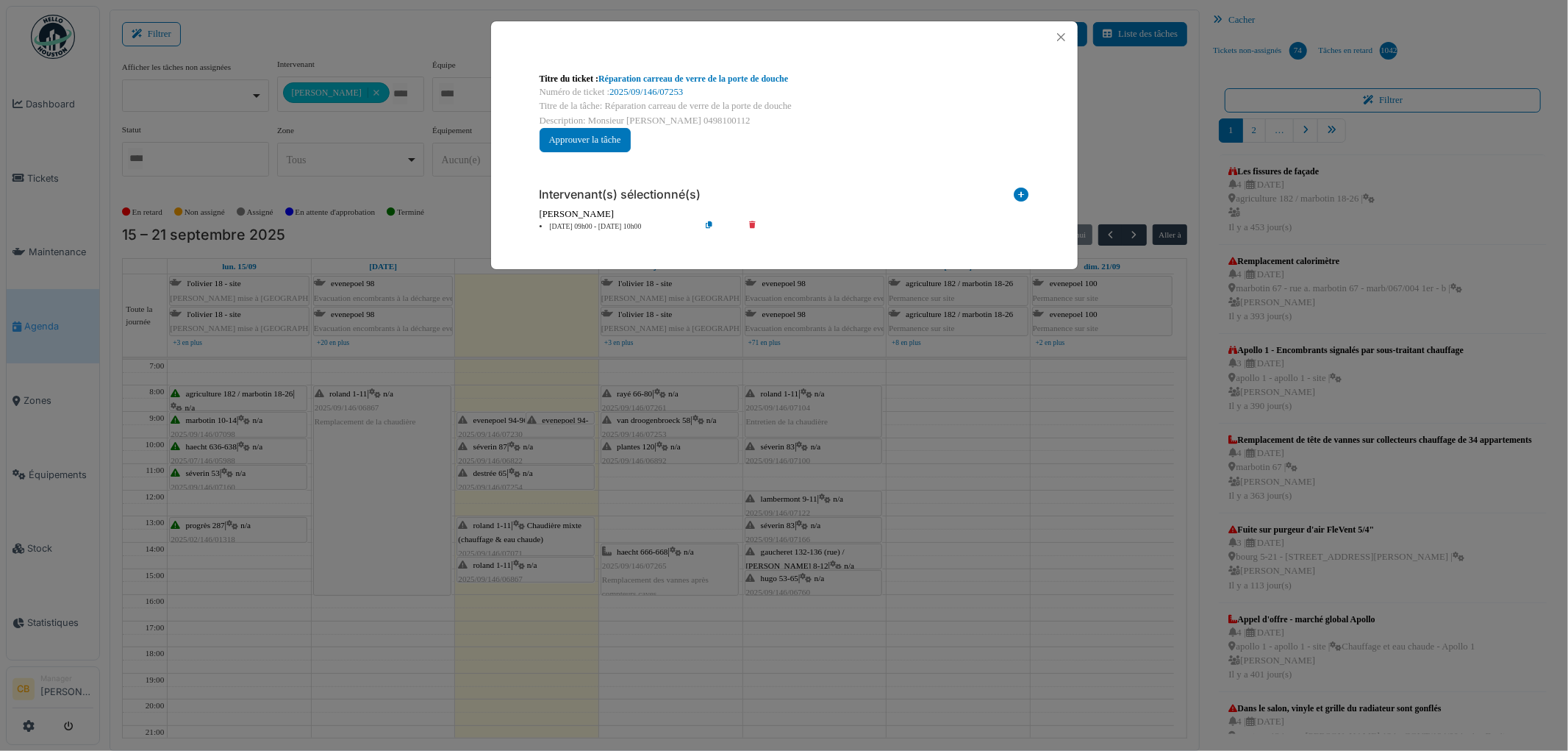
click at [690, 423] on div "Titre du ticket : Réparation [PERSON_NAME] de verre de la [GEOGRAPHIC_DATA] Num…" at bounding box center [784, 376] width 1568 height 751
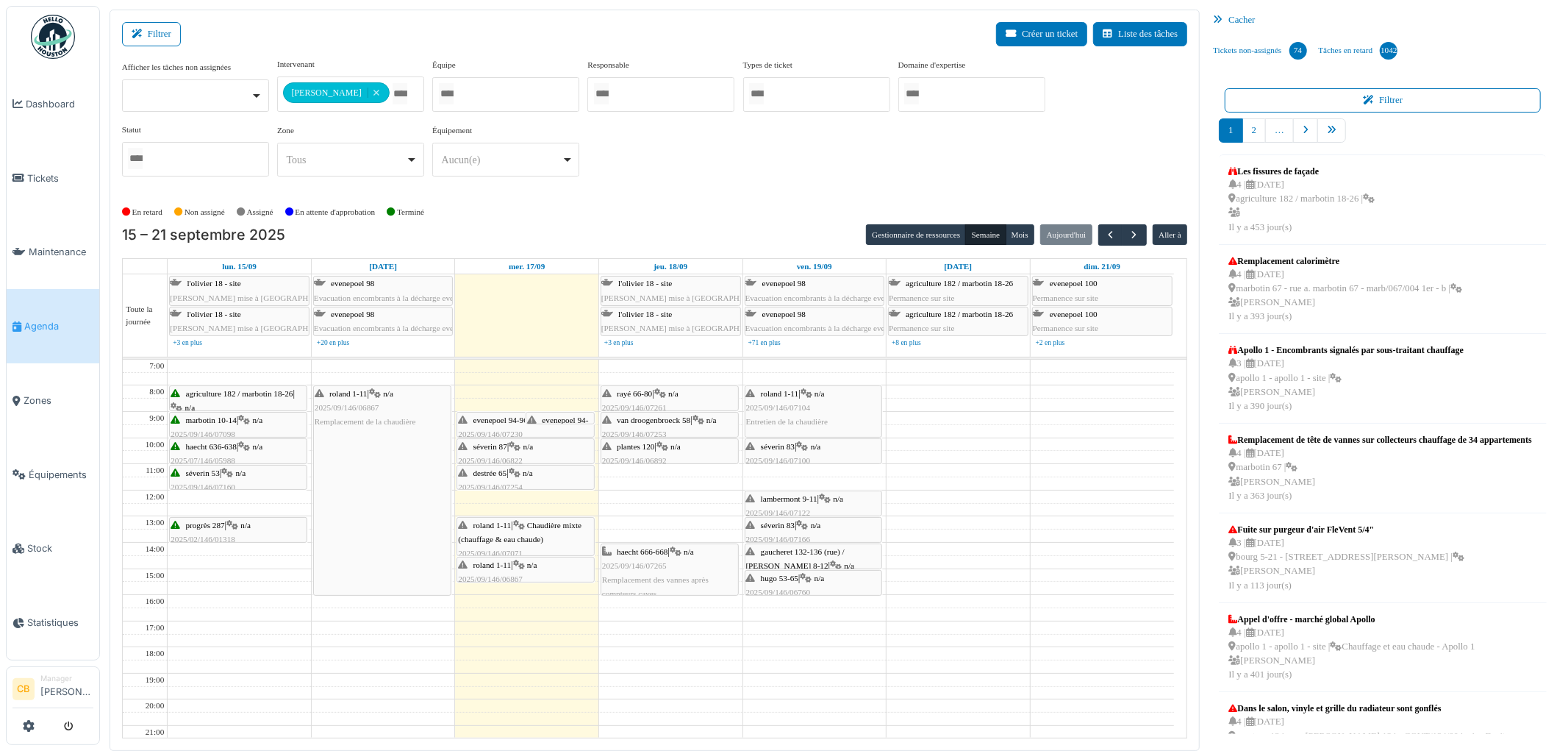
click at [690, 450] on div "plantes 120 | n/a 2025/09/146/06892 Remplacement vanne de la chaudière" at bounding box center [669, 461] width 136 height 43
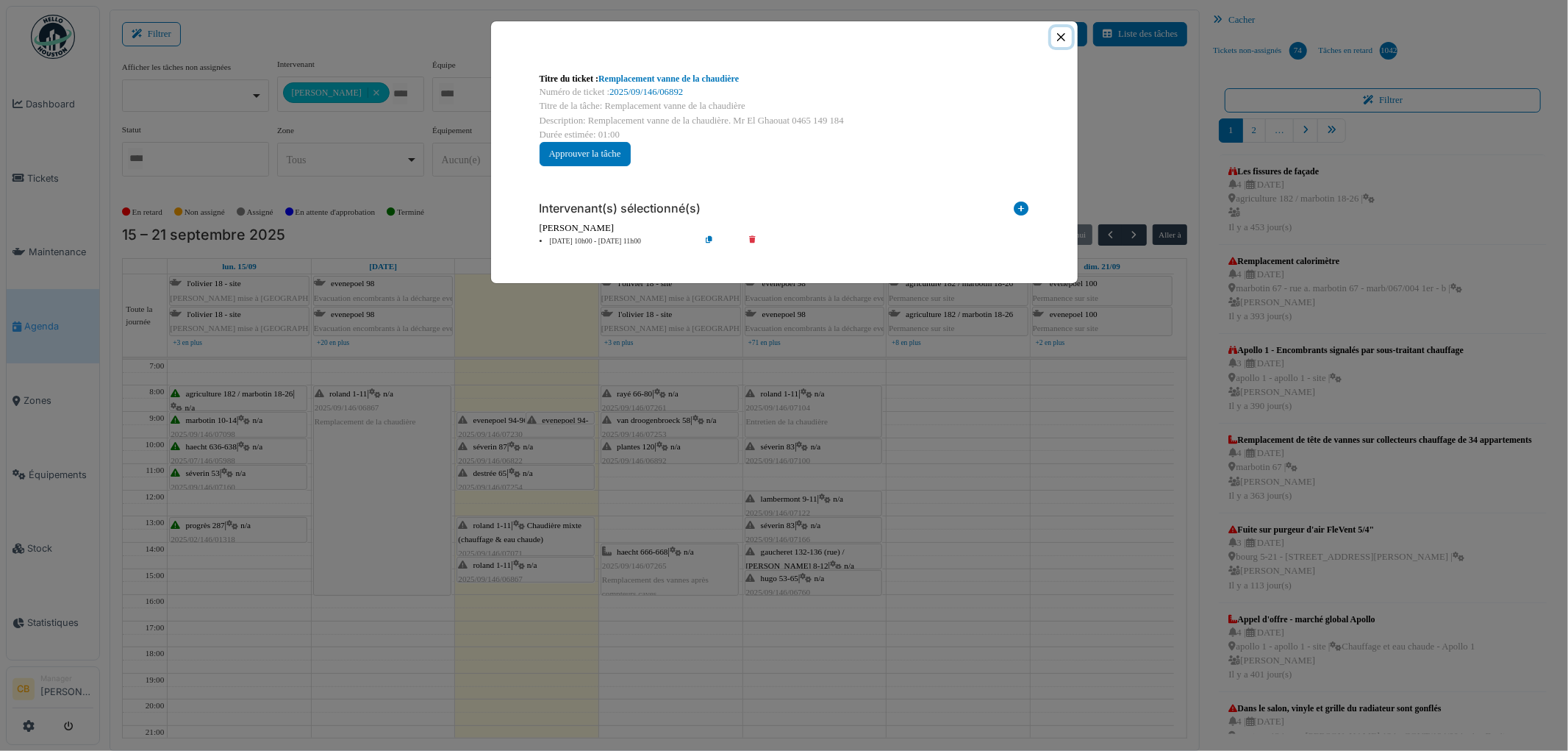
click at [1060, 35] on button "Close" at bounding box center [1061, 37] width 20 height 20
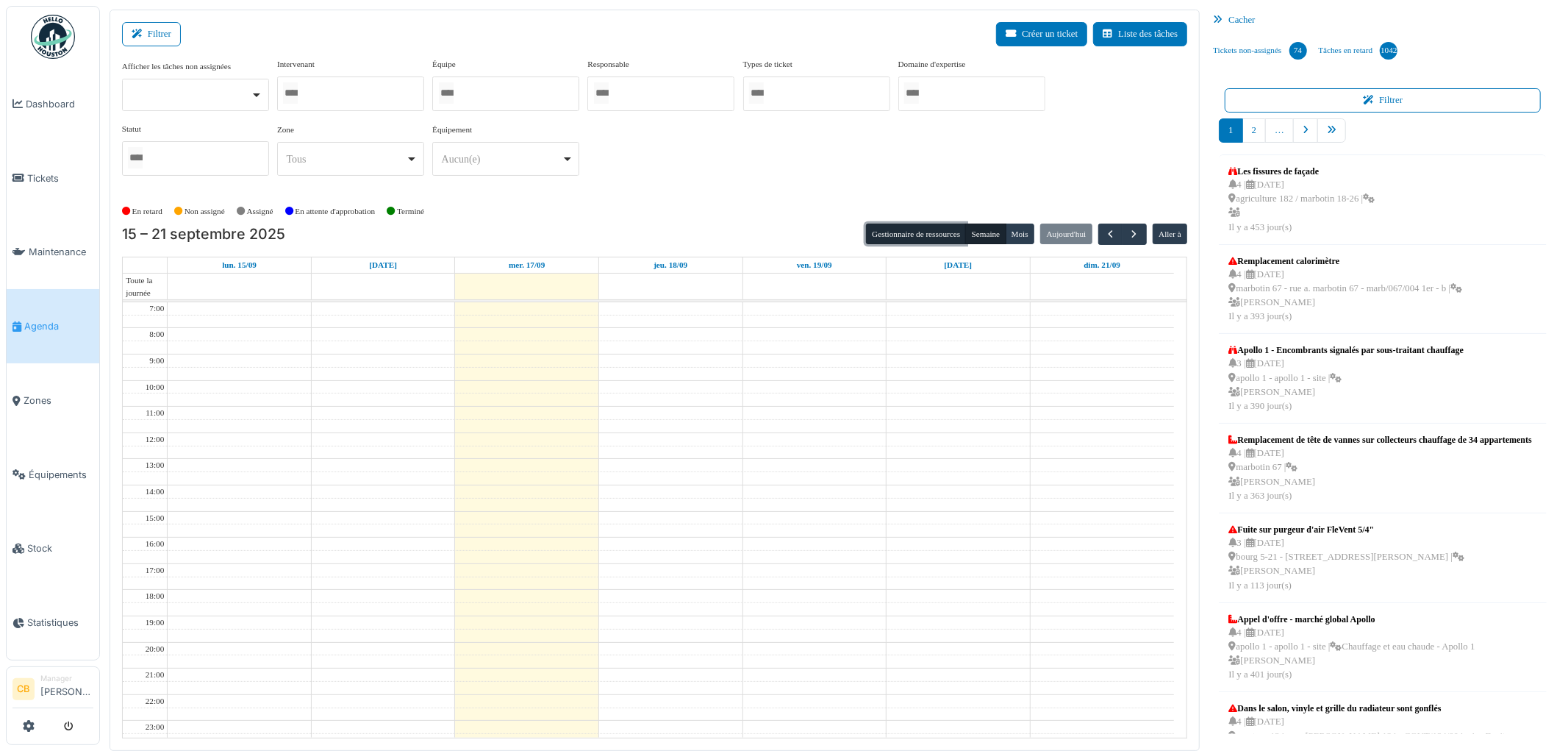
click at [917, 239] on button "Gestionnaire de ressources" at bounding box center [916, 233] width 100 height 21
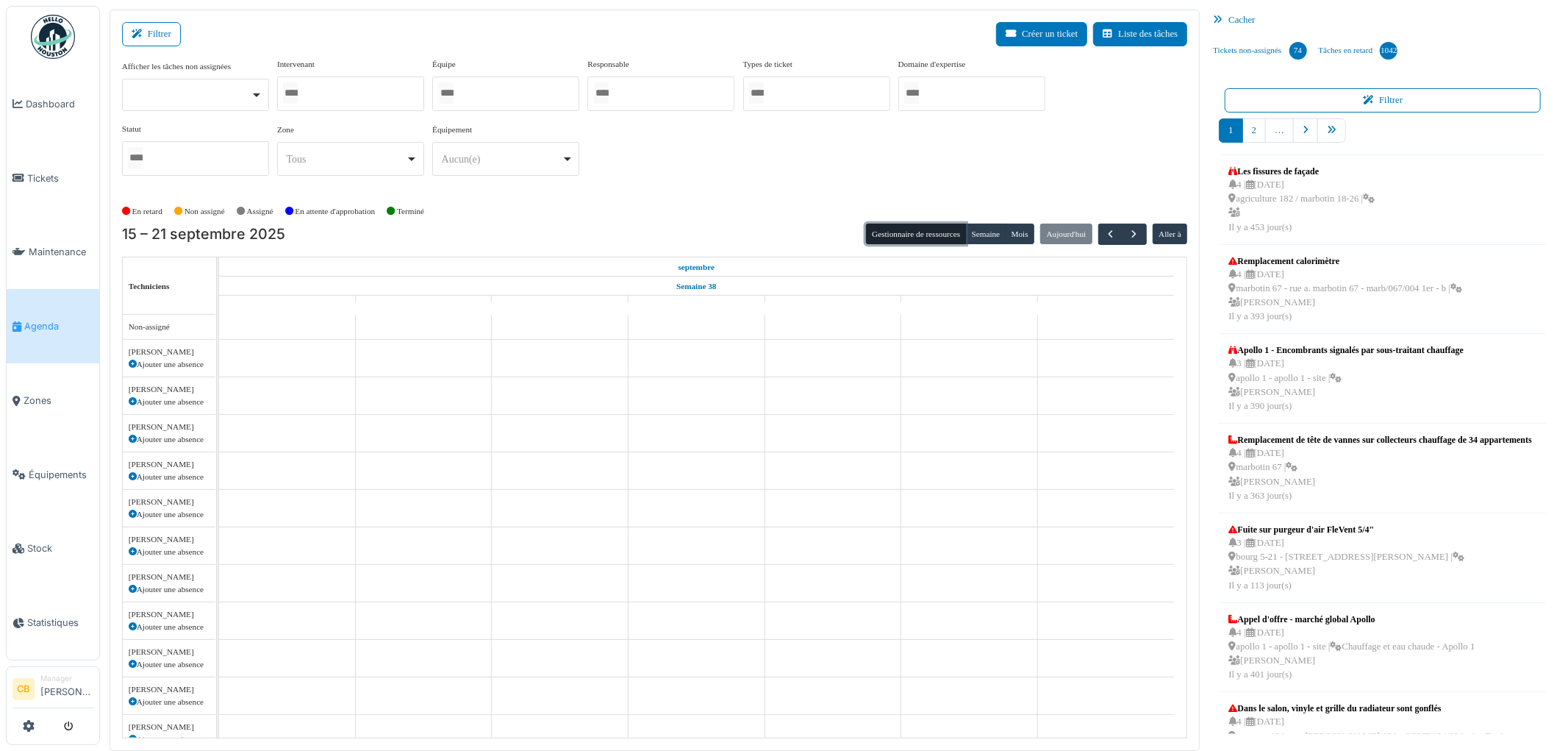
click at [332, 96] on div at bounding box center [350, 94] width 147 height 35
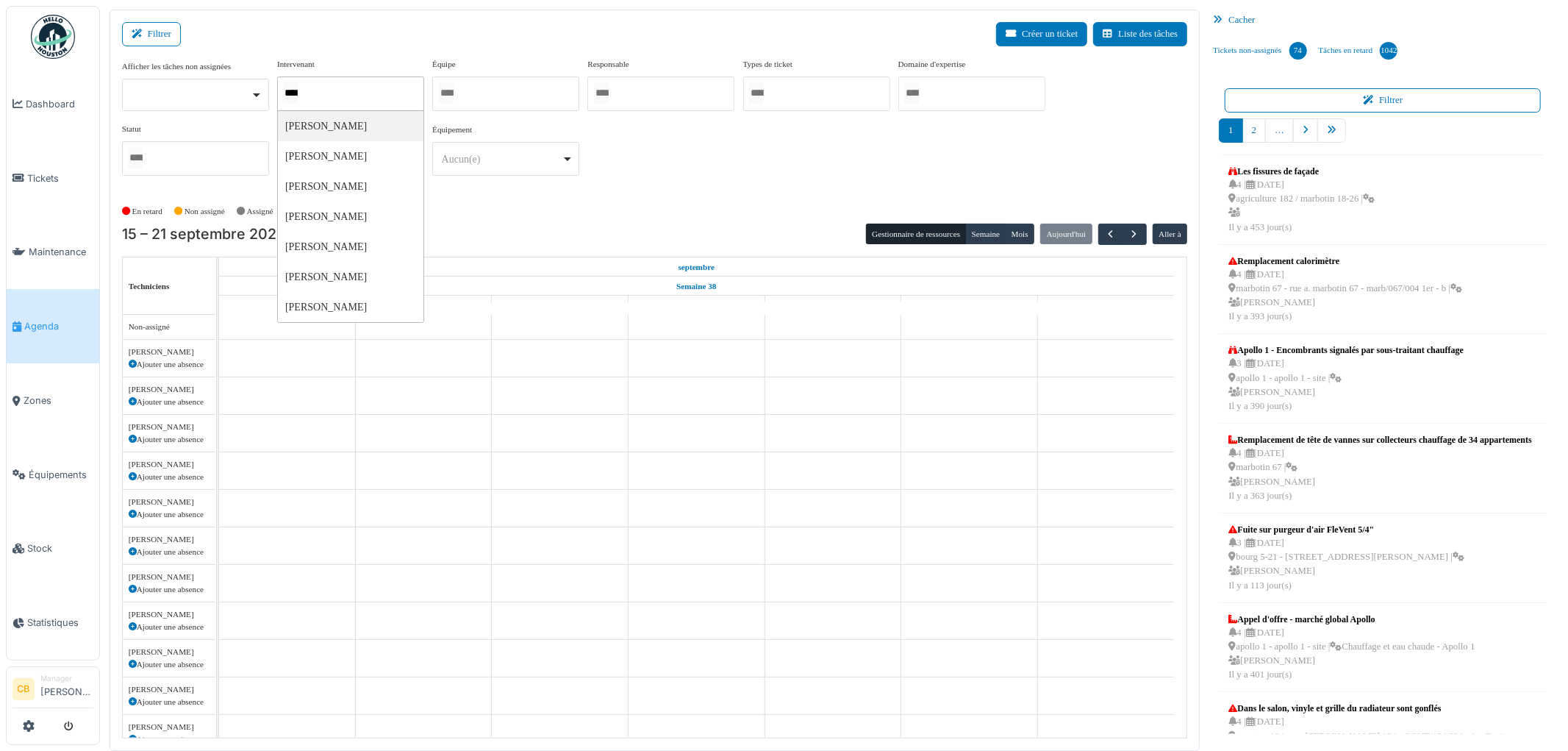
type input "*****"
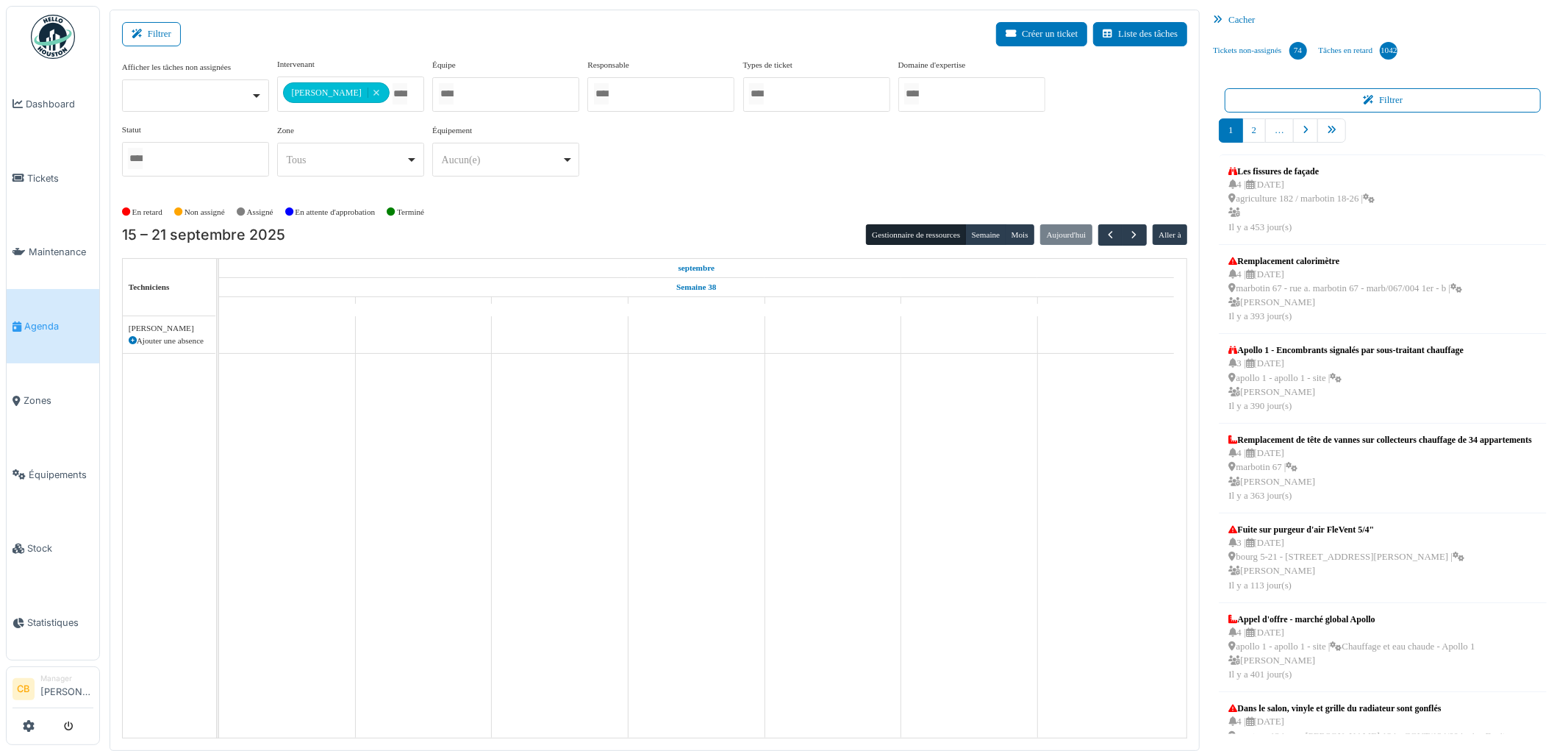
click at [645, 172] on div "**********" at bounding box center [655, 123] width 1066 height 130
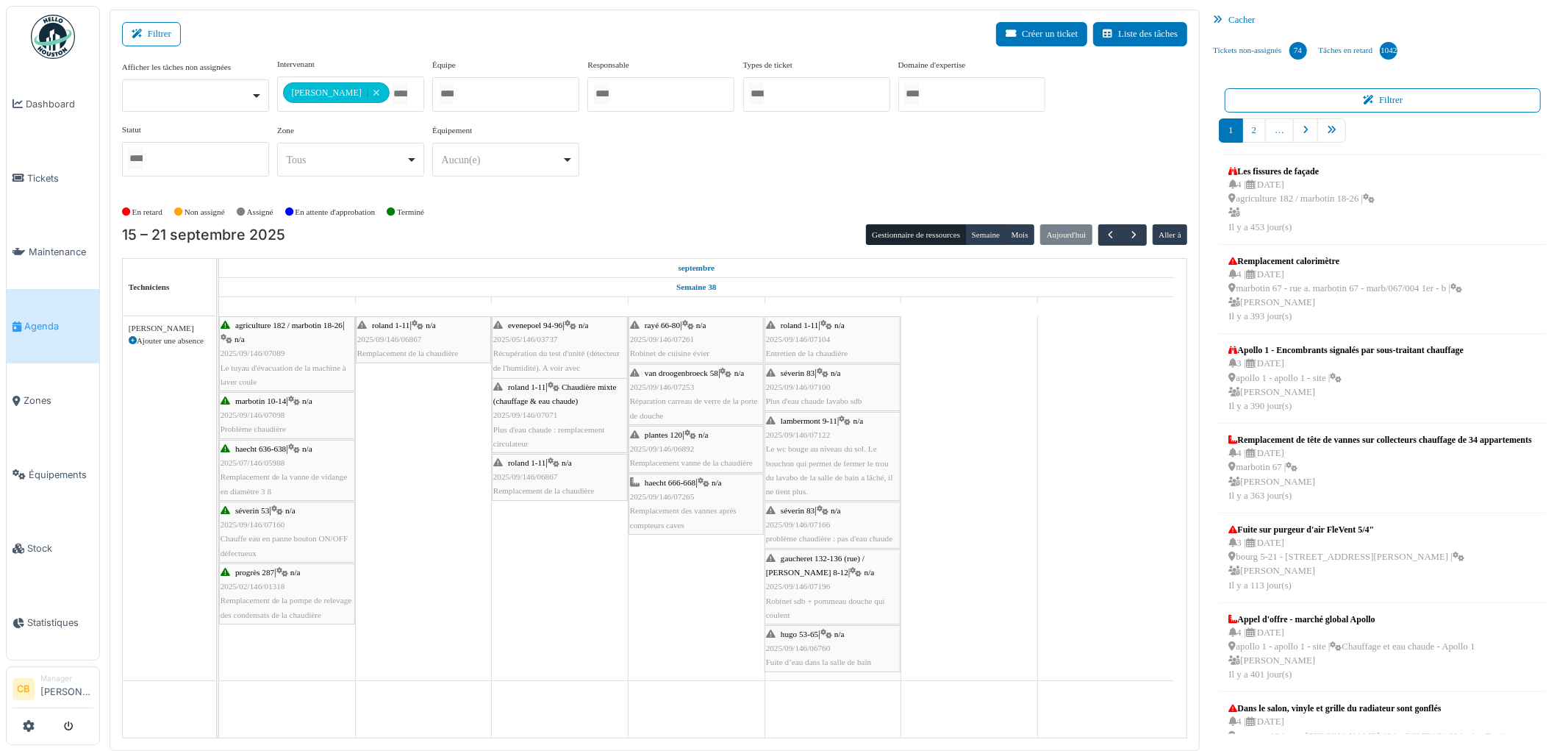
click at [130, 339] on icon at bounding box center [133, 341] width 8 height 8
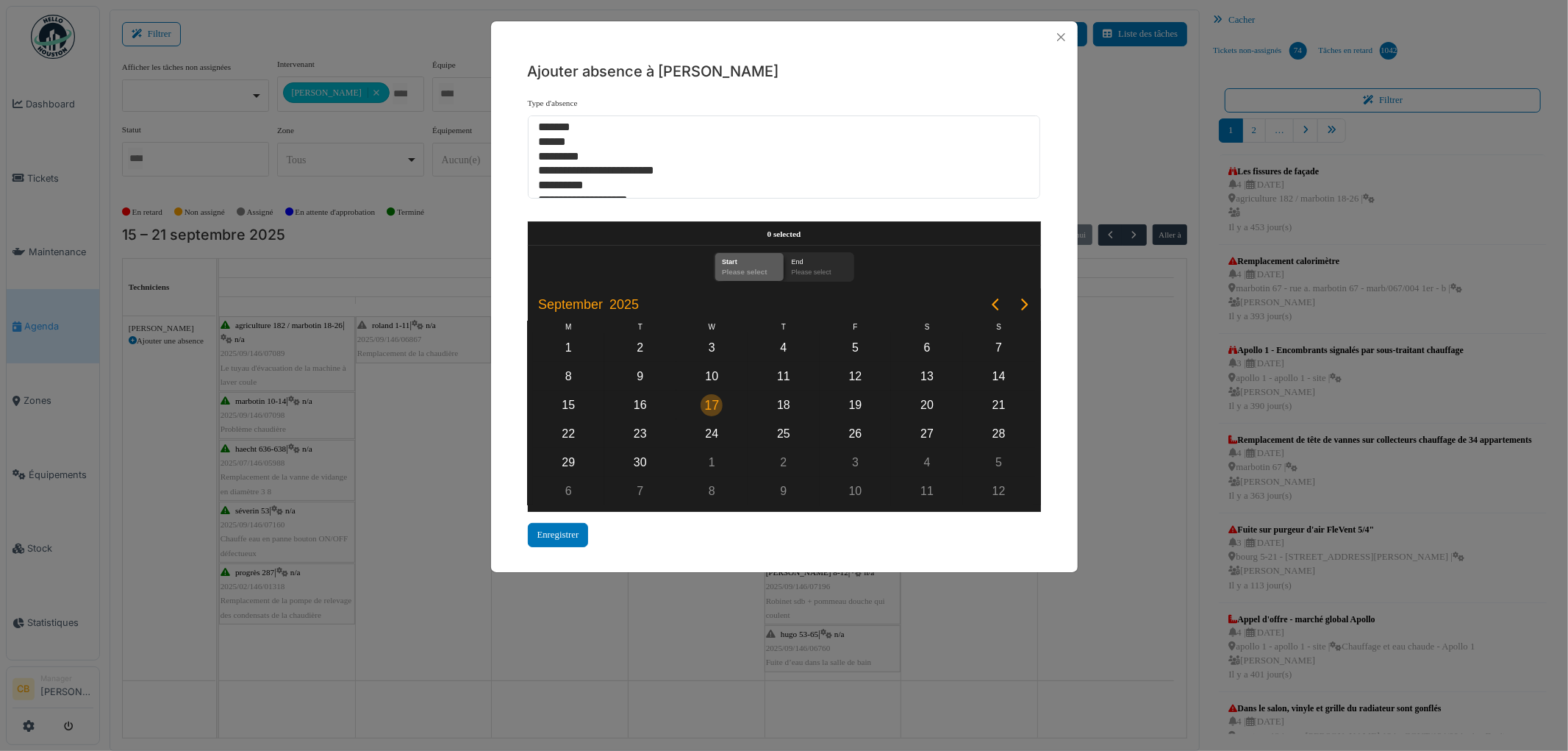
click at [715, 400] on div "17" at bounding box center [711, 405] width 22 height 22
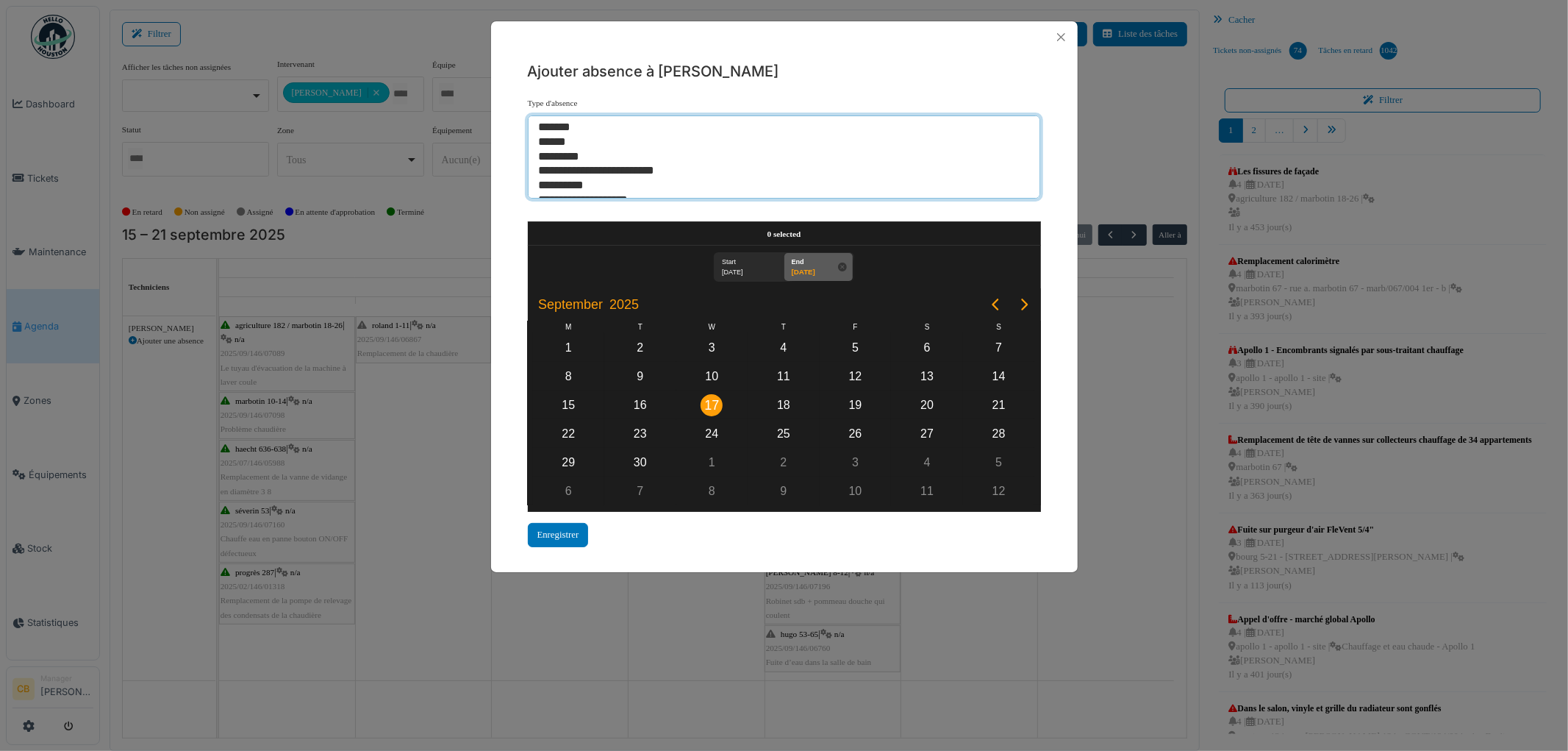
select select "**"
click at [564, 127] on option "*******" at bounding box center [778, 128] width 481 height 15
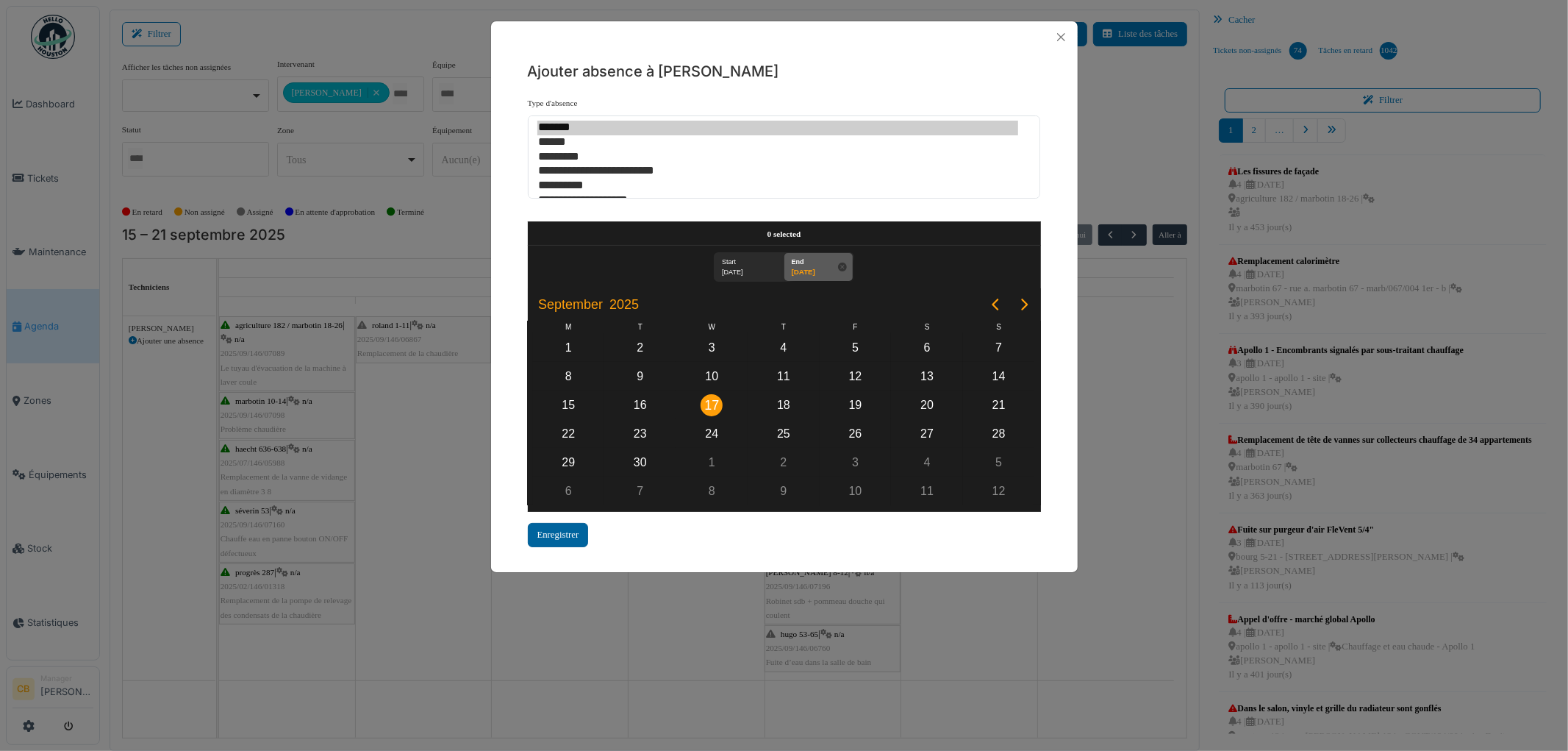
click at [570, 528] on div "Enregistrer" at bounding box center [559, 535] width 61 height 25
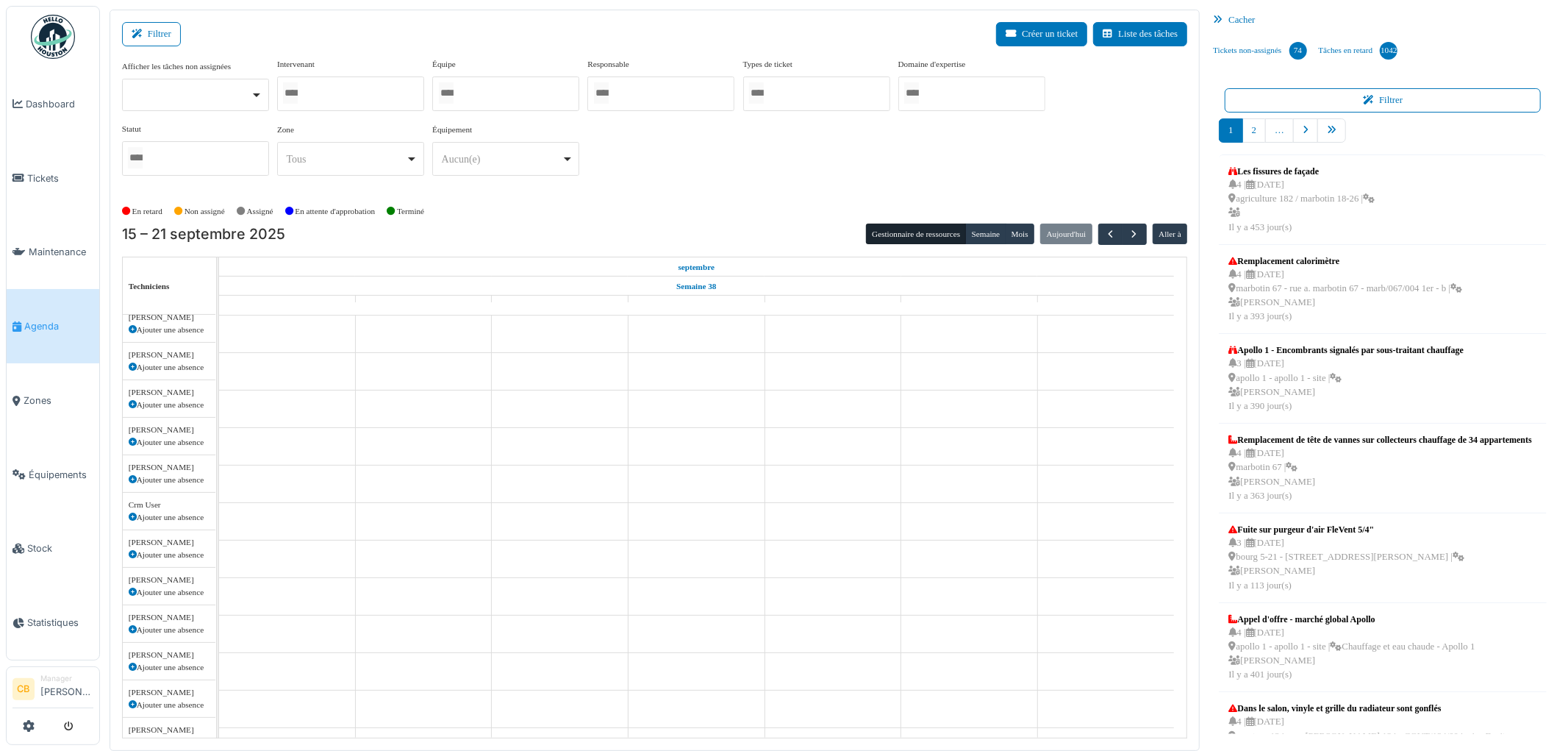
scroll to position [498, 0]
